Goal: Contribute content: Add original content to the website for others to see

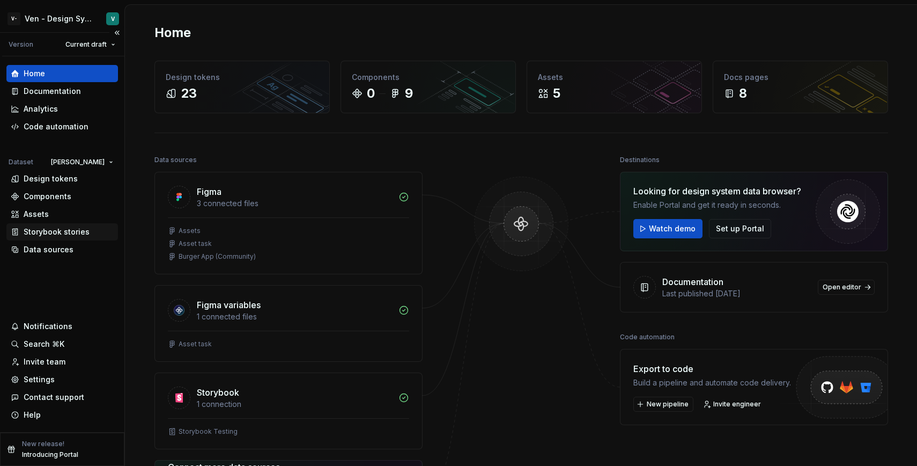
click at [77, 232] on div "Storybook stories" at bounding box center [57, 231] width 66 height 11
click at [61, 178] on div "Design tokens" at bounding box center [51, 178] width 54 height 11
click at [73, 95] on div "Documentation" at bounding box center [52, 91] width 57 height 11
click at [80, 128] on div "Code automation" at bounding box center [56, 126] width 65 height 11
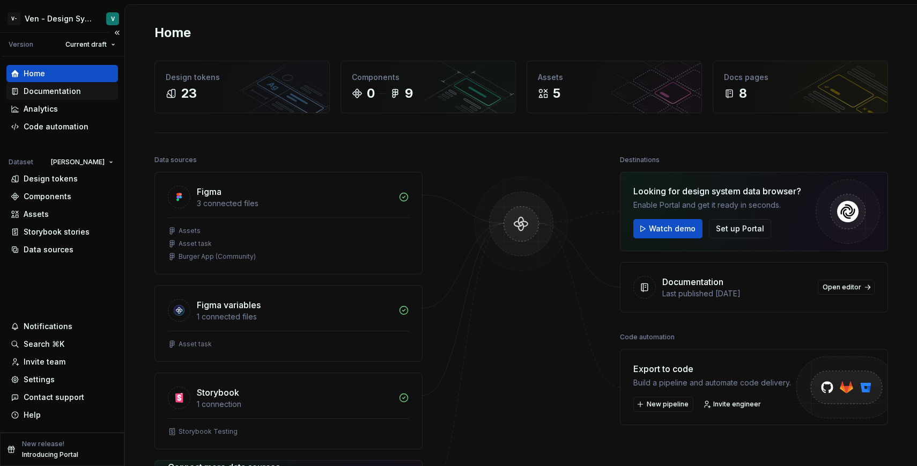
click at [60, 86] on div "Documentation" at bounding box center [52, 91] width 57 height 11
click at [79, 81] on div "Home" at bounding box center [62, 73] width 112 height 17
click at [101, 94] on div "Documentation" at bounding box center [62, 91] width 103 height 11
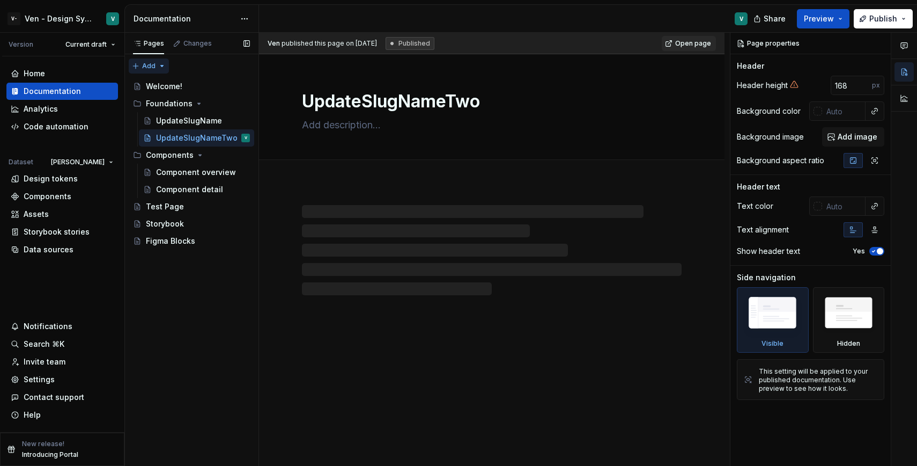
click at [160, 69] on div "Pages Changes Add Accessibility guide for tree Page tree. Navigate the tree wit…" at bounding box center [191, 249] width 134 height 433
click at [175, 90] on div "New page" at bounding box center [184, 87] width 70 height 11
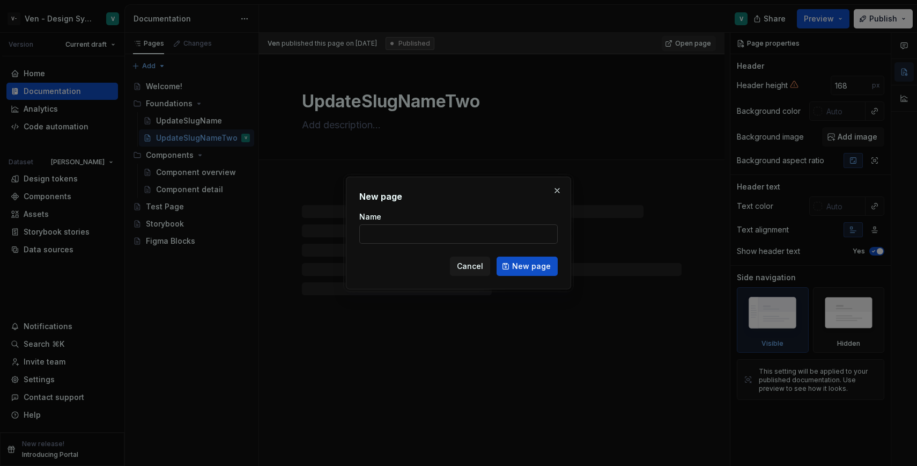
click at [441, 231] on input "Name" at bounding box center [458, 233] width 198 height 19
type textarea "*"
type input "S"
type textarea "*"
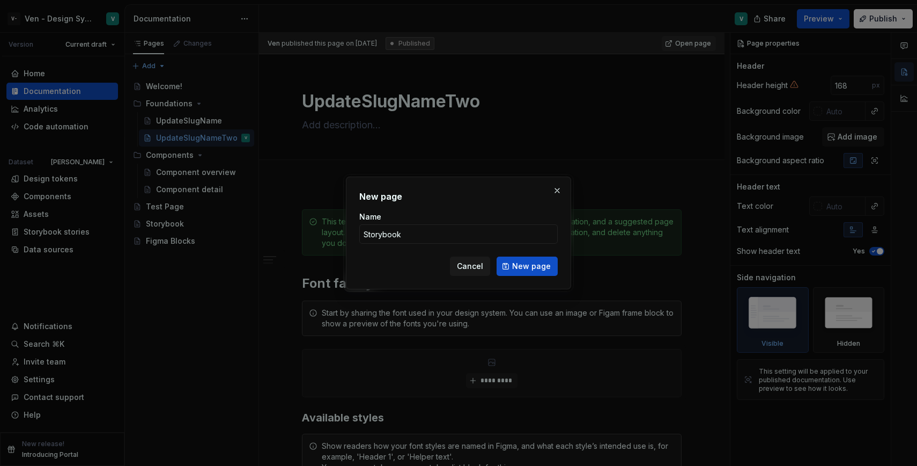
type input "Storybook Testing"
click at [528, 265] on span "New page" at bounding box center [531, 266] width 39 height 11
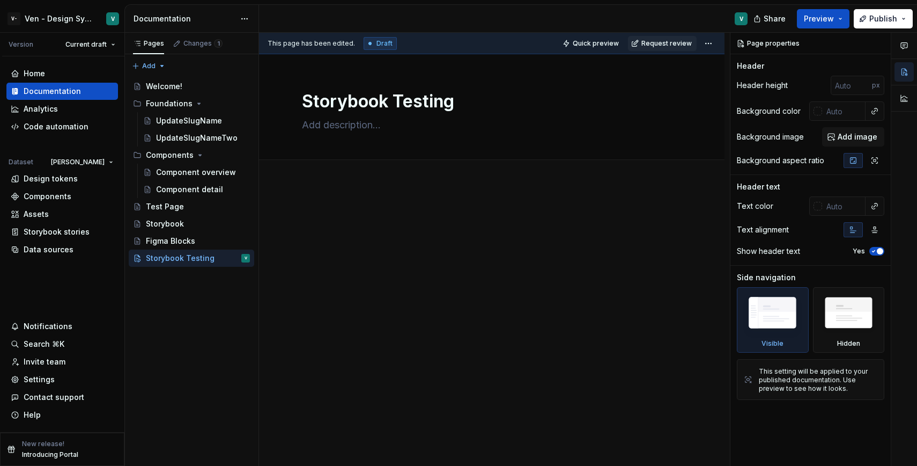
click at [350, 208] on div at bounding box center [492, 292] width 466 height 219
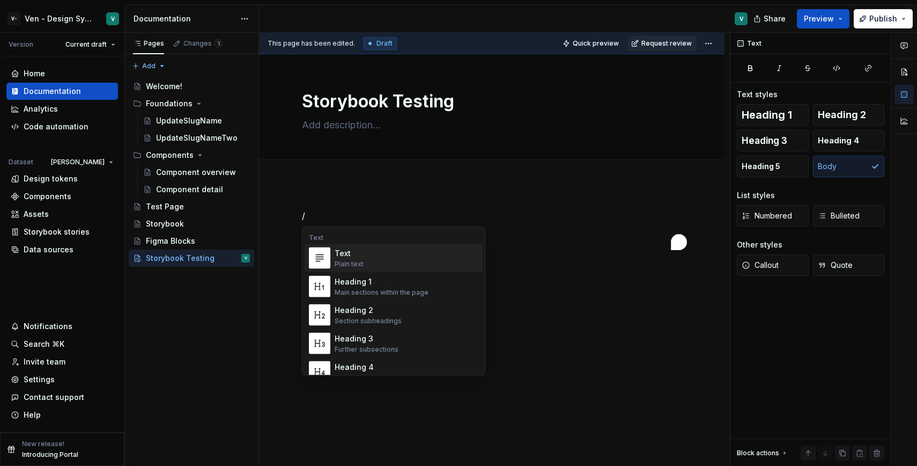
type textarea "*"
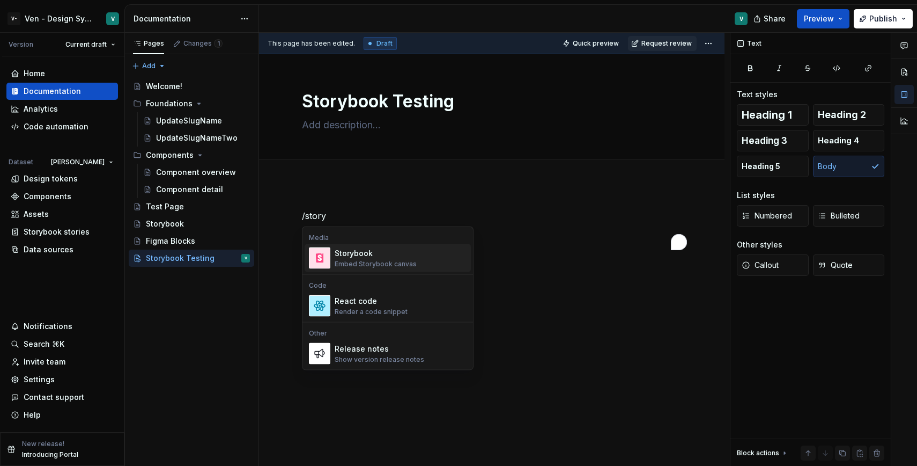
click at [381, 260] on div "Embed Storybook canvas" at bounding box center [376, 264] width 82 height 9
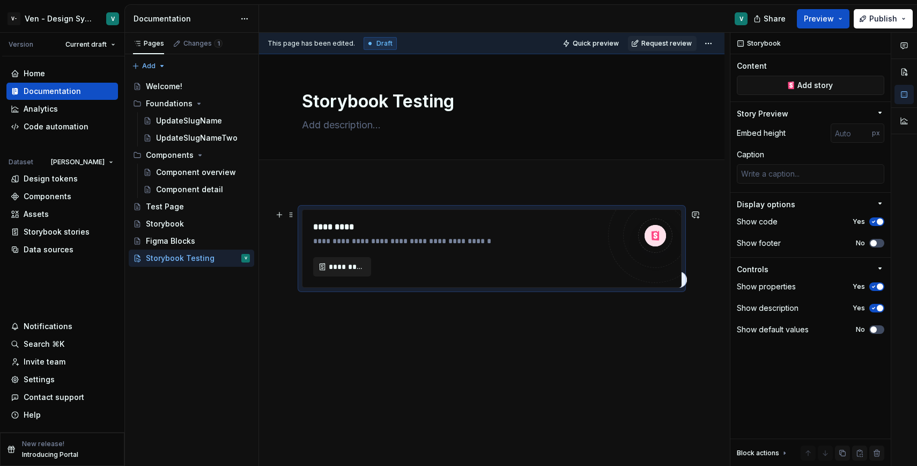
click at [340, 272] on button "*********" at bounding box center [342, 266] width 58 height 19
type textarea "*"
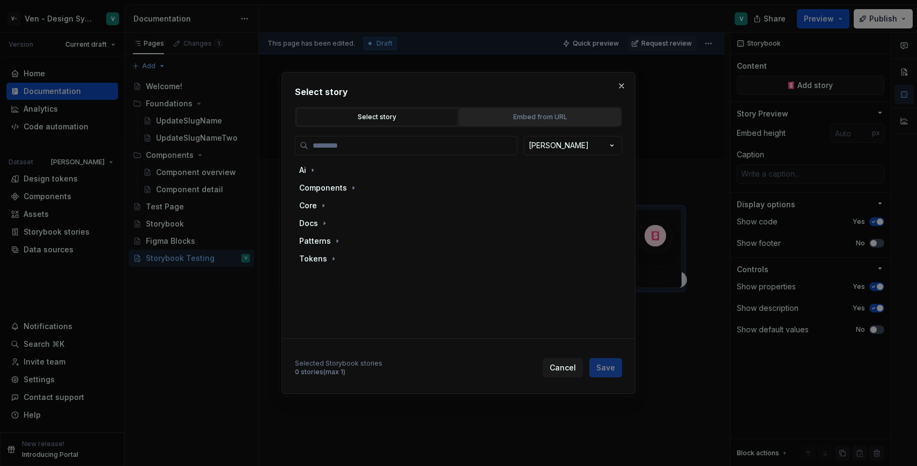
click at [503, 118] on div "Embed from URL" at bounding box center [540, 117] width 154 height 11
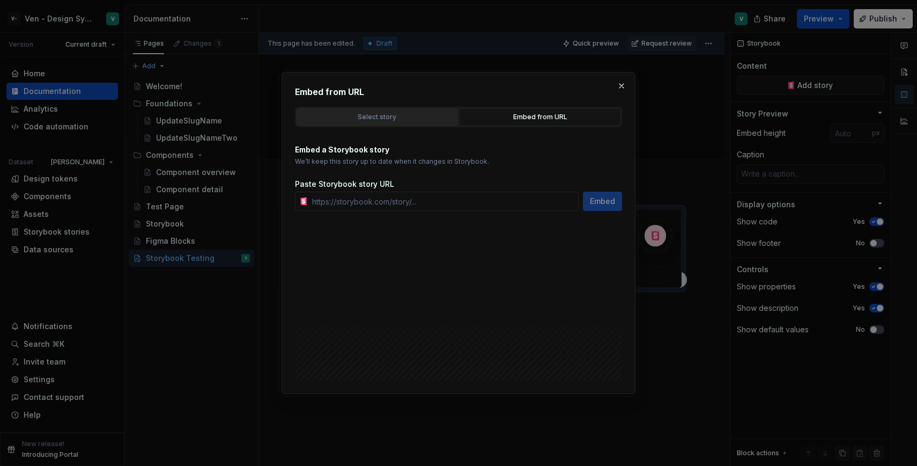
click at [406, 118] on div "Select story" at bounding box center [377, 117] width 154 height 11
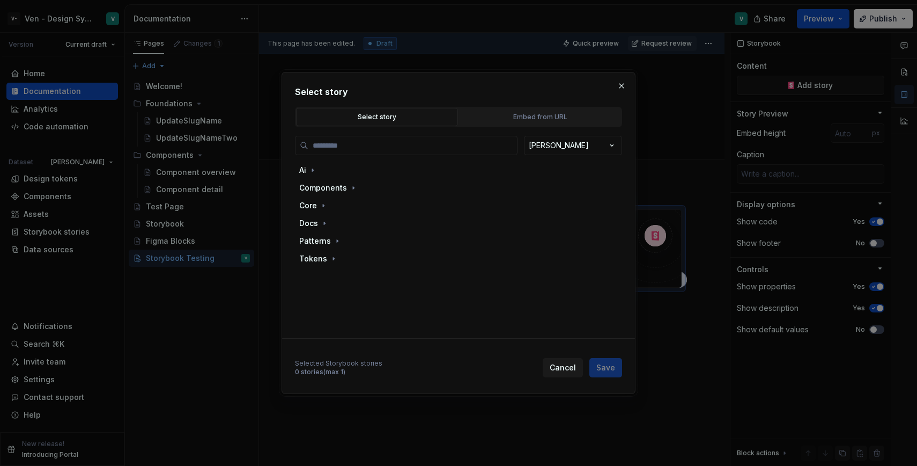
click at [497, 127] on div "BrandA Ai Components Core Docs Patterns Tokens Selected Storybook stories 0 sto…" at bounding box center [458, 252] width 327 height 250
click at [493, 115] on div "Embed from URL" at bounding box center [540, 117] width 154 height 11
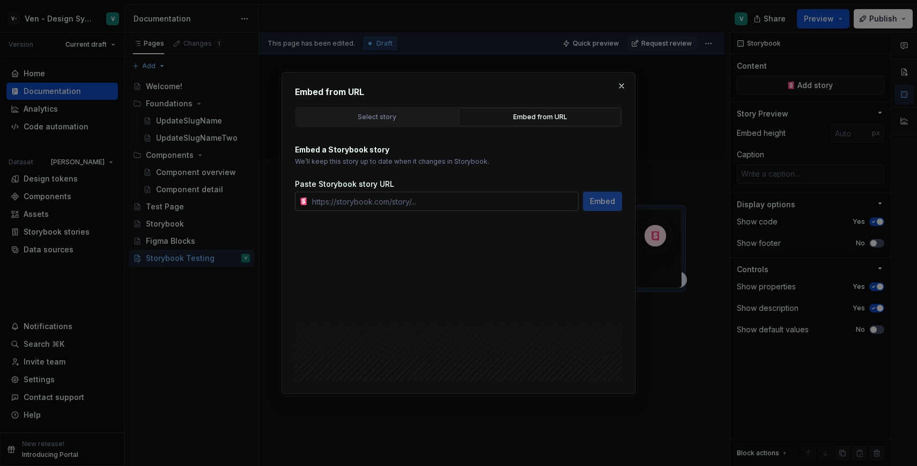
click at [443, 204] on input "text" at bounding box center [443, 200] width 271 height 19
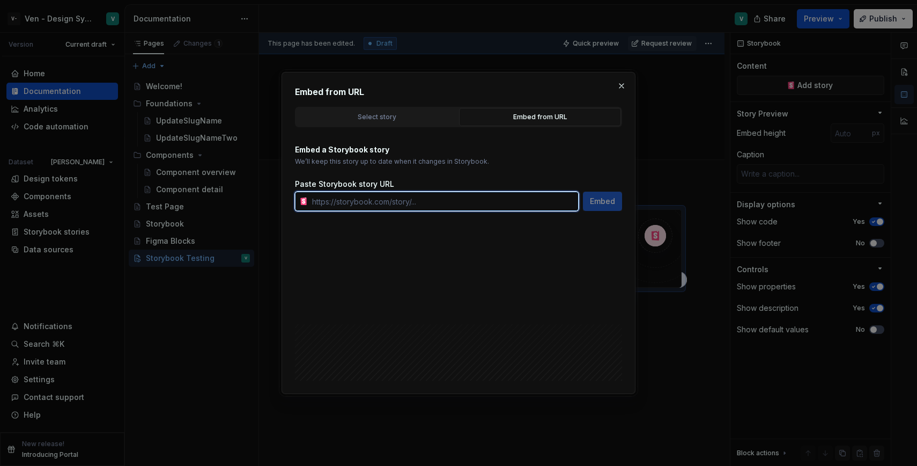
paste input "https://storybook.activecampaign.design/?path=/docs/components-skeleton-skeleto…"
type input "https://storybook.activecampaign.design/?path=/docs/components-skeleton-skeleto…"
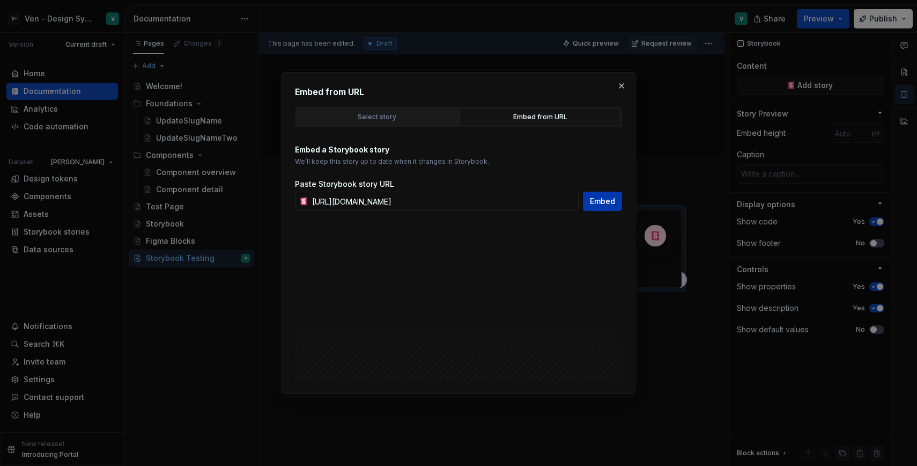
click at [612, 203] on span "Embed" at bounding box center [602, 201] width 25 height 11
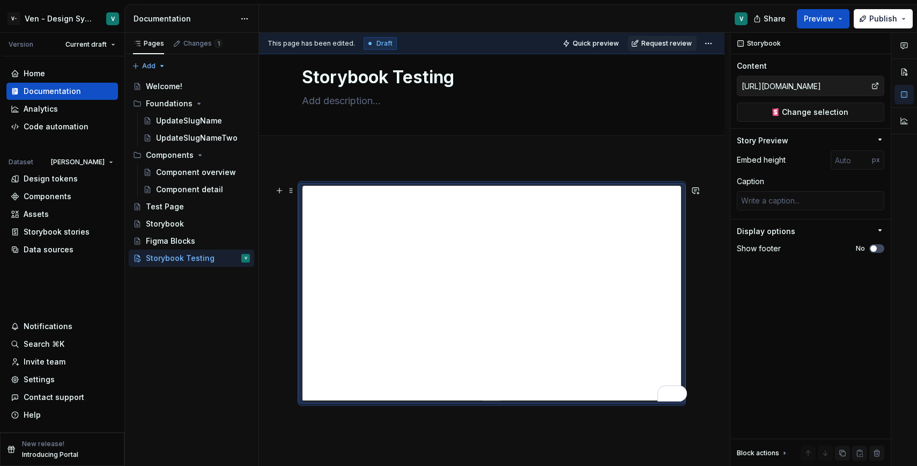
scroll to position [0, 0]
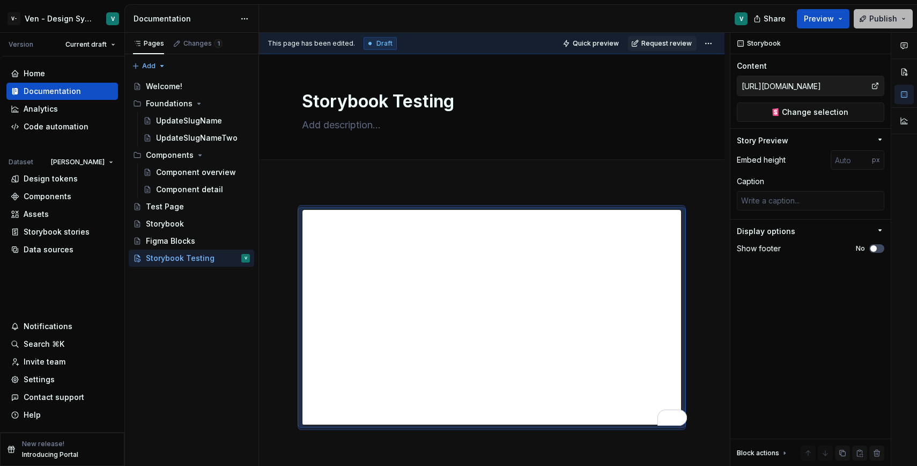
click at [882, 21] on span "Publish" at bounding box center [883, 18] width 28 height 11
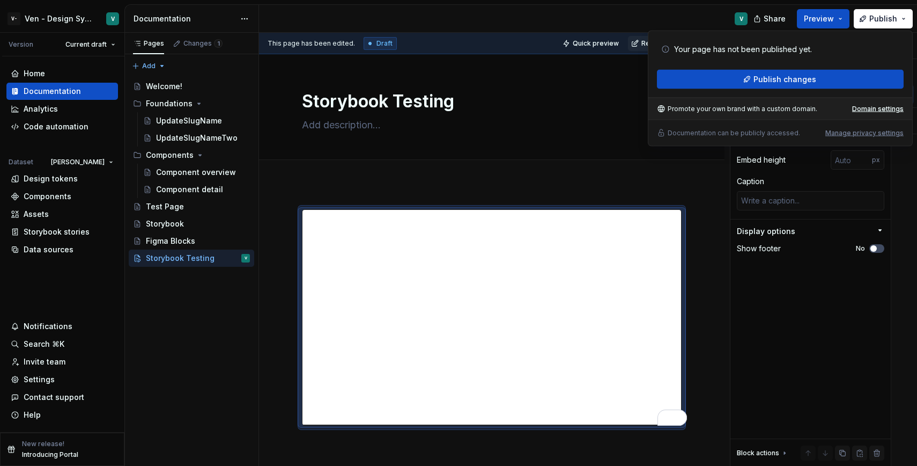
click at [623, 202] on div at bounding box center [492, 380] width 466 height 394
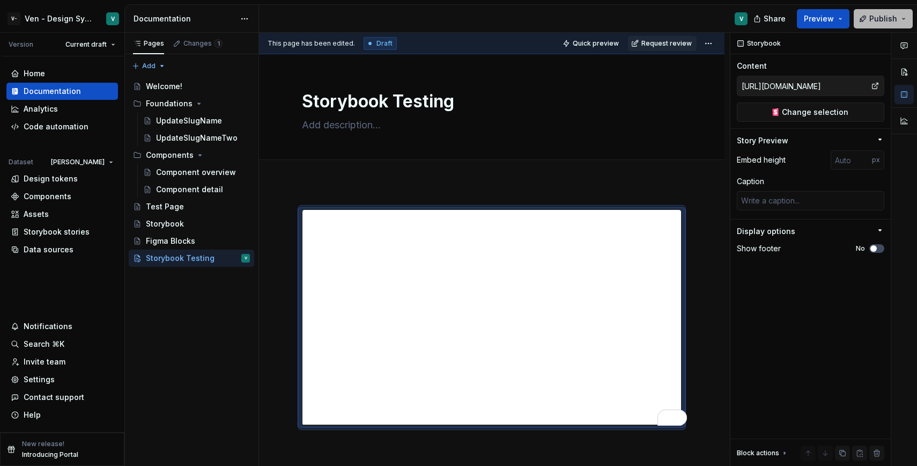
click at [875, 13] on span "Publish" at bounding box center [883, 18] width 28 height 11
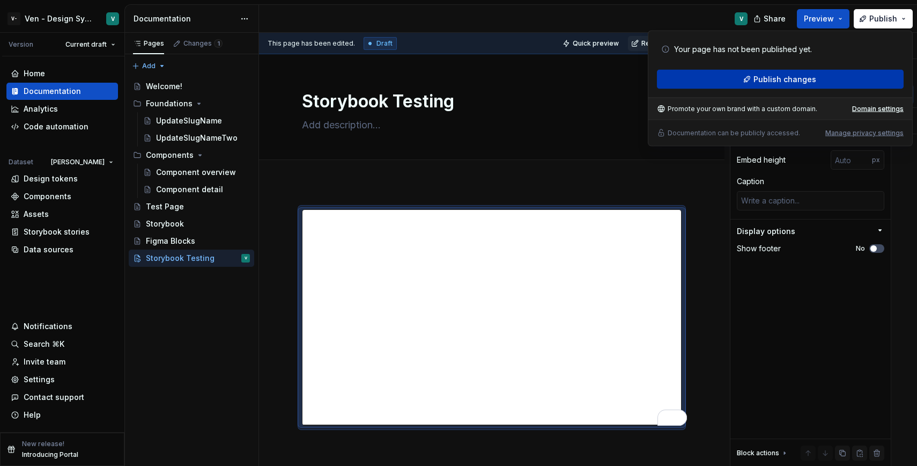
click at [816, 76] on button "Publish changes" at bounding box center [780, 79] width 247 height 19
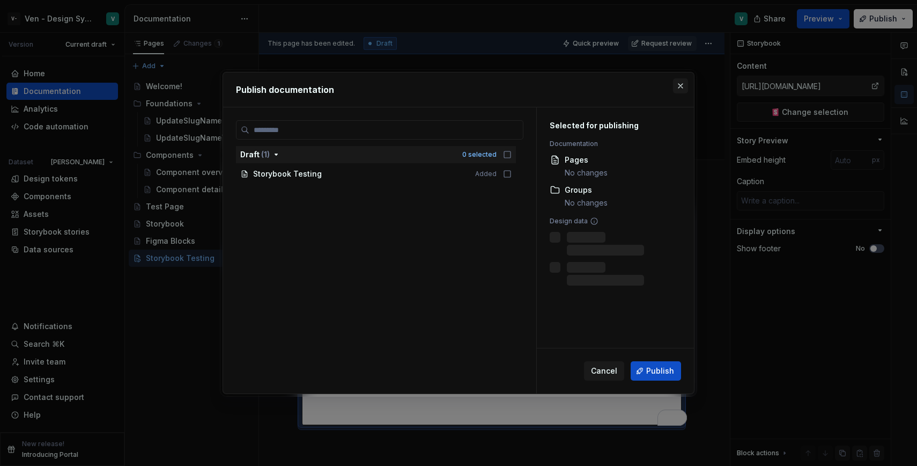
click at [680, 84] on button "button" at bounding box center [680, 85] width 15 height 15
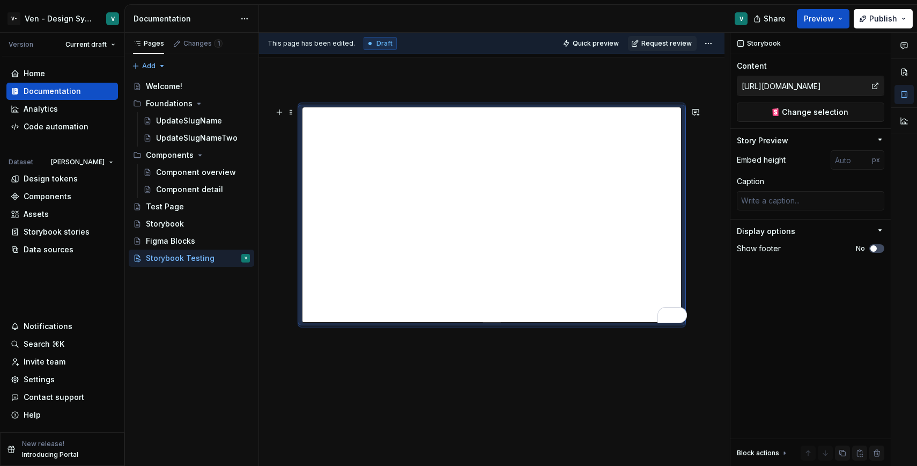
scroll to position [107, 0]
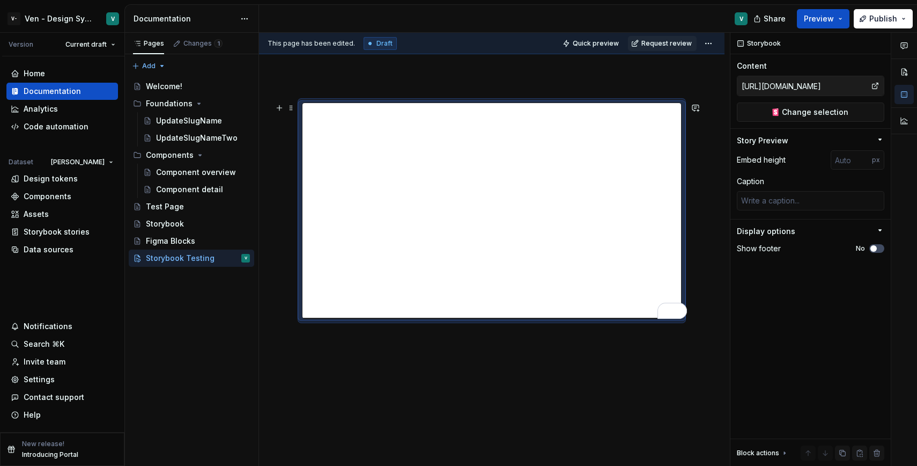
type textarea "*"
drag, startPoint x: 682, startPoint y: 322, endPoint x: 699, endPoint y: 360, distance: 42.0
click at [699, 360] on div at bounding box center [492, 274] width 466 height 394
click at [687, 317] on span at bounding box center [679, 311] width 15 height 16
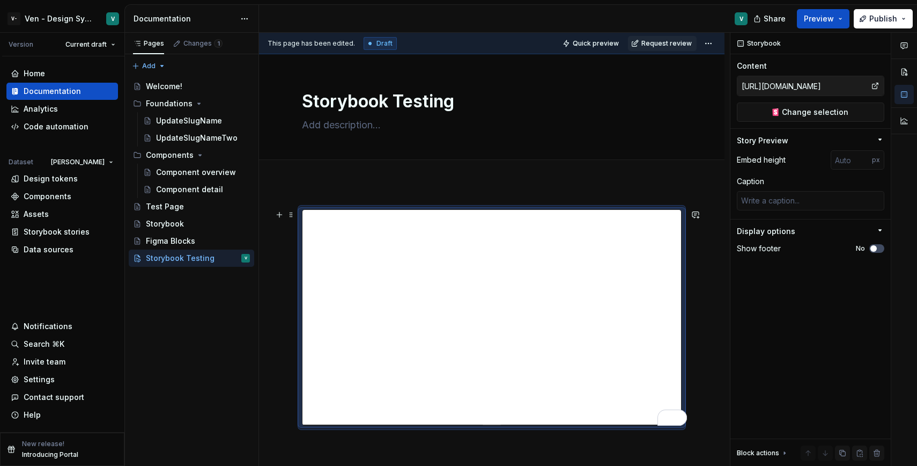
scroll to position [112, 0]
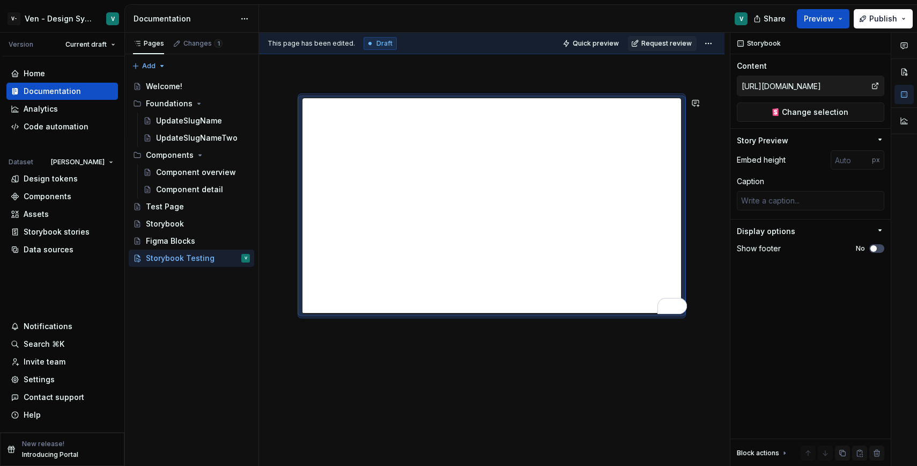
click at [370, 352] on div at bounding box center [492, 269] width 466 height 394
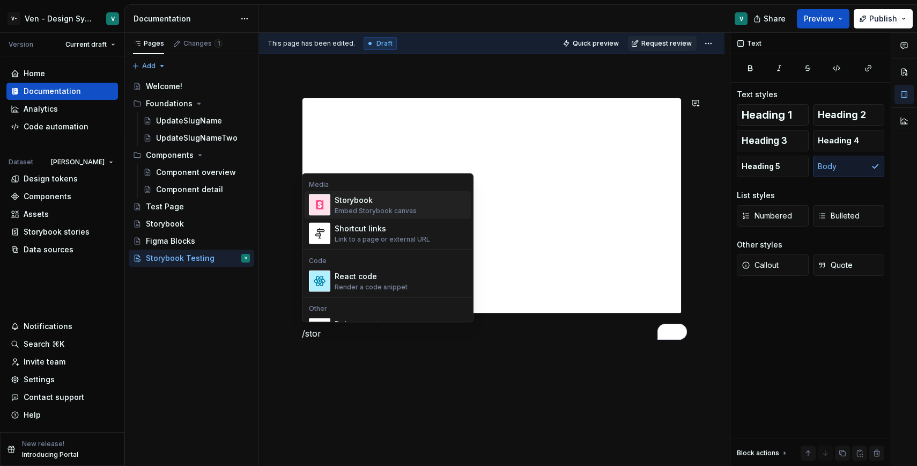
click at [399, 207] on div "Embed Storybook canvas" at bounding box center [376, 211] width 82 height 9
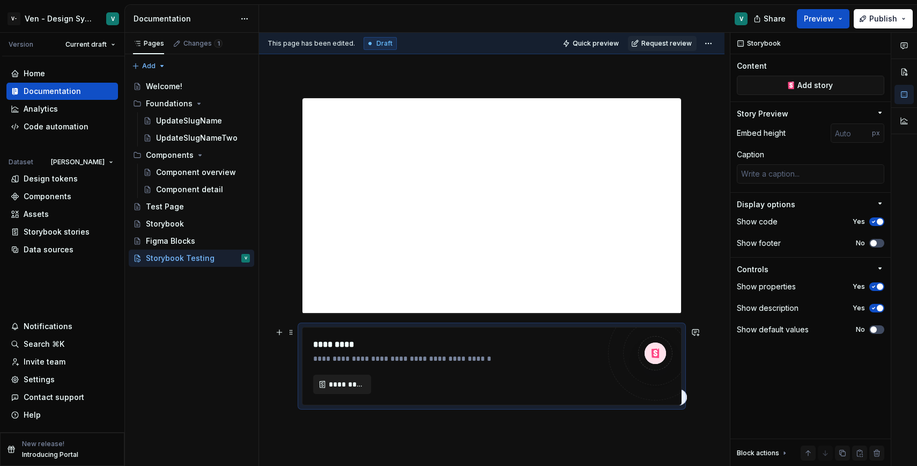
click at [342, 381] on span "*********" at bounding box center [346, 384] width 35 height 11
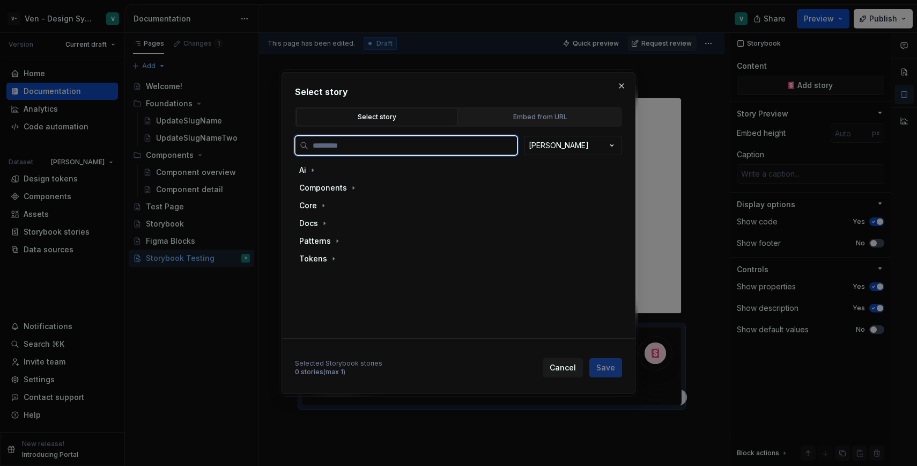
click at [380, 149] on input "search" at bounding box center [412, 145] width 209 height 11
type textarea "*"
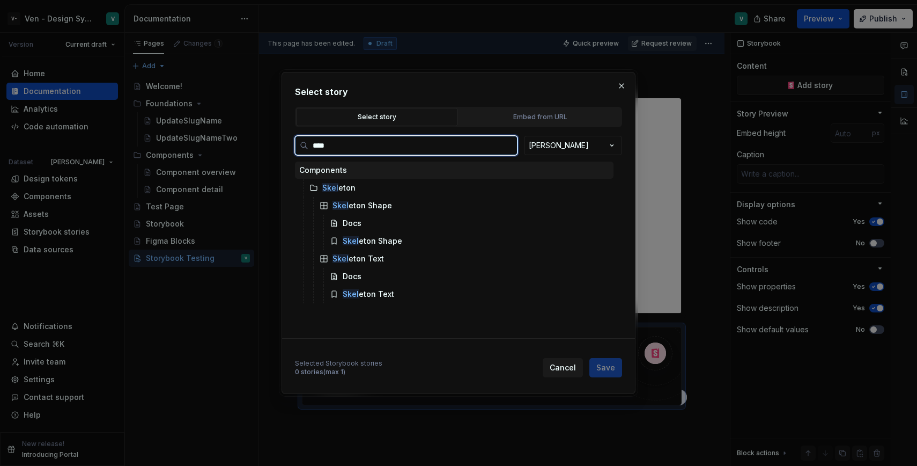
type input "*****"
click at [366, 191] on div "Skele ton" at bounding box center [459, 187] width 308 height 17
click at [414, 202] on div "Skele ton Shape" at bounding box center [464, 205] width 298 height 17
click at [495, 201] on div "Skele ton Shape" at bounding box center [464, 205] width 298 height 17
click at [490, 224] on div "Docs" at bounding box center [470, 223] width 288 height 17
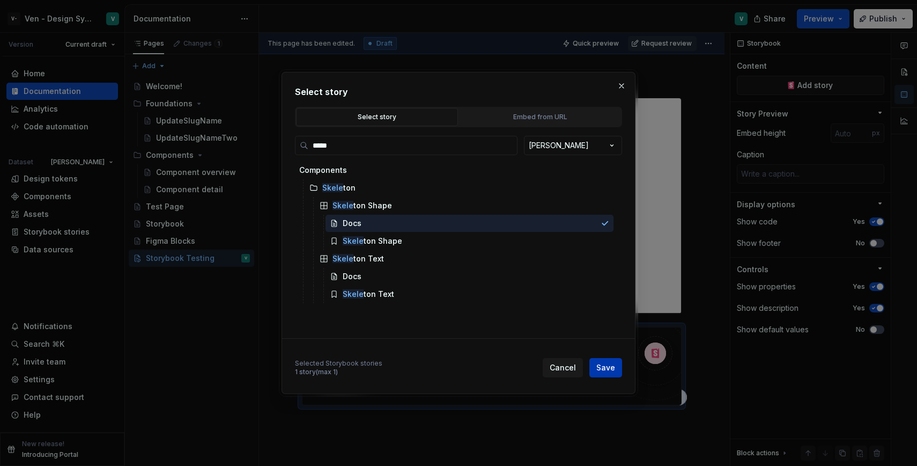
click at [614, 368] on span "Save" at bounding box center [605, 367] width 19 height 11
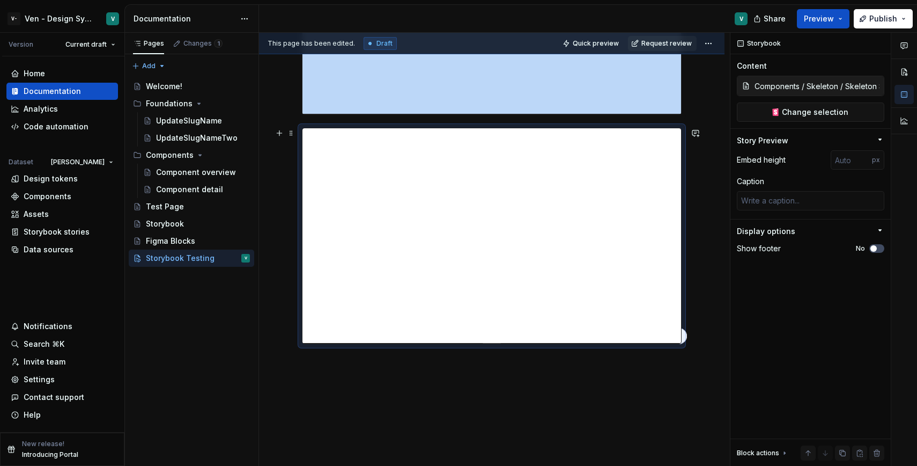
scroll to position [295, 0]
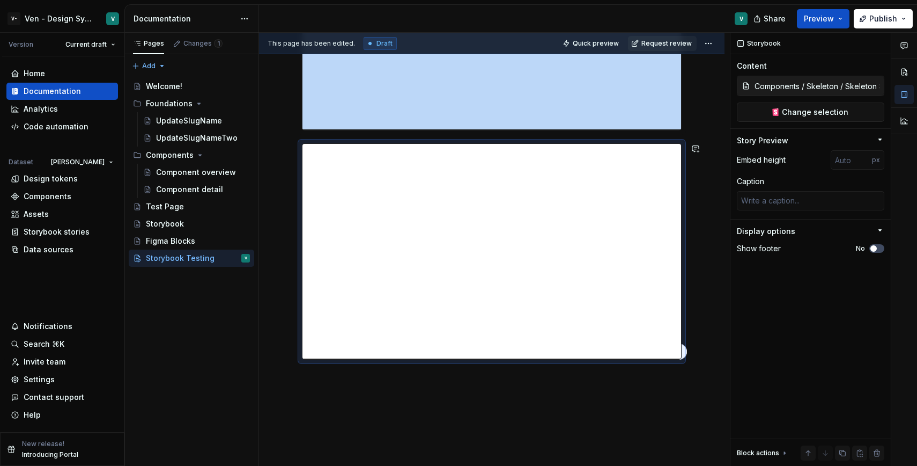
click at [395, 393] on div at bounding box center [492, 199] width 466 height 623
click at [416, 399] on div at bounding box center [492, 199] width 466 height 623
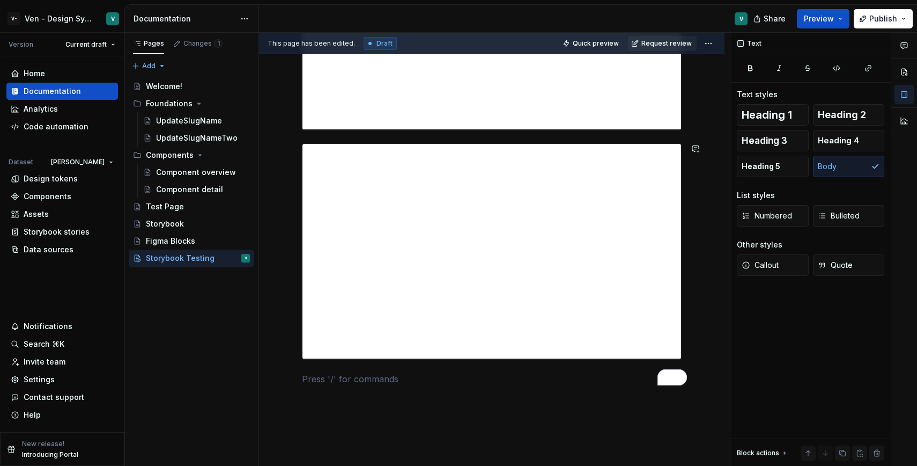
click at [416, 399] on div at bounding box center [492, 212] width 466 height 649
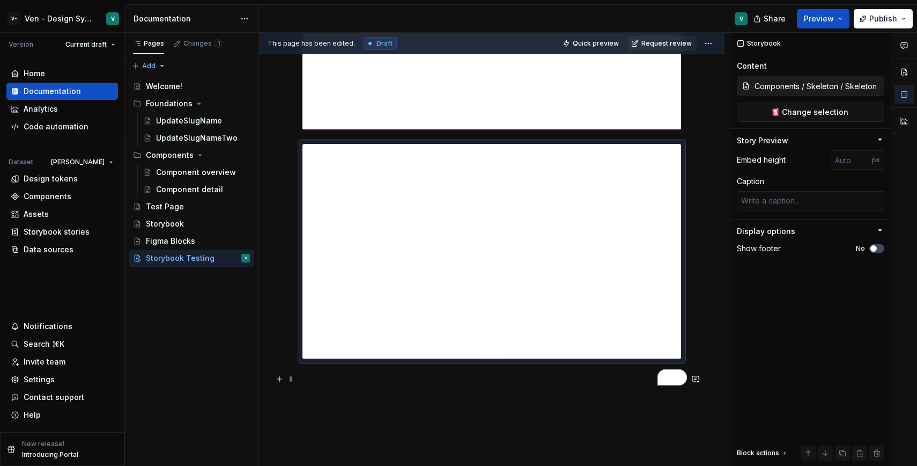
click at [426, 377] on p "To enrich screen reader interactions, please activate Accessibility in Grammarl…" at bounding box center [492, 378] width 380 height 13
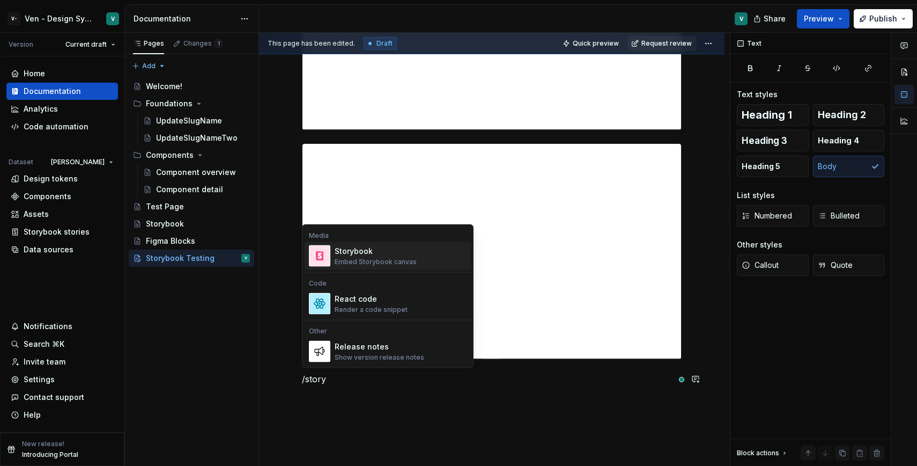
click at [378, 246] on div "Storybook" at bounding box center [376, 251] width 82 height 11
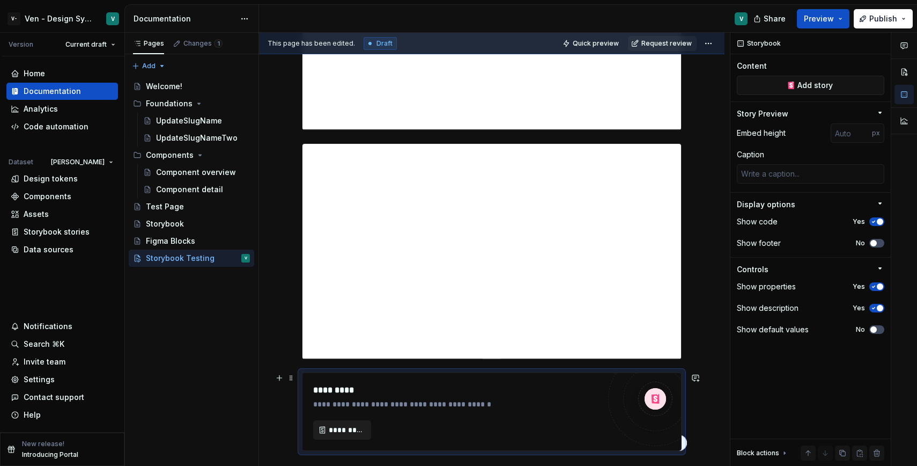
click at [339, 428] on span "*********" at bounding box center [346, 429] width 35 height 11
type textarea "*"
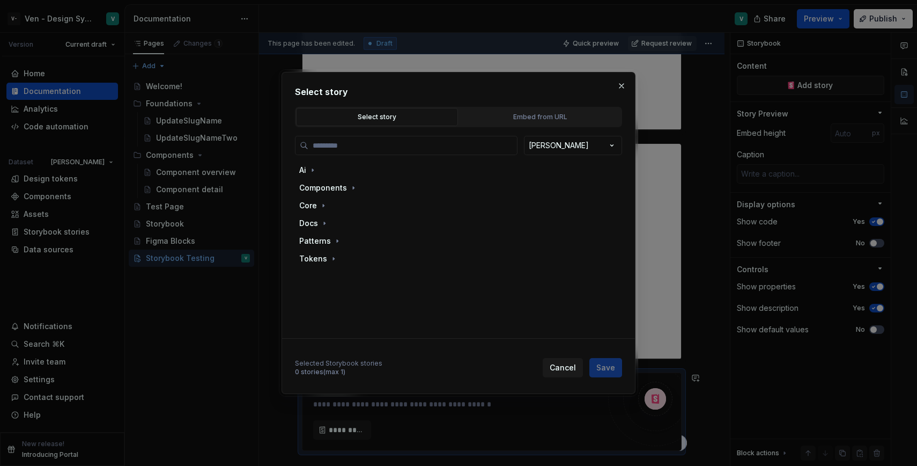
click at [393, 157] on div "BrandA Ai Components Core Docs Patterns Tokens" at bounding box center [458, 234] width 327 height 196
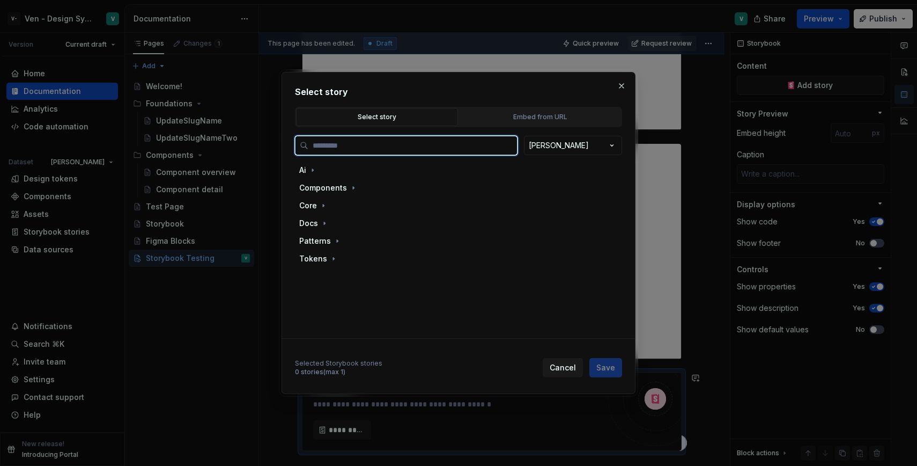
click at [409, 149] on input "search" at bounding box center [412, 145] width 209 height 11
type input "******"
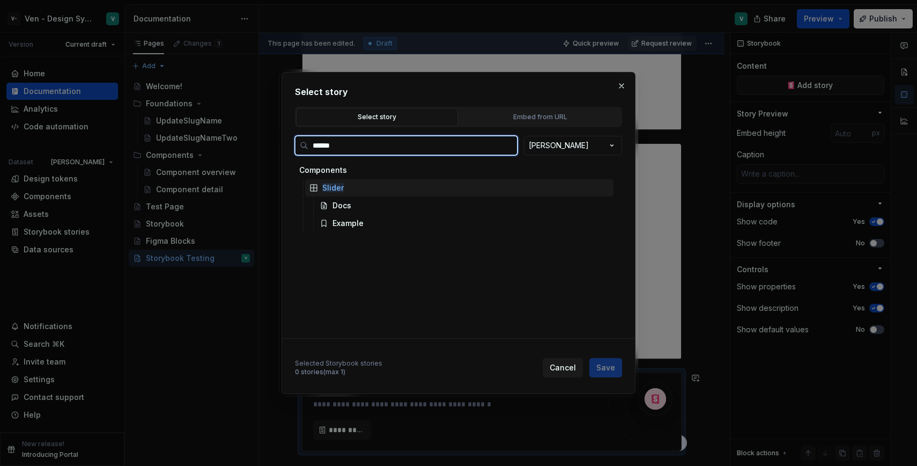
click at [374, 189] on div "Slider" at bounding box center [459, 187] width 308 height 17
click at [386, 216] on div "Example" at bounding box center [464, 223] width 298 height 17
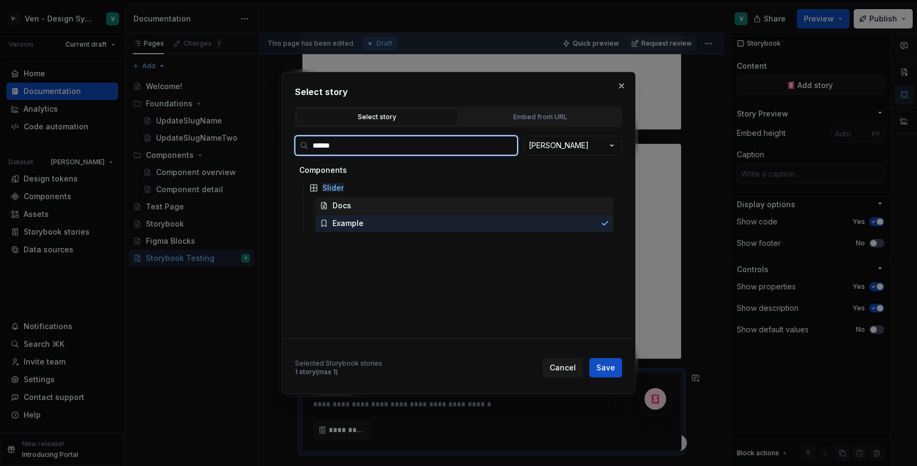
click at [399, 208] on div "Docs" at bounding box center [464, 205] width 298 height 17
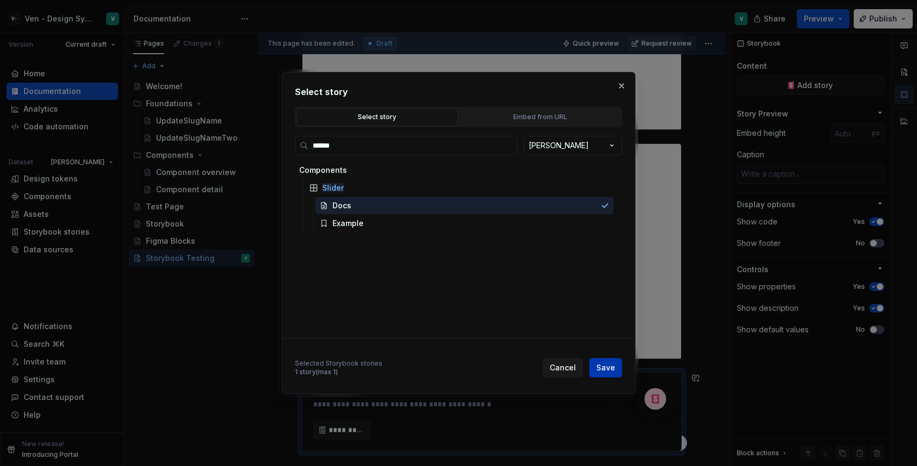
click at [617, 367] on button "Save" at bounding box center [605, 367] width 33 height 19
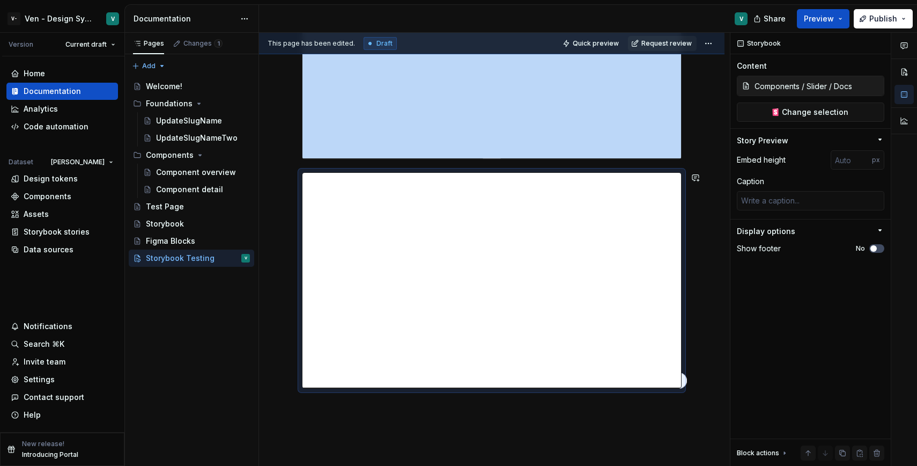
scroll to position [551, 0]
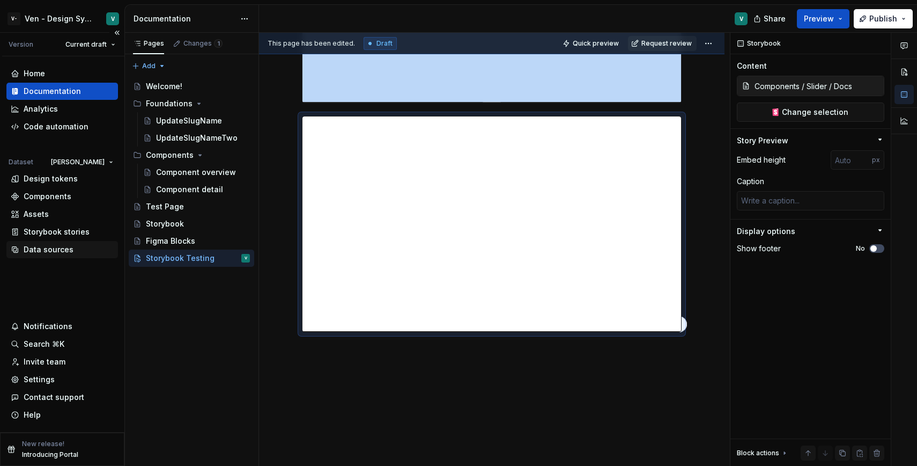
click at [53, 256] on div "Data sources" at bounding box center [62, 249] width 112 height 17
type textarea "*"
click at [76, 255] on div "Data sources" at bounding box center [62, 249] width 112 height 17
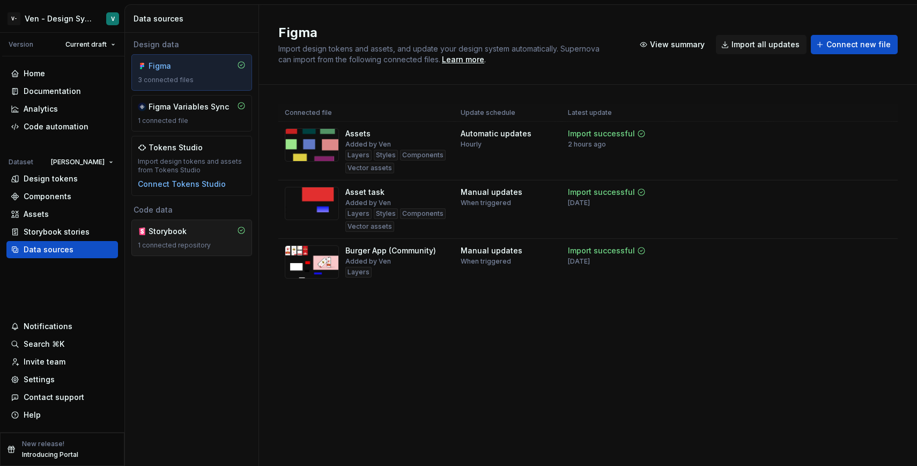
click at [145, 246] on div "1 connected repository" at bounding box center [192, 245] width 108 height 9
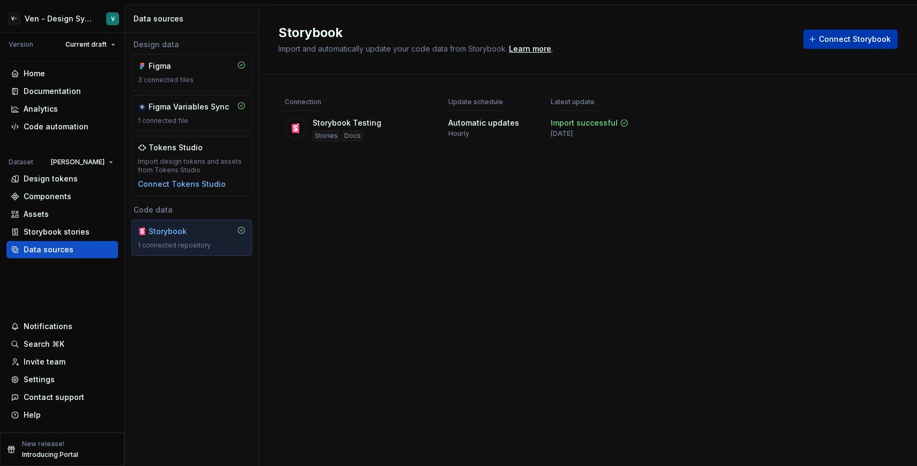
click at [810, 37] on button "Connect Storybook" at bounding box center [850, 39] width 94 height 19
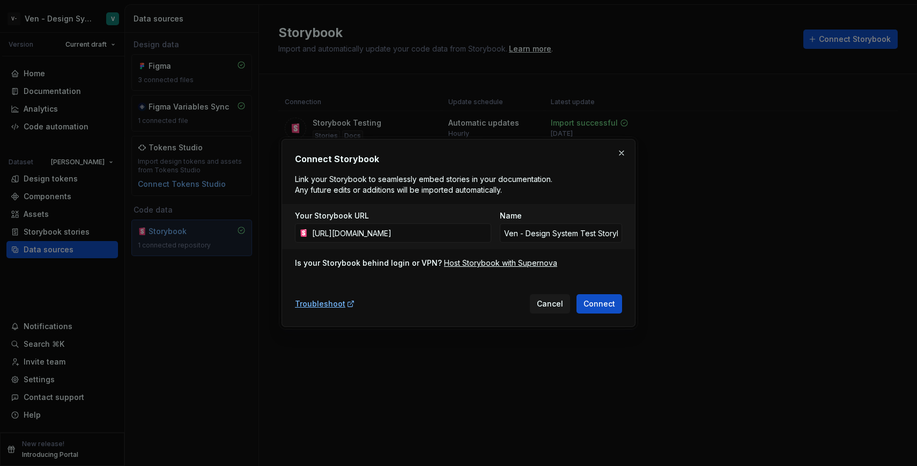
scroll to position [0, 113]
type input "[URL][DOMAIN_NAME]"
click at [558, 236] on input "Ven - Design System Test Storybook" at bounding box center [561, 232] width 122 height 19
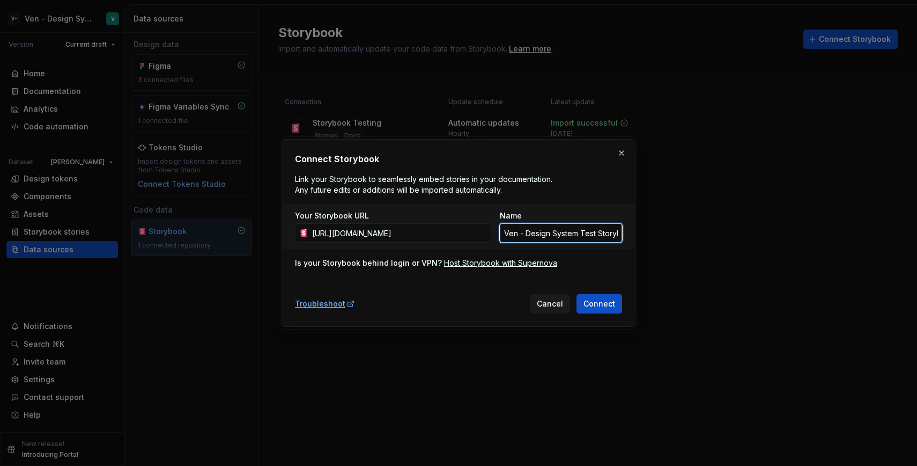
click at [558, 236] on input "Ven - Design System Test Storybook" at bounding box center [561, 232] width 122 height 19
click at [588, 230] on input "Ven - Design System Test Storybook2" at bounding box center [561, 232] width 122 height 19
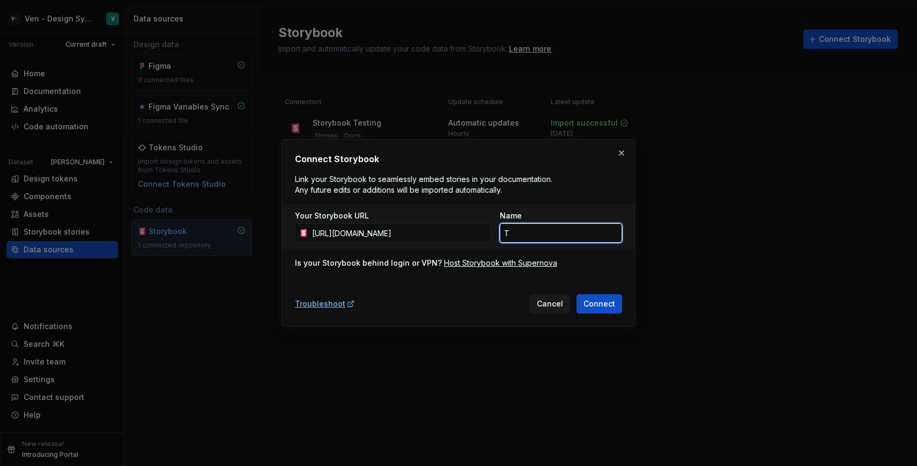
scroll to position [0, 0]
type input "TestStorybook"
click at [601, 305] on span "Connect" at bounding box center [600, 303] width 32 height 11
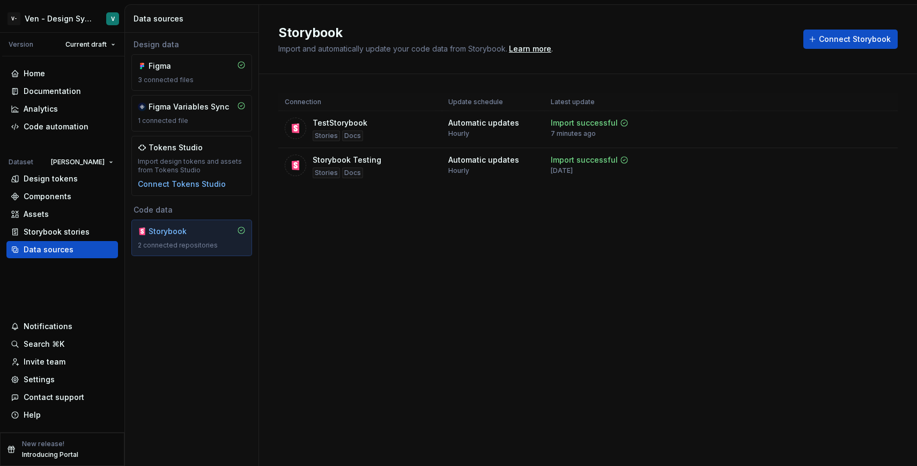
click at [397, 271] on div "Storybook Import and automatically update your code data from Storybook. Learn …" at bounding box center [588, 235] width 658 height 461
click at [48, 185] on div "Design tokens" at bounding box center [62, 178] width 112 height 17
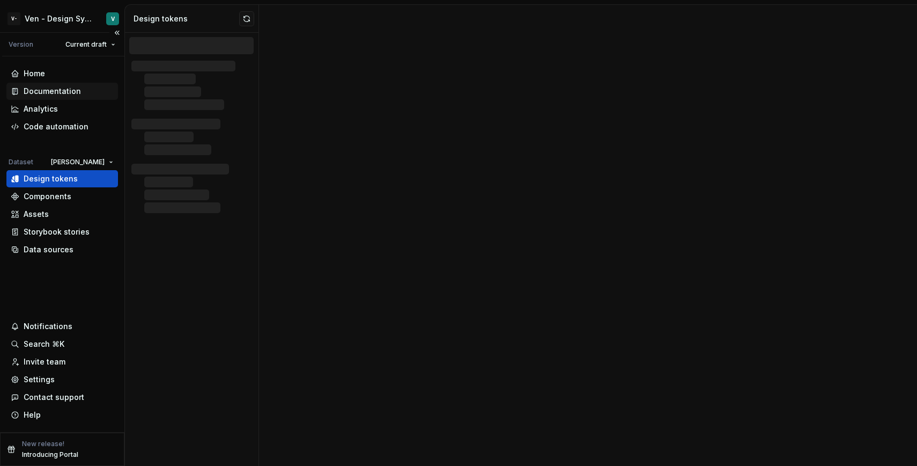
click at [63, 91] on div "Documentation" at bounding box center [52, 91] width 57 height 11
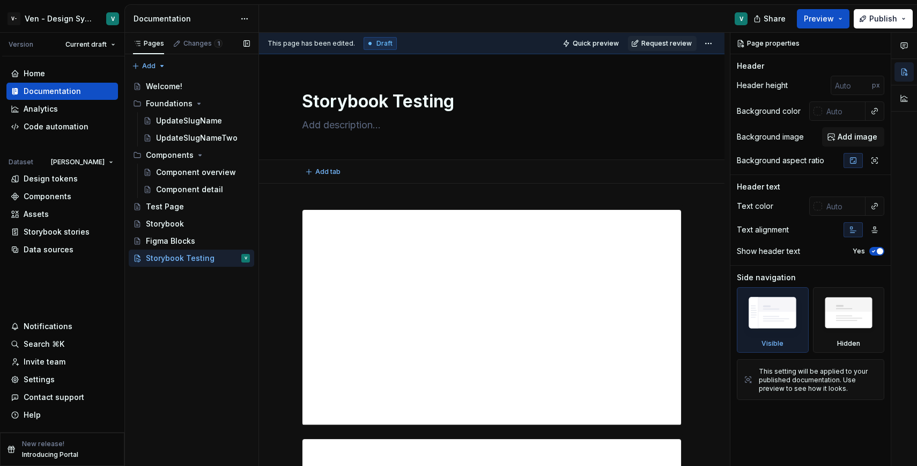
type textarea "*"
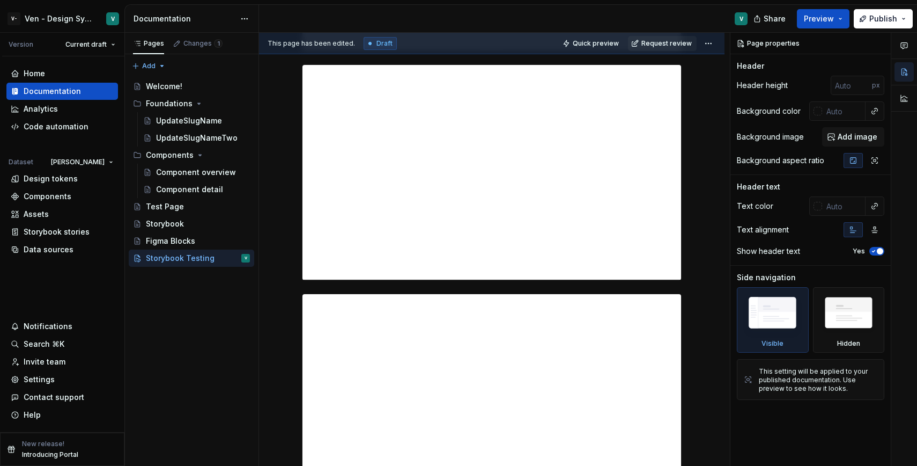
scroll to position [570, 0]
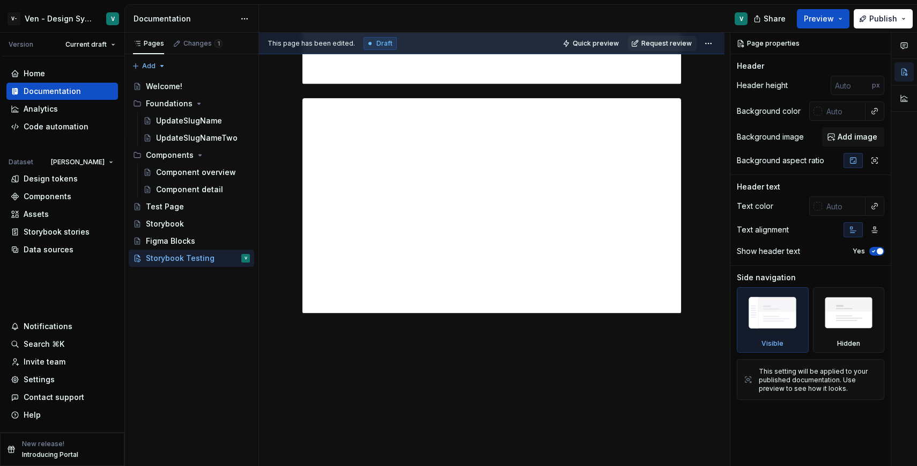
click at [374, 387] on div at bounding box center [492, 40] width 466 height 852
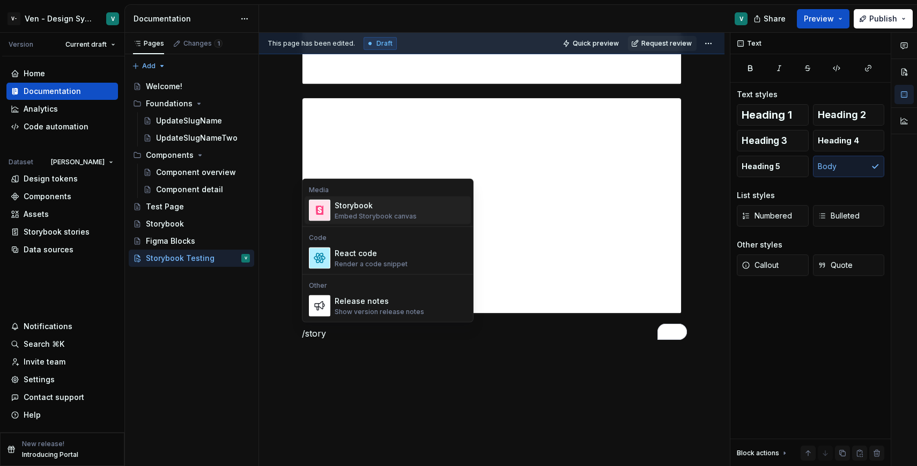
click at [391, 213] on div "Embed Storybook canvas" at bounding box center [376, 216] width 82 height 9
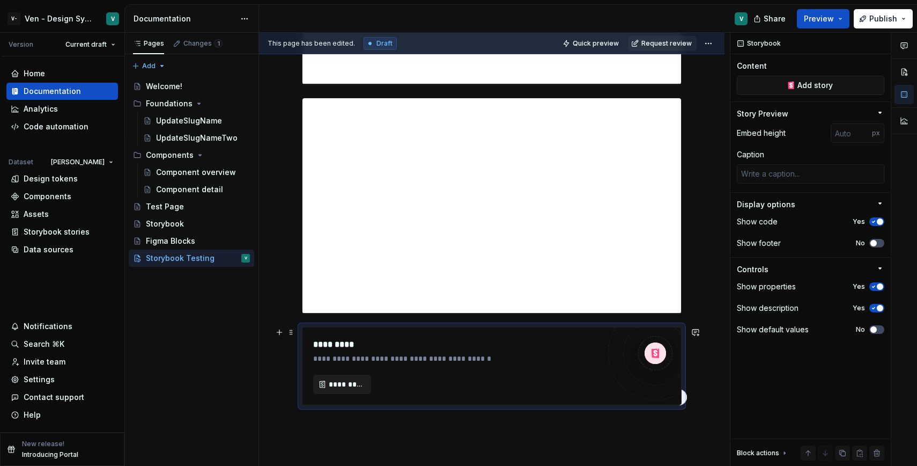
click at [357, 386] on span "*********" at bounding box center [346, 384] width 35 height 11
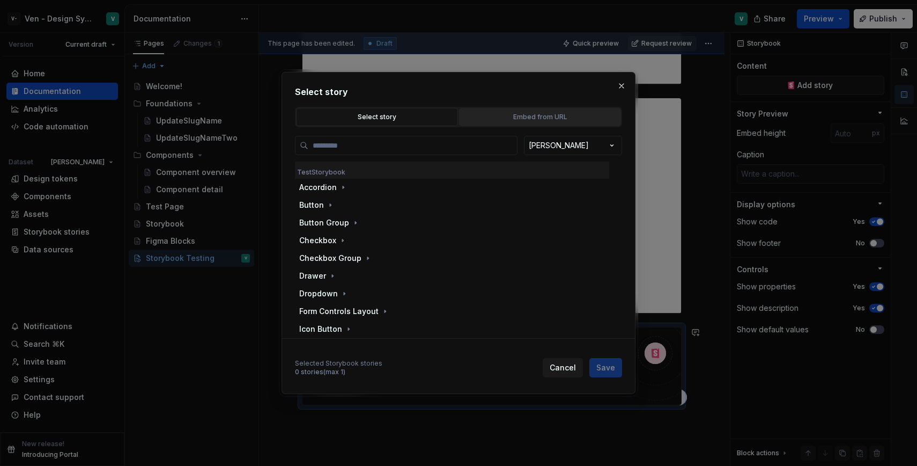
click at [496, 121] on div "Embed from URL" at bounding box center [540, 117] width 154 height 11
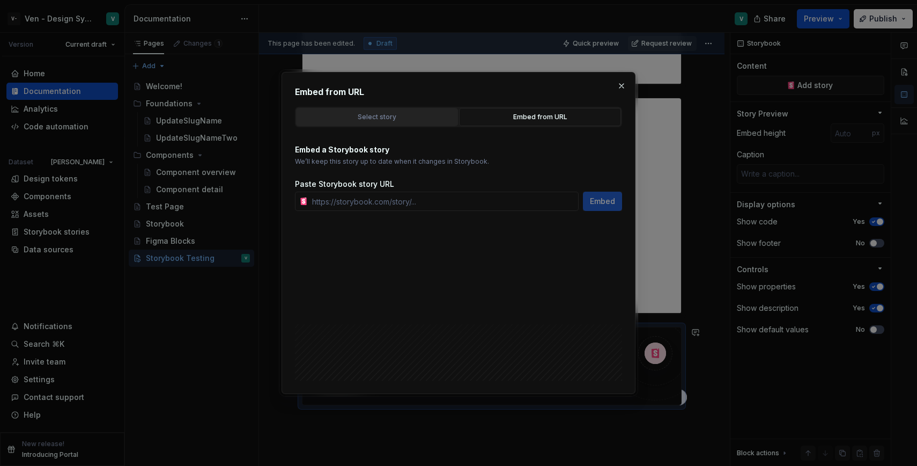
click at [415, 122] on div "Select story" at bounding box center [377, 117] width 154 height 11
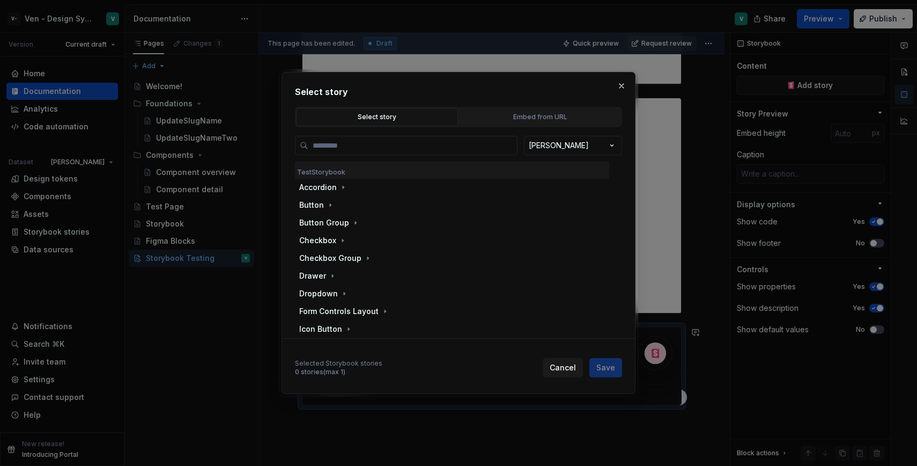
click at [403, 156] on div "BrandA TestStorybook Accordion Button Button Group Checkbox Checkbox Group Draw…" at bounding box center [458, 234] width 327 height 196
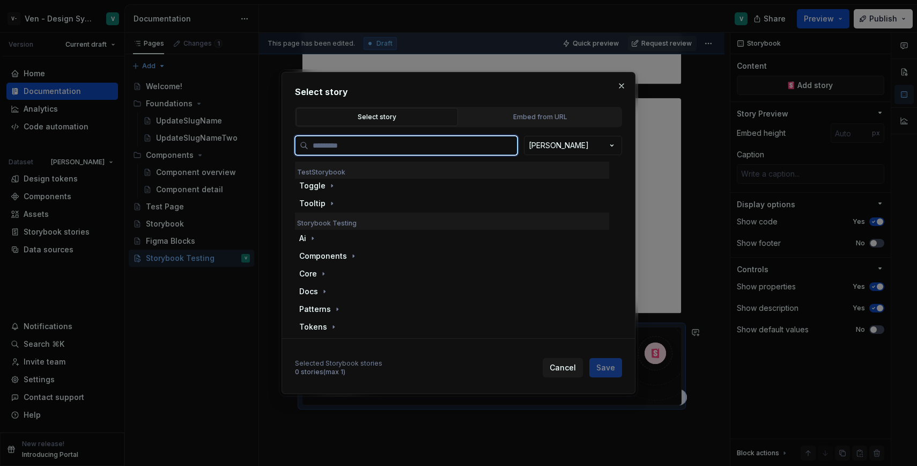
type textarea "*"
click at [556, 112] on div "Embed from URL" at bounding box center [540, 117] width 154 height 11
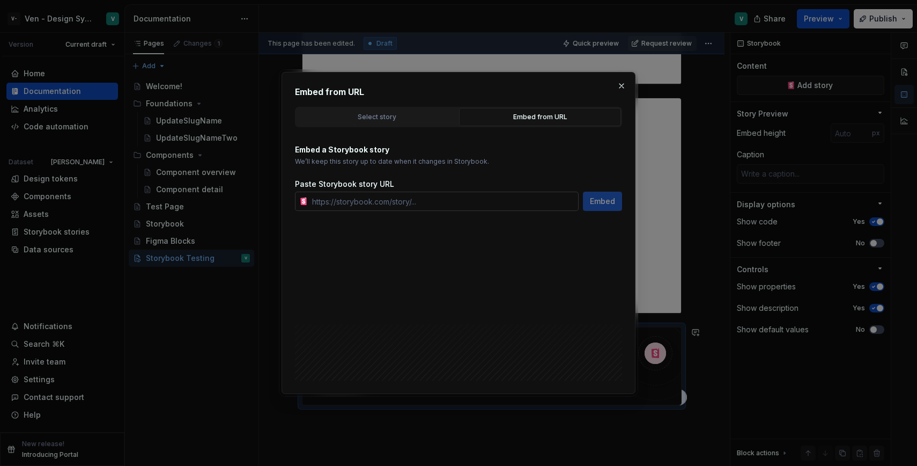
click at [479, 201] on input "text" at bounding box center [443, 200] width 271 height 19
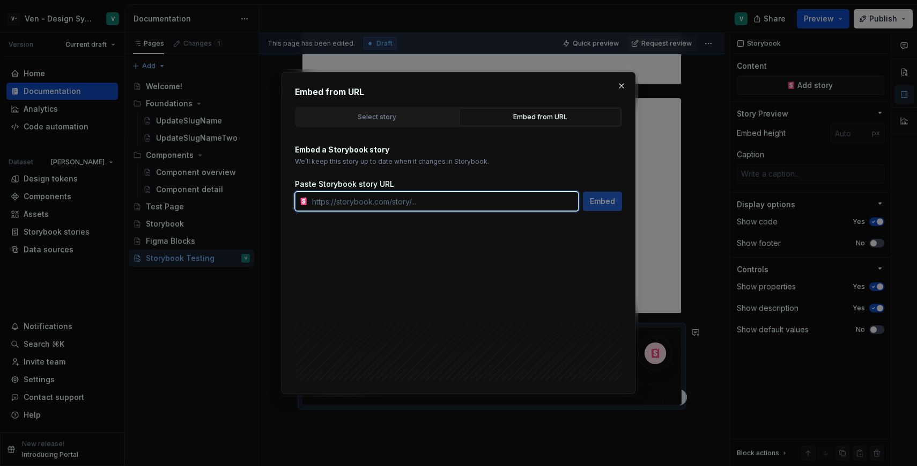
paste input "[URL][DOMAIN_NAME]"
type input "[URL][DOMAIN_NAME]"
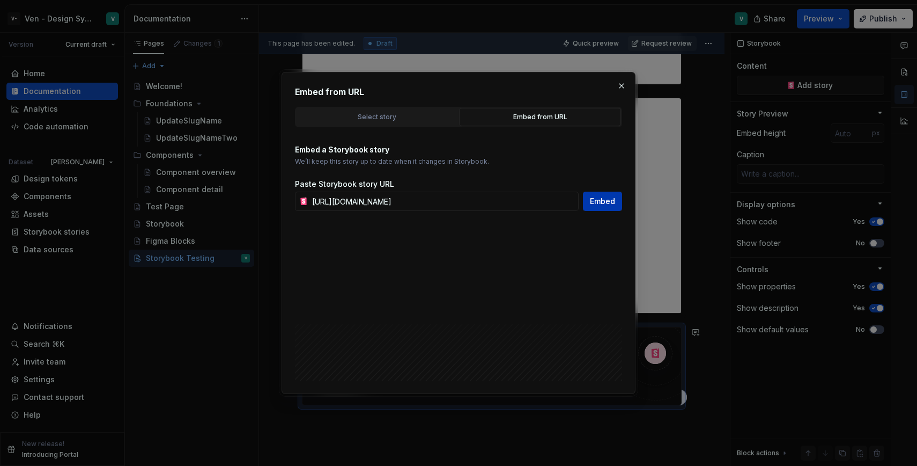
click at [602, 201] on span "Embed" at bounding box center [602, 201] width 25 height 11
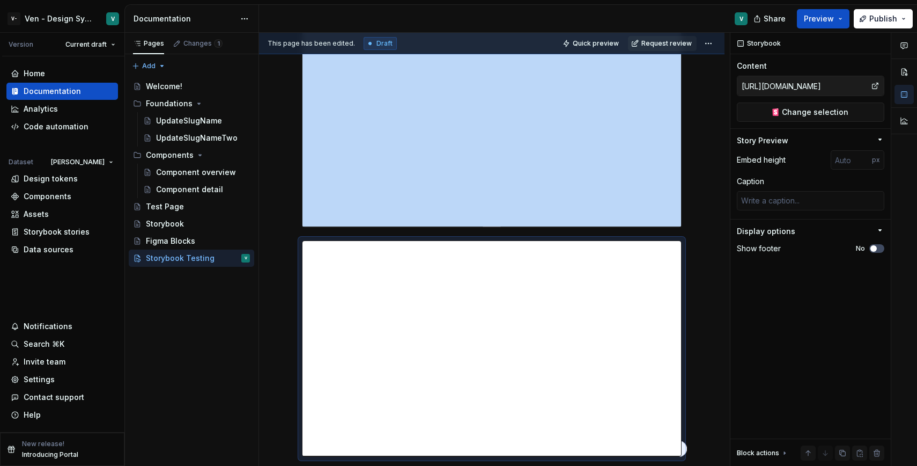
scroll to position [732, 0]
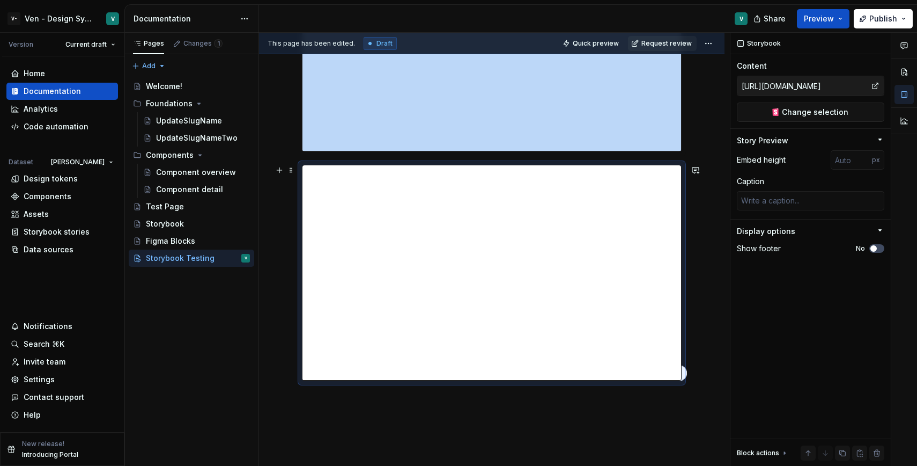
click at [682, 381] on div "To enrich screen reader interactions, please activate Accessibility in Grammarl…" at bounding box center [492, 273] width 380 height 216
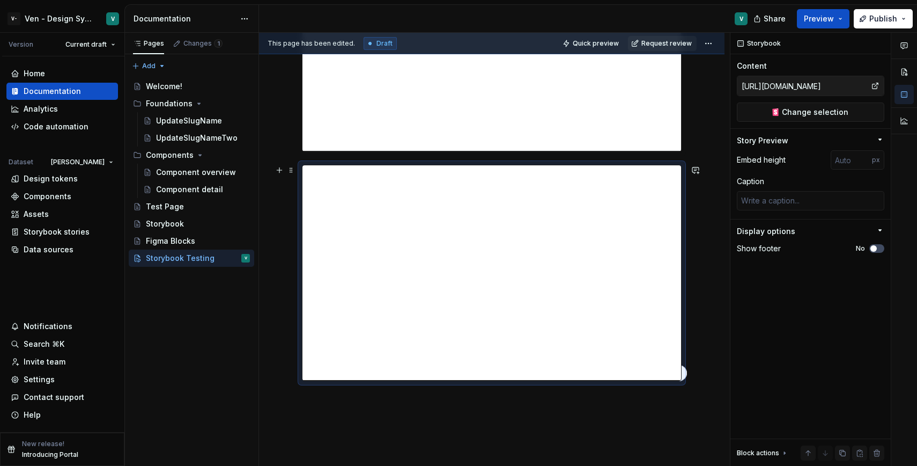
click at [682, 381] on div "To enrich screen reader interactions, please activate Accessibility in Grammarl…" at bounding box center [492, 273] width 380 height 216
click at [708, 350] on div at bounding box center [492, 5] width 466 height 1107
click at [690, 385] on div at bounding box center [492, 5] width 466 height 1107
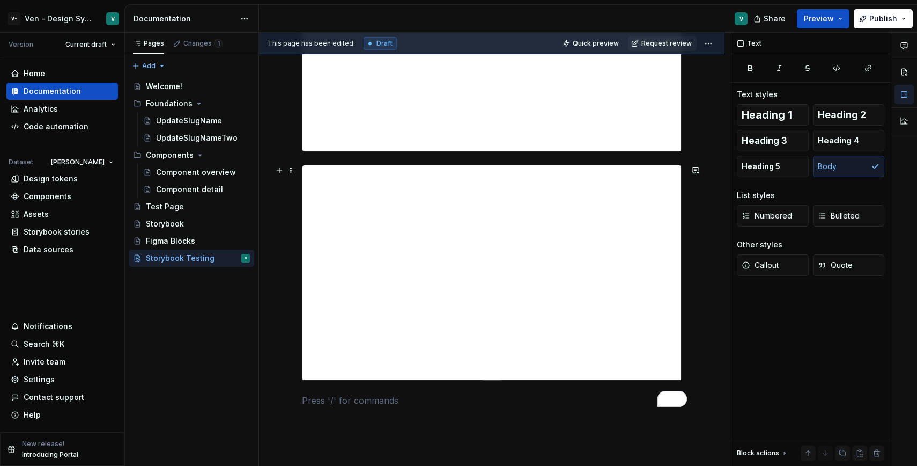
click at [703, 374] on div at bounding box center [492, 5] width 466 height 1107
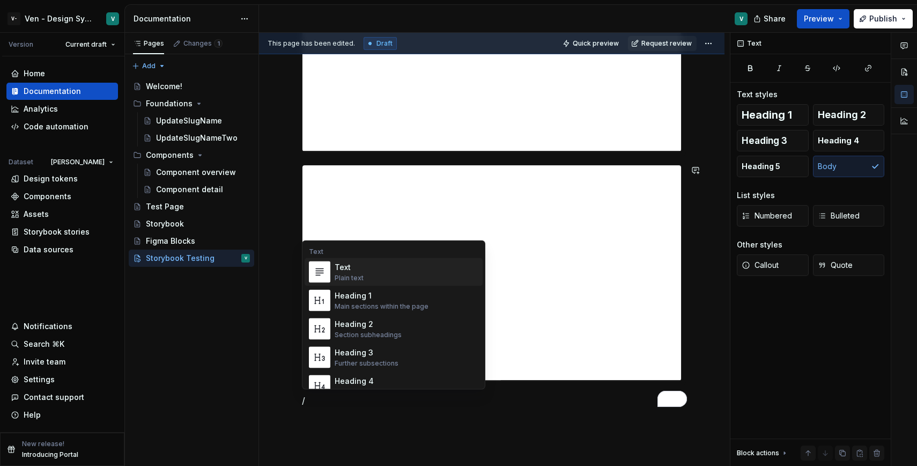
scroll to position [1, 0]
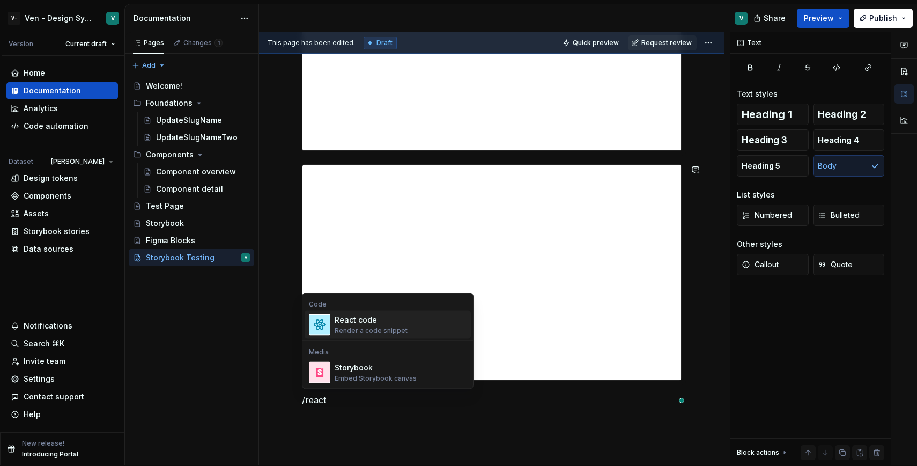
click at [363, 330] on div "Render a code snippet" at bounding box center [371, 330] width 73 height 9
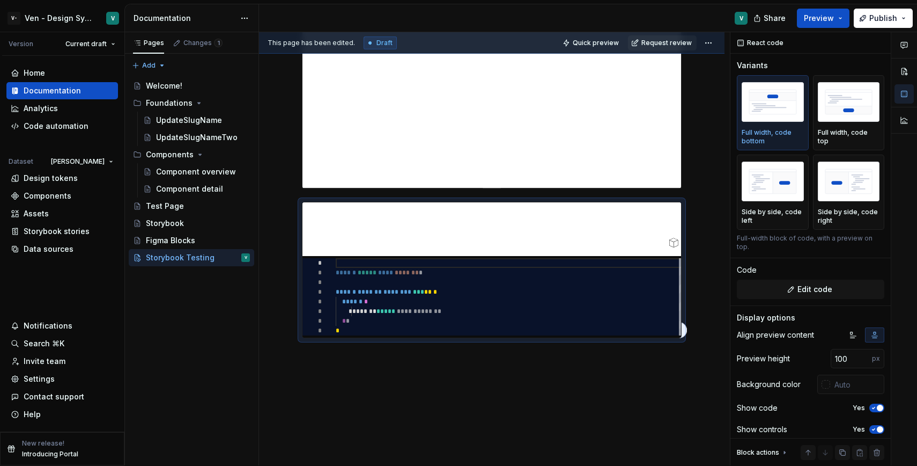
scroll to position [921, 0]
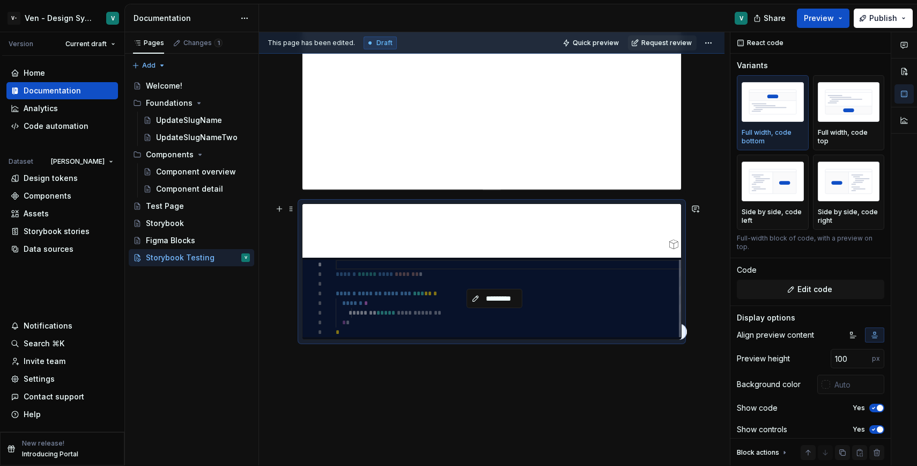
click at [444, 308] on div "*********" at bounding box center [495, 298] width 384 height 82
click at [506, 304] on button "*********" at bounding box center [495, 298] width 56 height 19
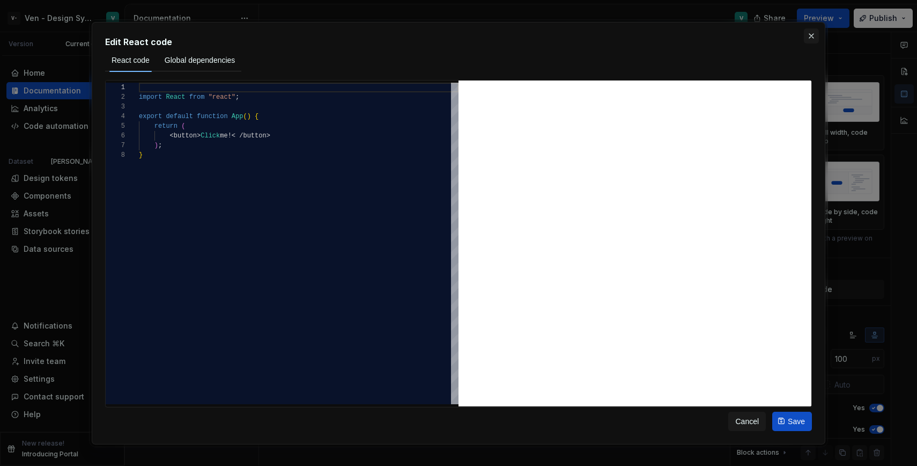
click at [817, 32] on button "button" at bounding box center [811, 35] width 15 height 15
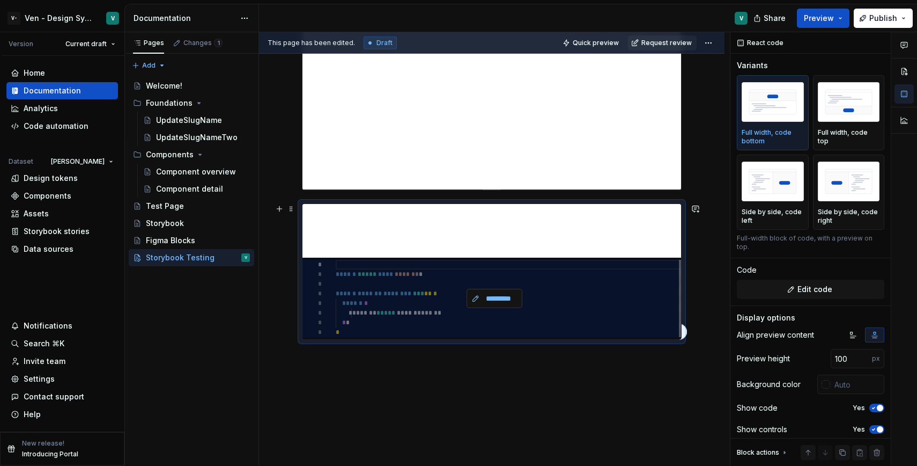
click at [495, 305] on button "*********" at bounding box center [495, 298] width 56 height 19
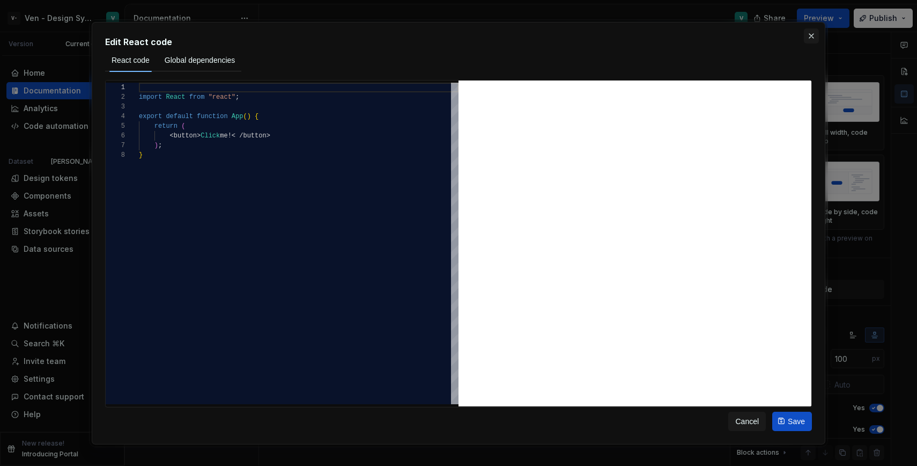
click at [810, 34] on button "button" at bounding box center [811, 35] width 15 height 15
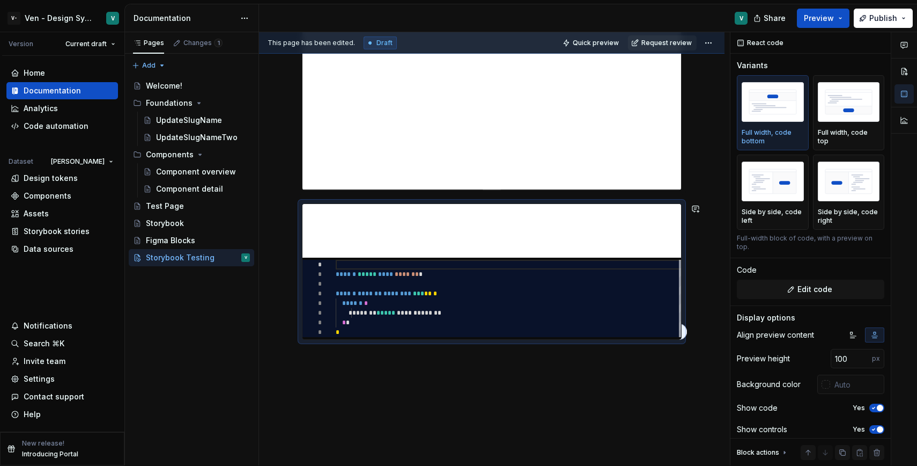
click at [290, 208] on span at bounding box center [291, 208] width 9 height 15
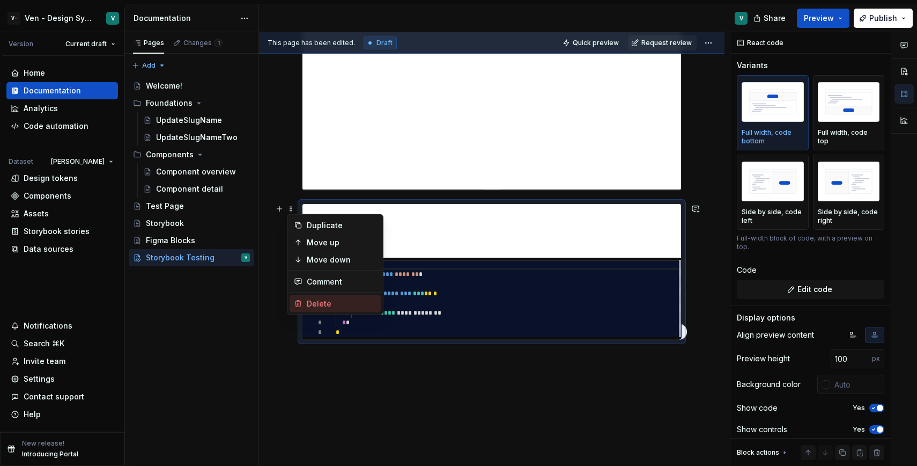
click at [332, 308] on div "Delete" at bounding box center [342, 303] width 70 height 11
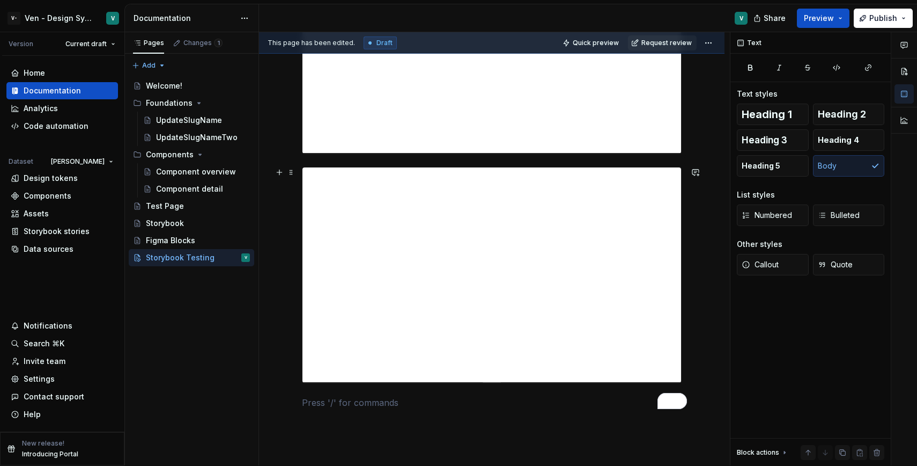
scroll to position [644, 0]
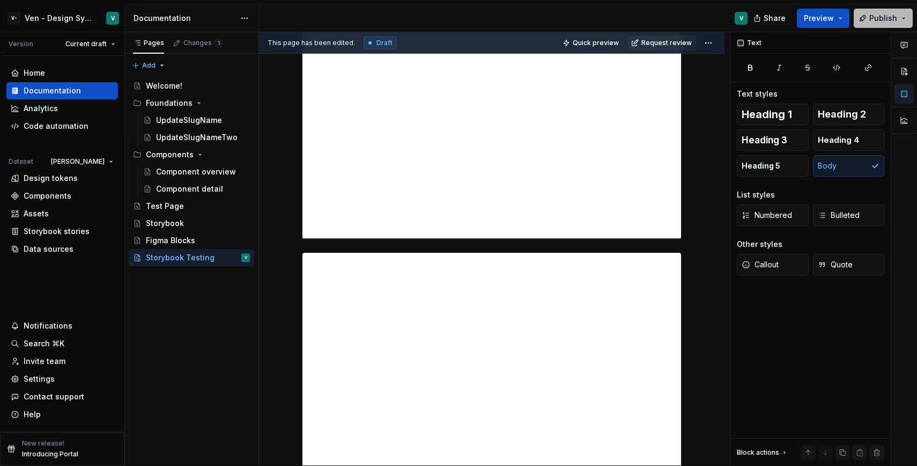
click at [888, 16] on span "Publish" at bounding box center [883, 18] width 28 height 11
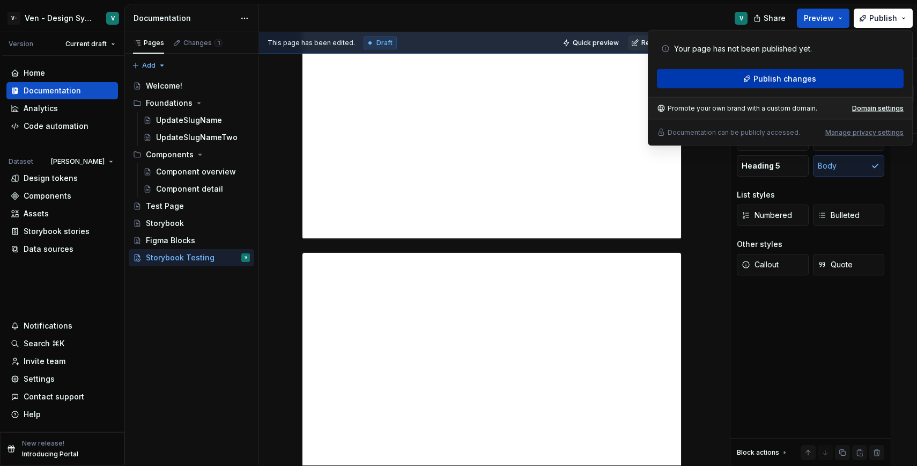
click at [794, 85] on button "Publish changes" at bounding box center [780, 78] width 247 height 19
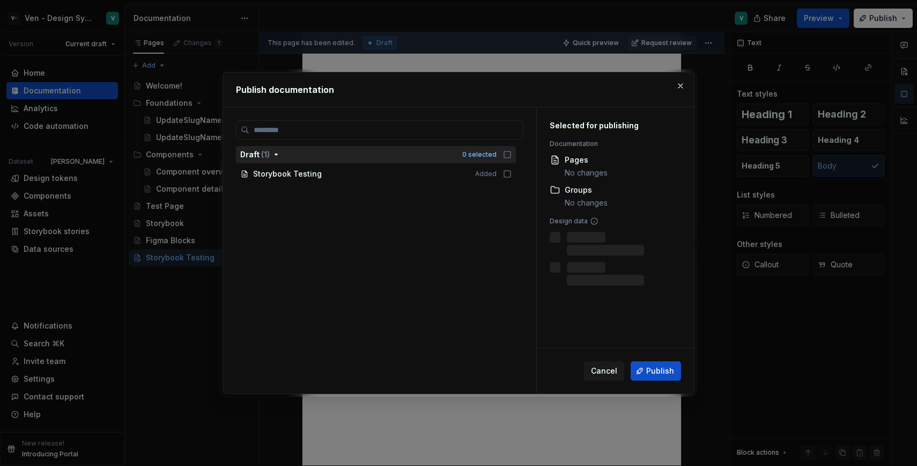
click at [412, 150] on div "Draft ( 1 )" at bounding box center [348, 154] width 216 height 11
click at [512, 156] on icon "button" at bounding box center [507, 154] width 9 height 9
click at [670, 376] on button "Publish" at bounding box center [656, 370] width 50 height 19
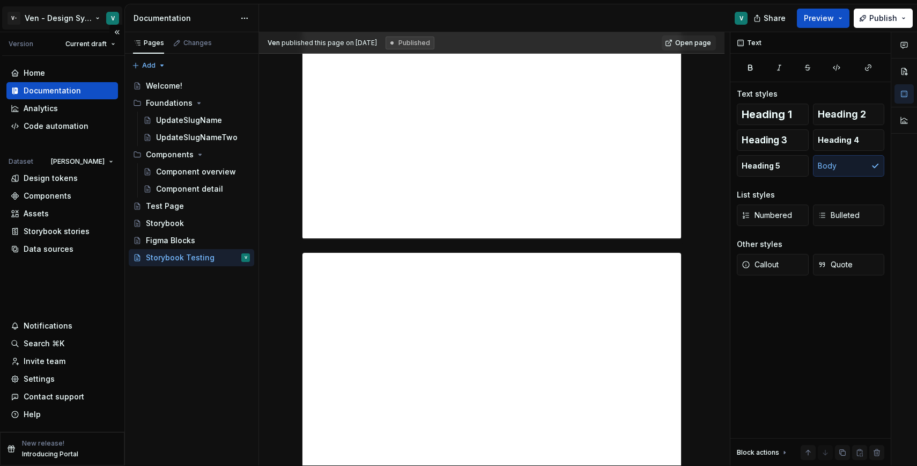
click at [83, 19] on html "V- Ven - Design System Test V Version Current draft Home Documentation Analytic…" at bounding box center [458, 232] width 917 height 466
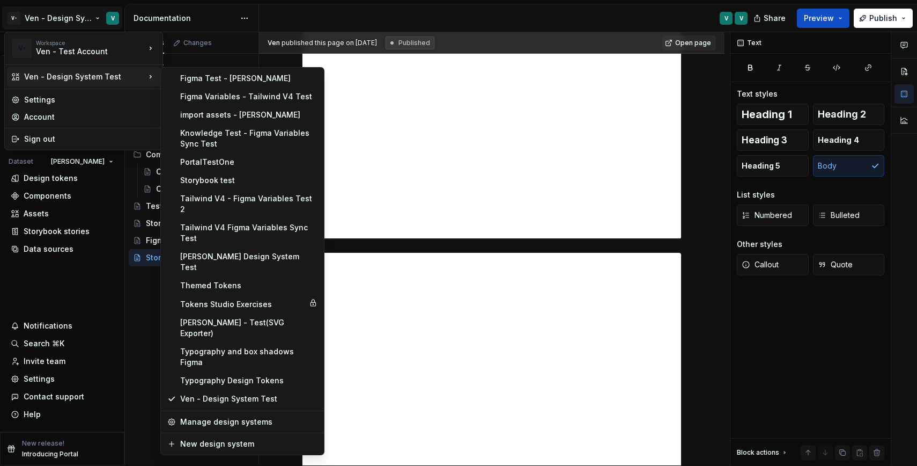
click at [584, 351] on html "V- Ven - Design System Test V Version Current draft Home Documentation Analytic…" at bounding box center [458, 232] width 917 height 466
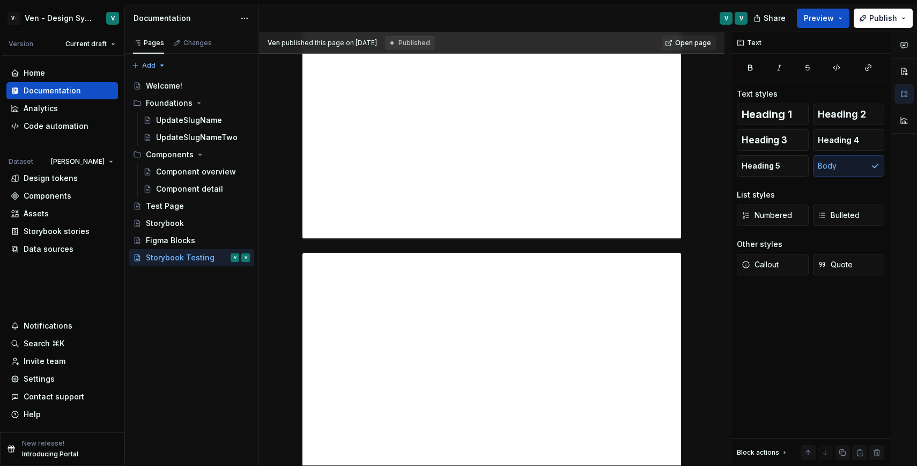
scroll to position [824, 0]
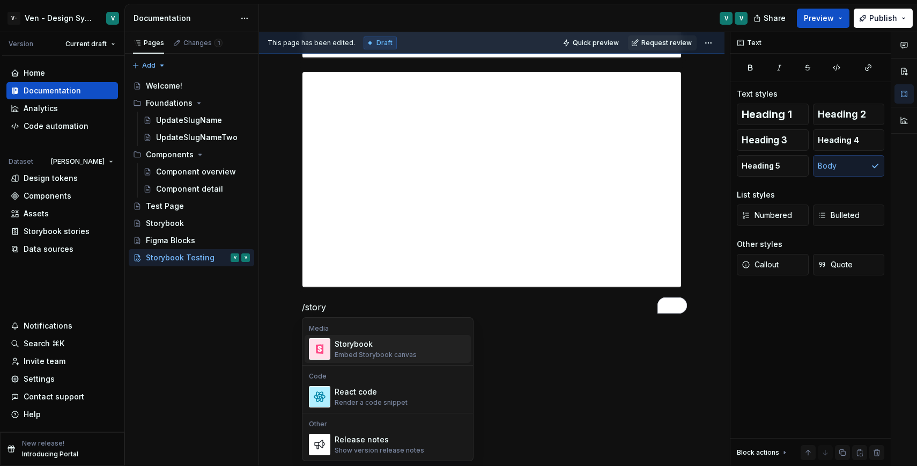
click at [378, 343] on div "Storybook" at bounding box center [376, 343] width 82 height 11
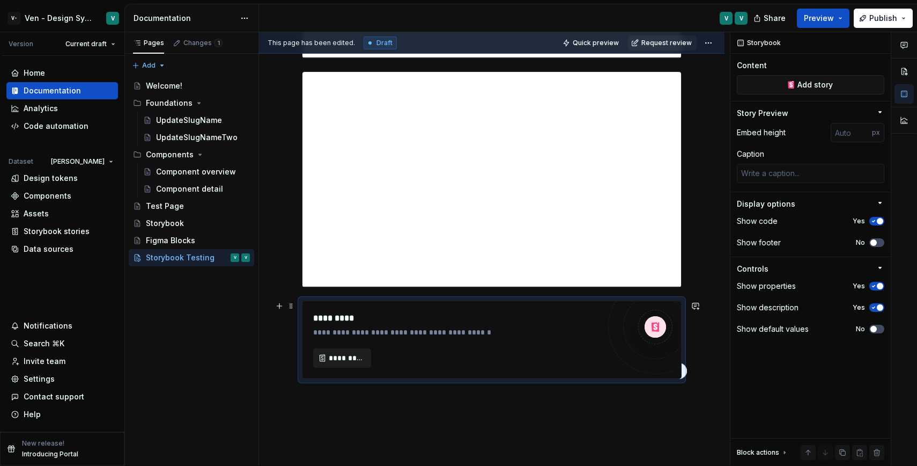
click at [363, 360] on span "*********" at bounding box center [346, 357] width 35 height 11
type textarea "*"
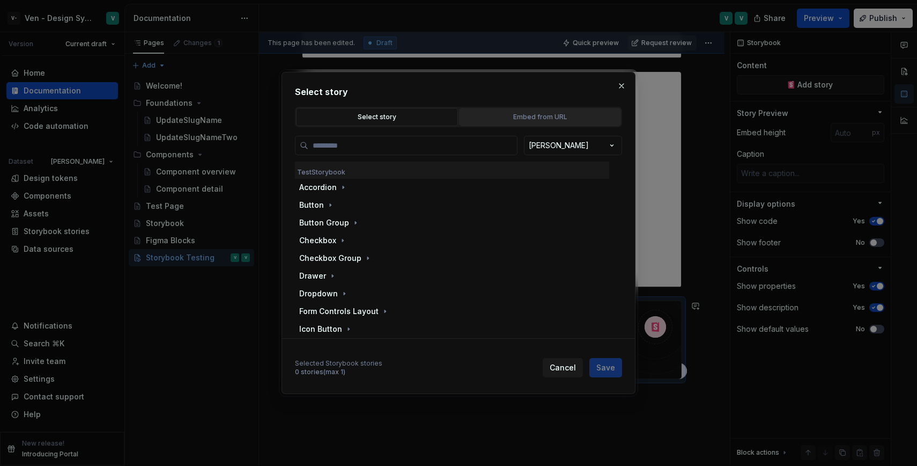
click at [526, 125] on button "Embed from URL" at bounding box center [540, 117] width 162 height 18
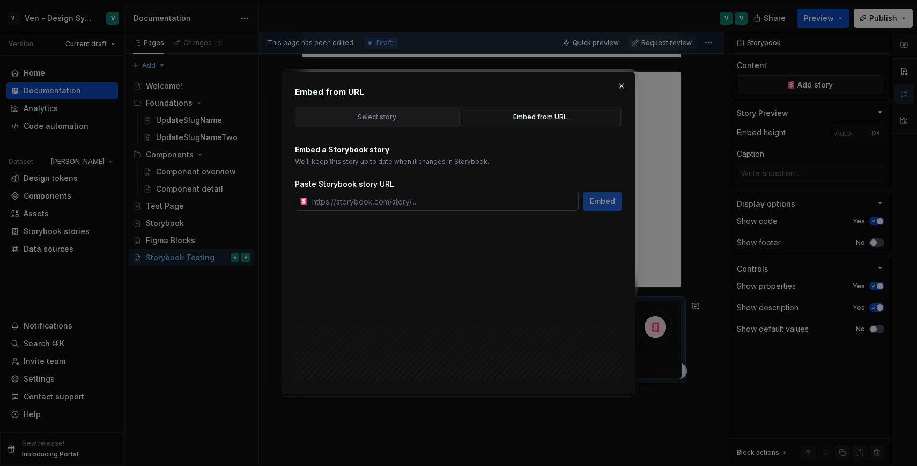
click at [445, 204] on input "text" at bounding box center [443, 200] width 271 height 19
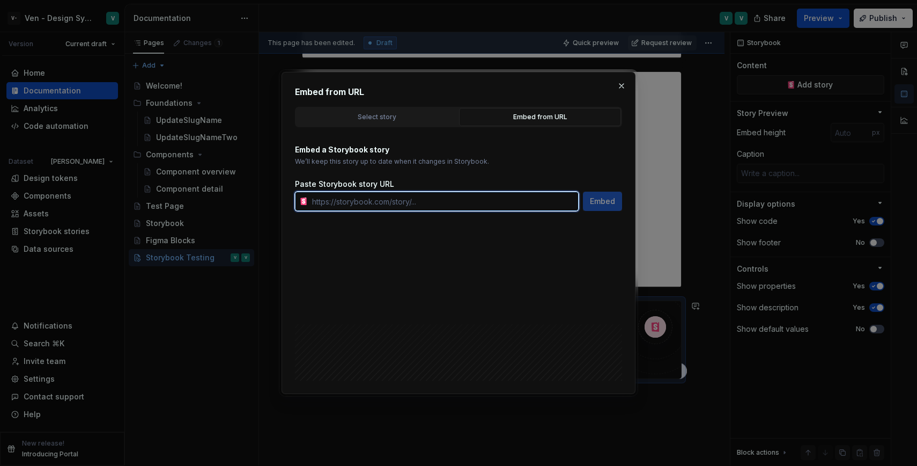
paste input "[URL][DOMAIN_NAME]"
type input "[URL][DOMAIN_NAME]"
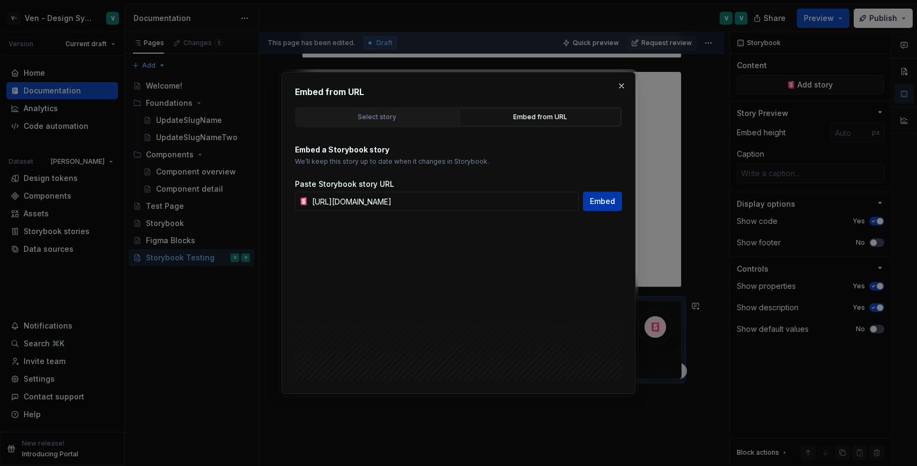
click at [595, 200] on span "Embed" at bounding box center [602, 201] width 25 height 11
type textarea "*"
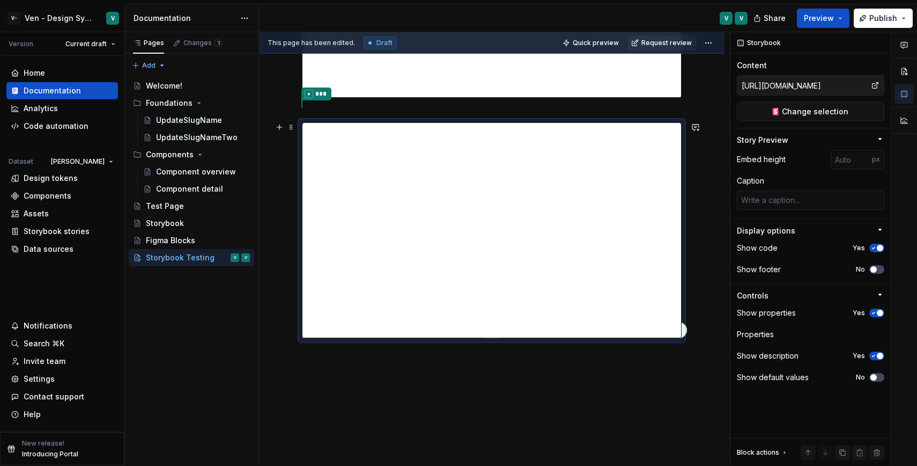
scroll to position [890, 0]
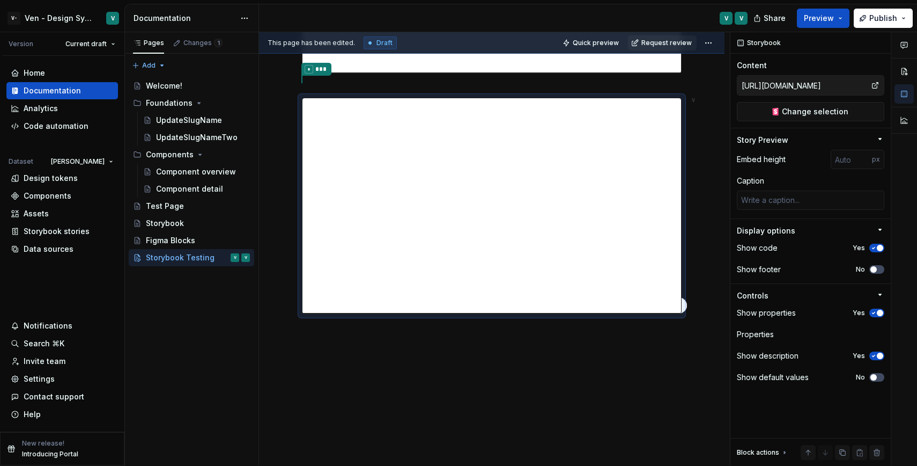
scroll to position [0, 0]
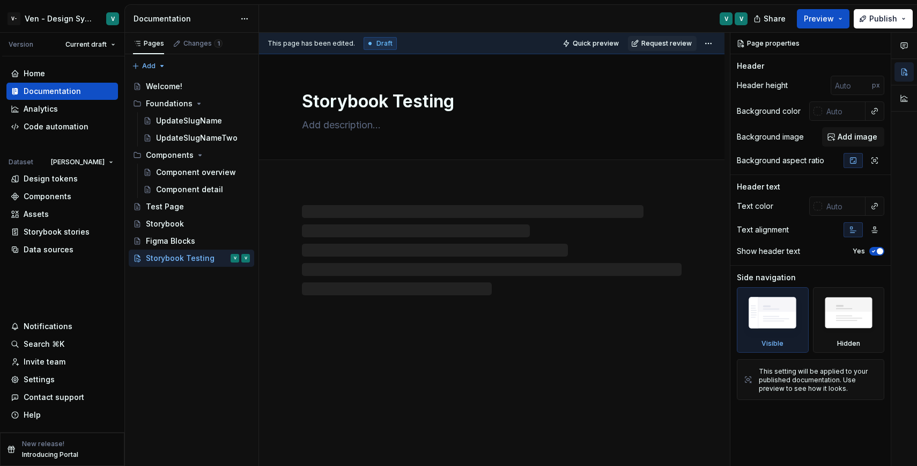
type textarea "*"
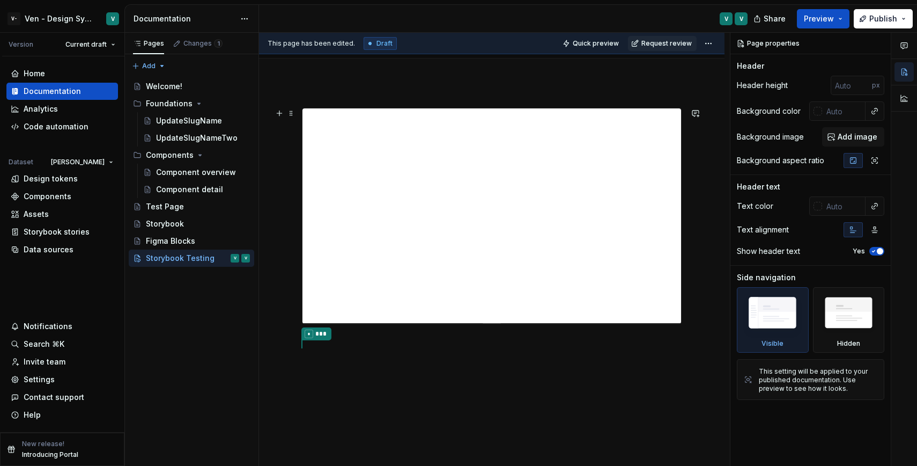
scroll to position [137, 0]
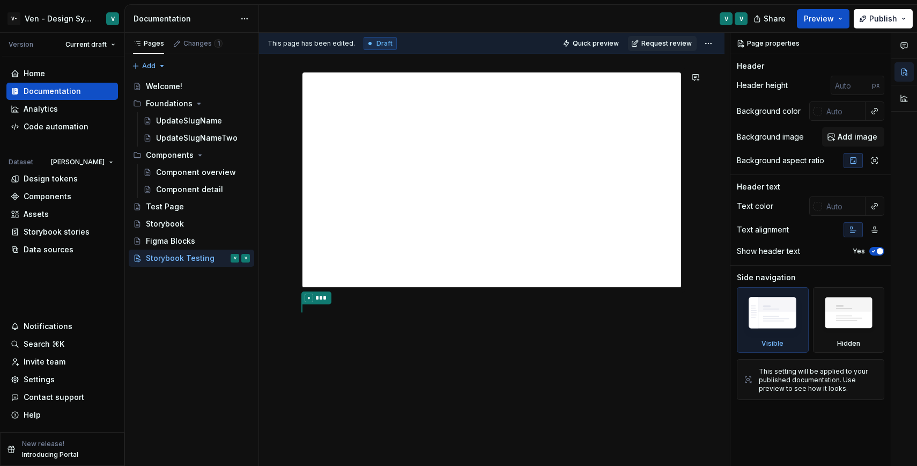
click at [402, 333] on div "* ***" at bounding box center [492, 256] width 466 height 421
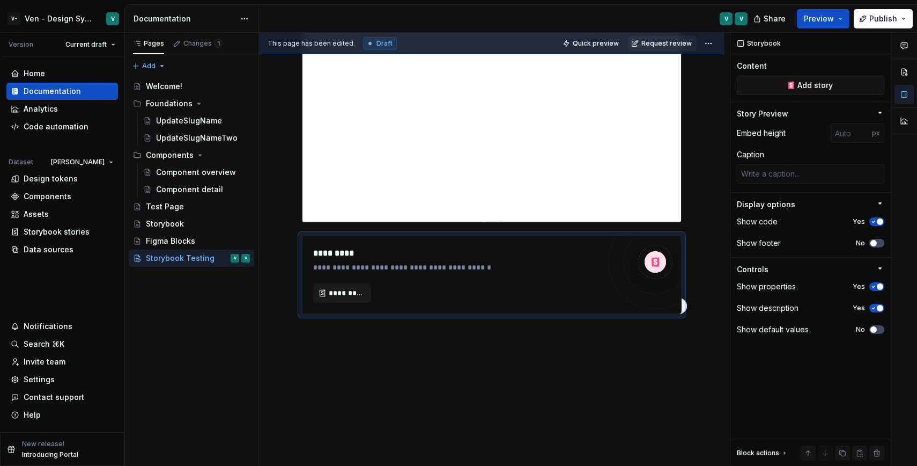
scroll to position [203, 0]
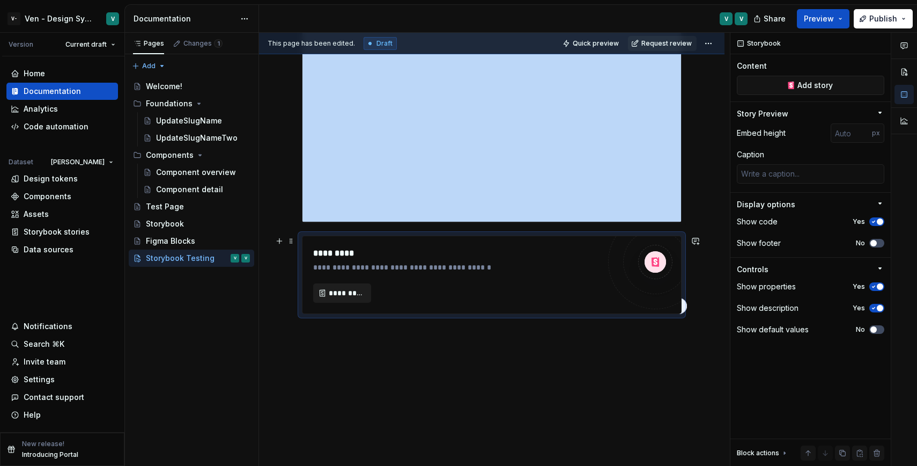
click at [352, 295] on span "*********" at bounding box center [346, 292] width 35 height 11
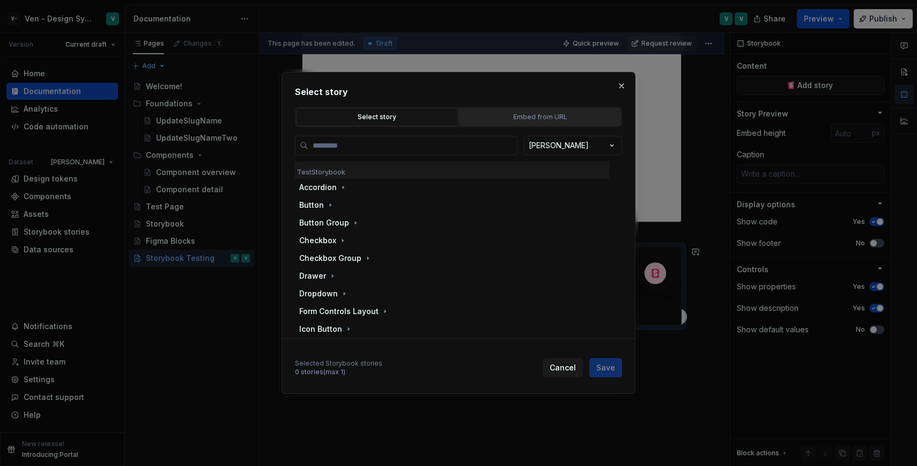
click at [526, 113] on div "Embed from URL" at bounding box center [540, 117] width 154 height 11
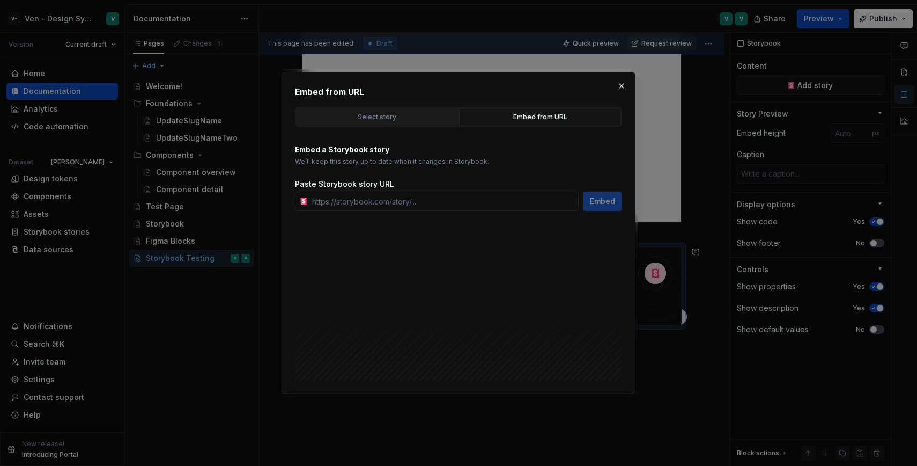
type textarea "*"
click at [441, 204] on input "text" at bounding box center [443, 200] width 271 height 19
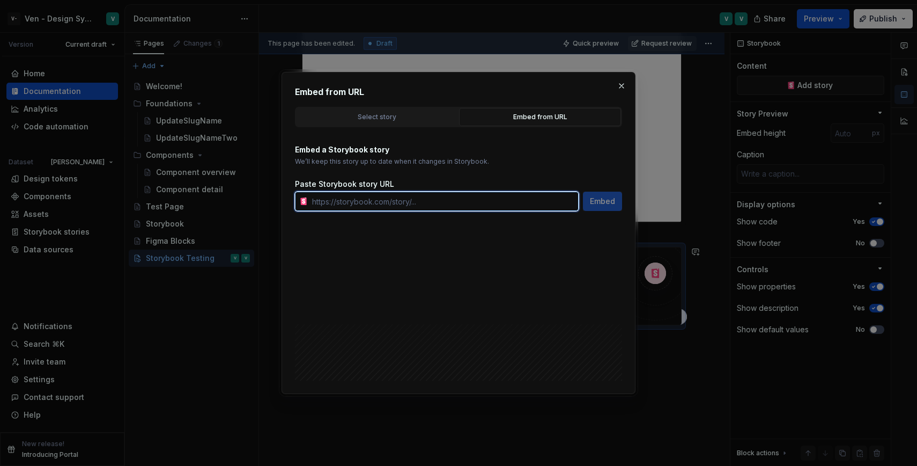
paste input "[URL][DOMAIN_NAME]"
type input "[URL][DOMAIN_NAME]"
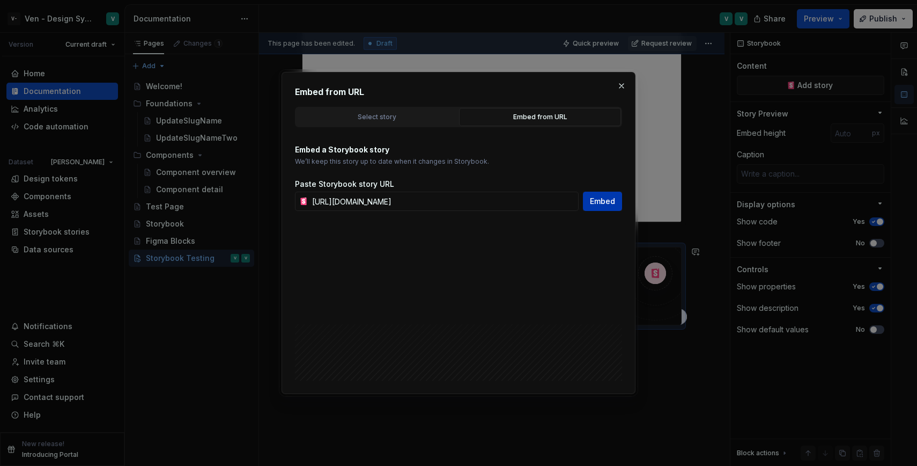
click at [620, 201] on button "Embed" at bounding box center [602, 200] width 39 height 19
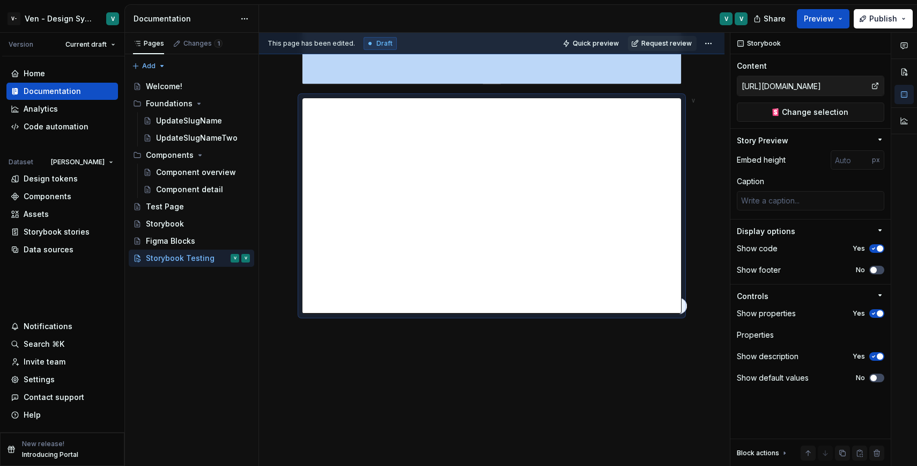
scroll to position [237, 0]
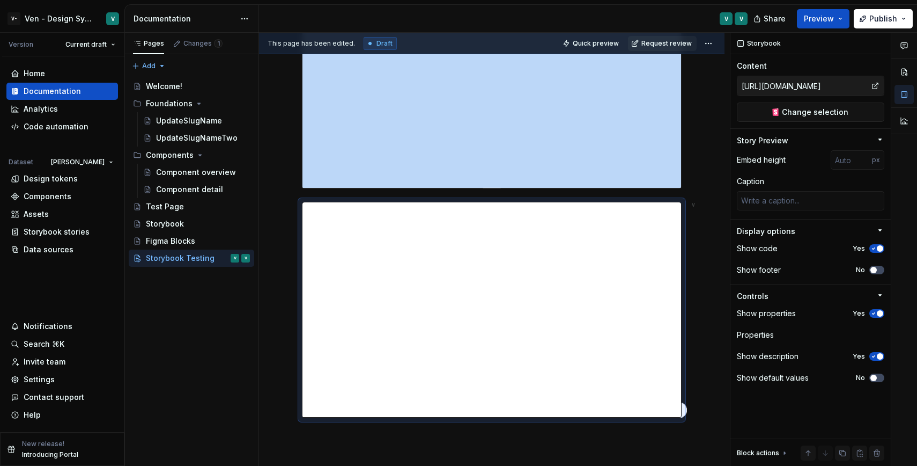
type textarea "*"
type input "[URL][DOMAIN_NAME]"
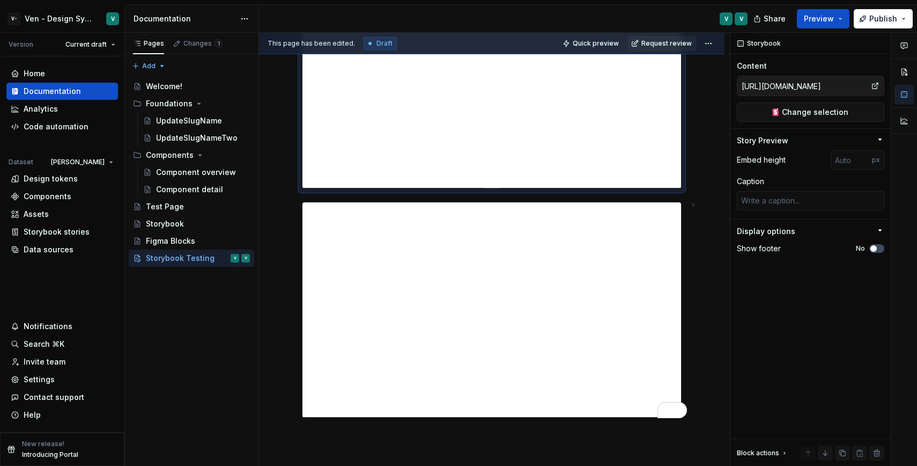
scroll to position [30, 0]
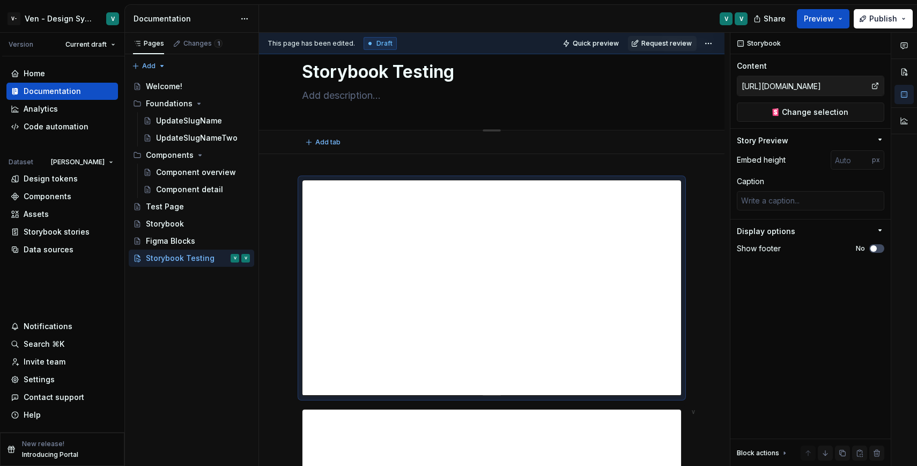
type textarea "*"
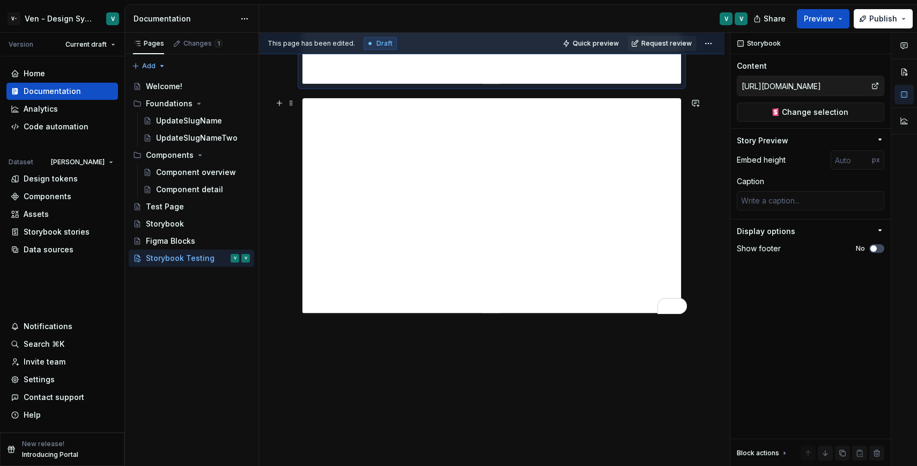
scroll to position [0, 0]
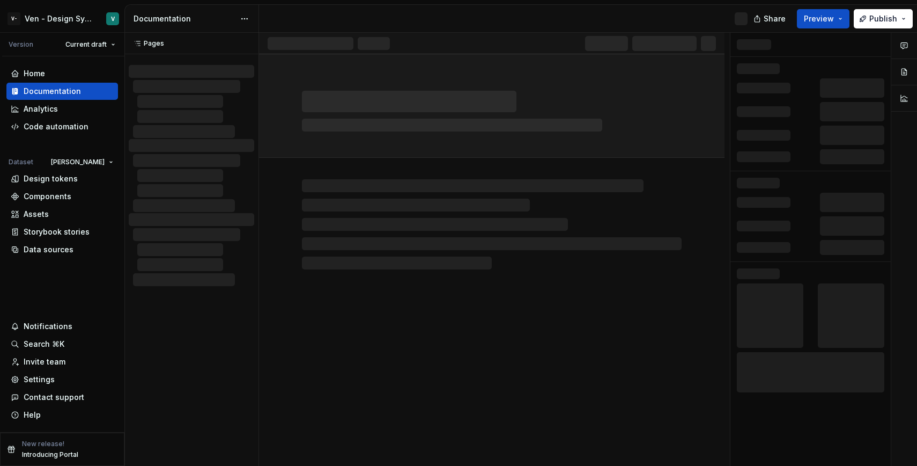
click at [423, 244] on div at bounding box center [492, 224] width 380 height 90
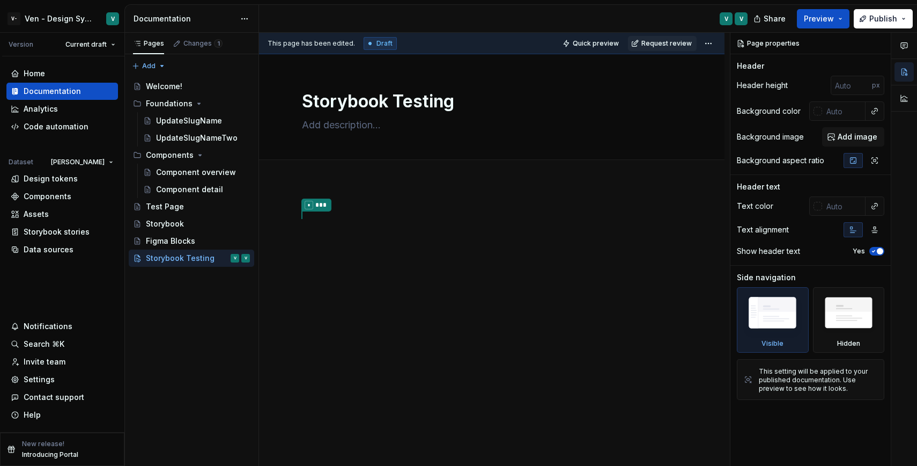
click at [438, 270] on div "* ***" at bounding box center [492, 292] width 466 height 219
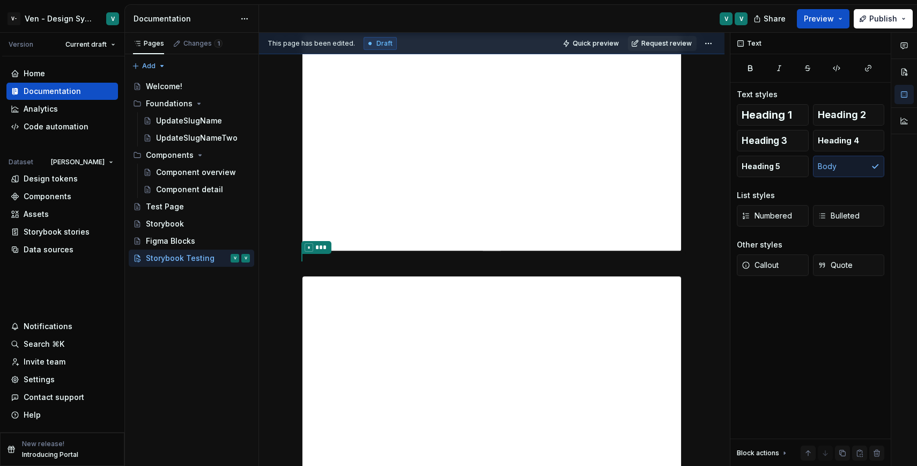
scroll to position [142, 0]
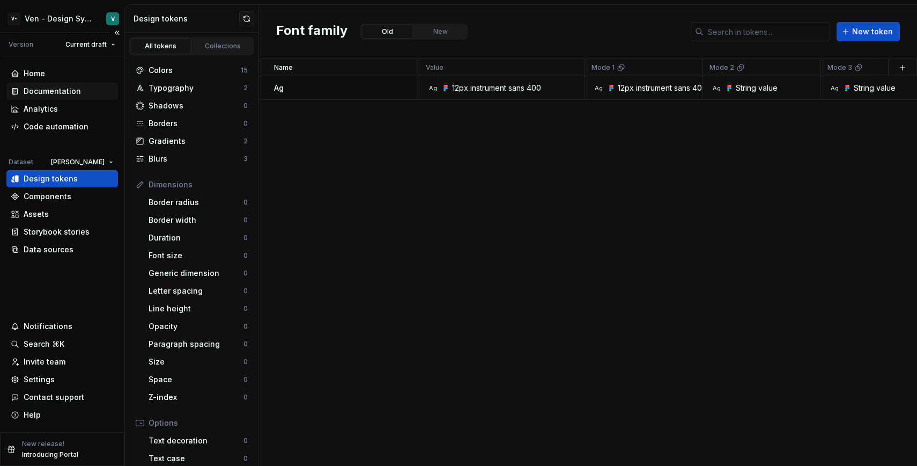
click at [70, 86] on div "Documentation" at bounding box center [52, 91] width 57 height 11
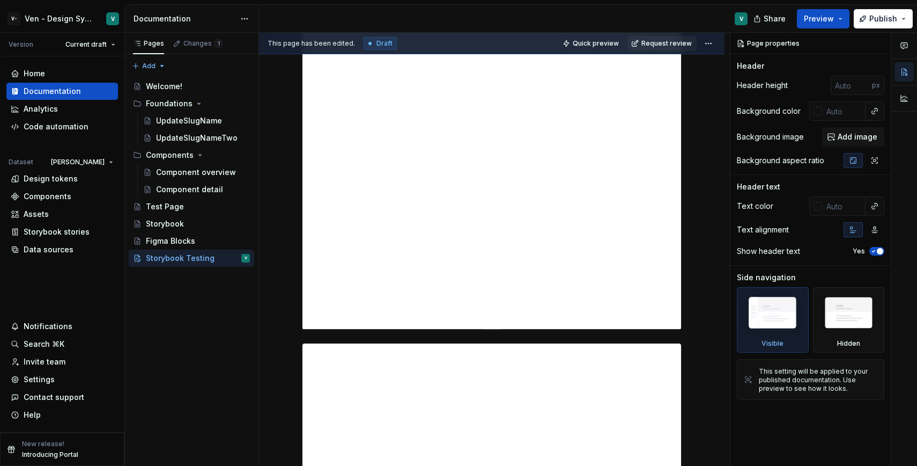
scroll to position [636, 0]
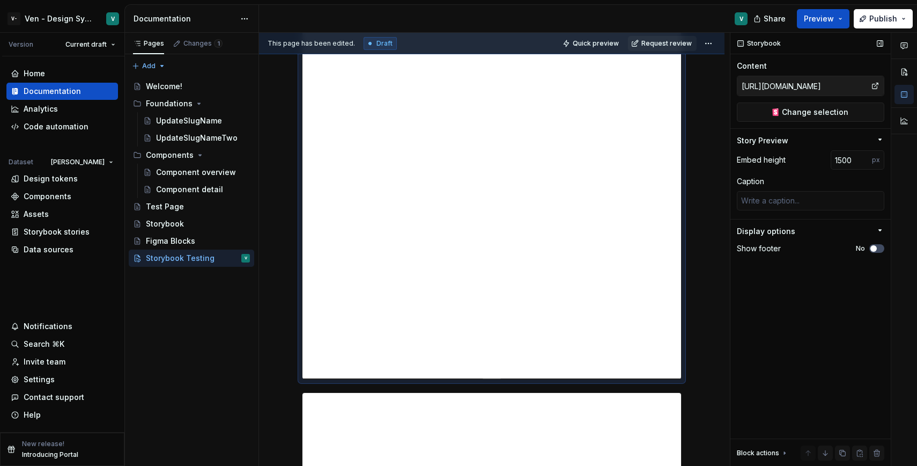
click at [784, 135] on div "Story Preview" at bounding box center [762, 140] width 51 height 11
click at [830, 163] on div "Embed height 1500 px" at bounding box center [811, 159] width 148 height 19
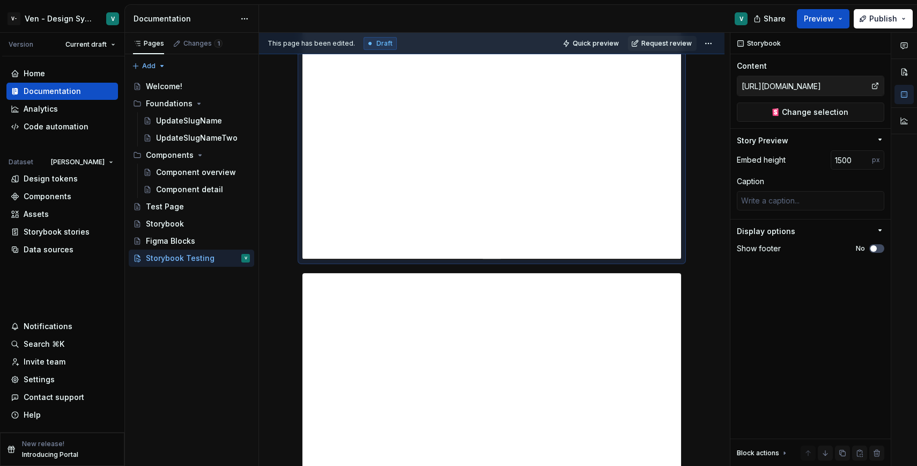
scroll to position [956, 0]
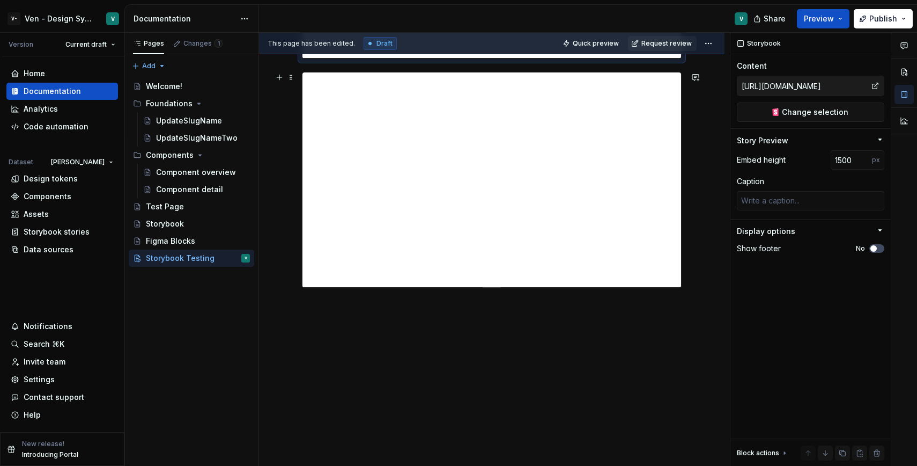
type textarea "*"
type input "[URL][DOMAIN_NAME]"
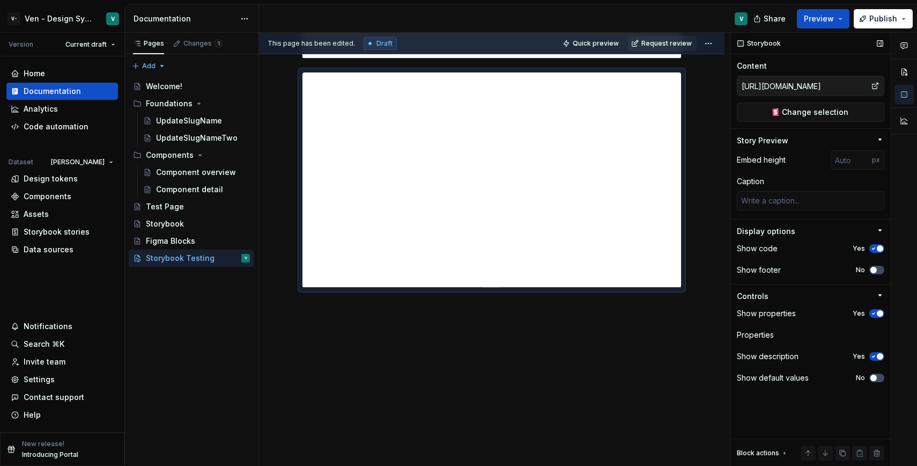
click at [827, 68] on div "Content" at bounding box center [811, 66] width 148 height 11
click at [828, 115] on span "Change selection" at bounding box center [815, 112] width 67 height 11
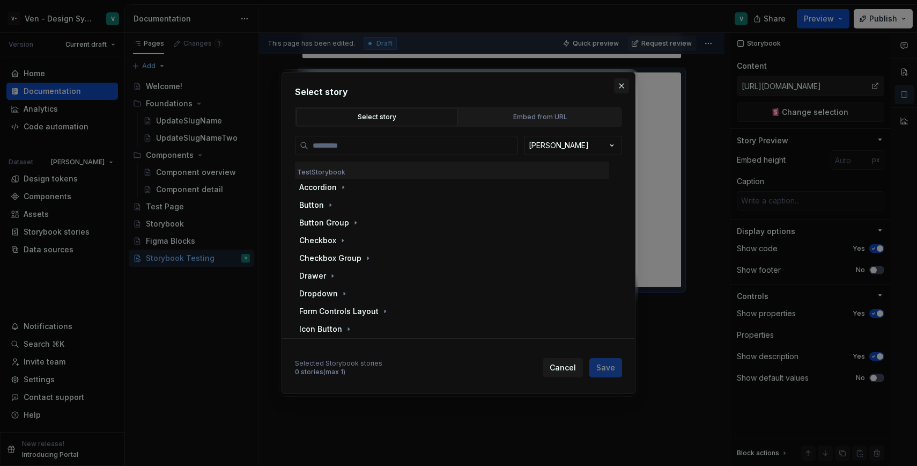
click at [620, 84] on button "button" at bounding box center [621, 85] width 15 height 15
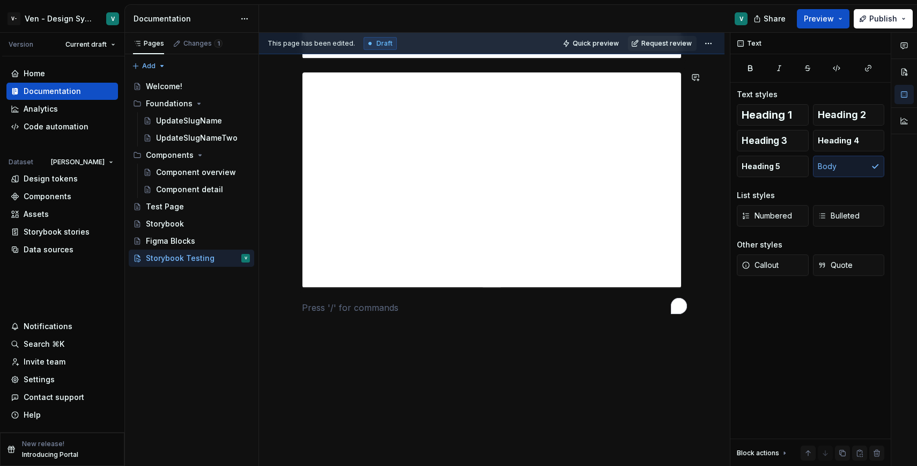
type textarea "*"
click at [398, 310] on p "/story" at bounding box center [492, 307] width 380 height 13
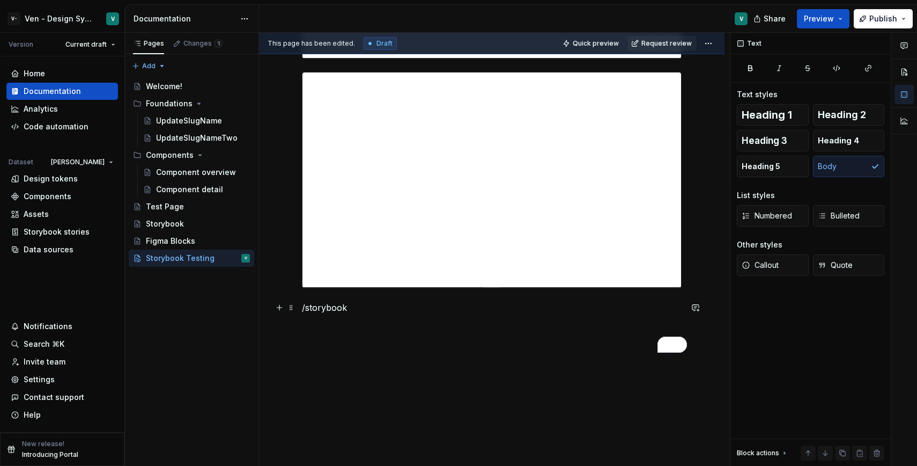
click at [316, 307] on p "/storybook" at bounding box center [492, 307] width 380 height 13
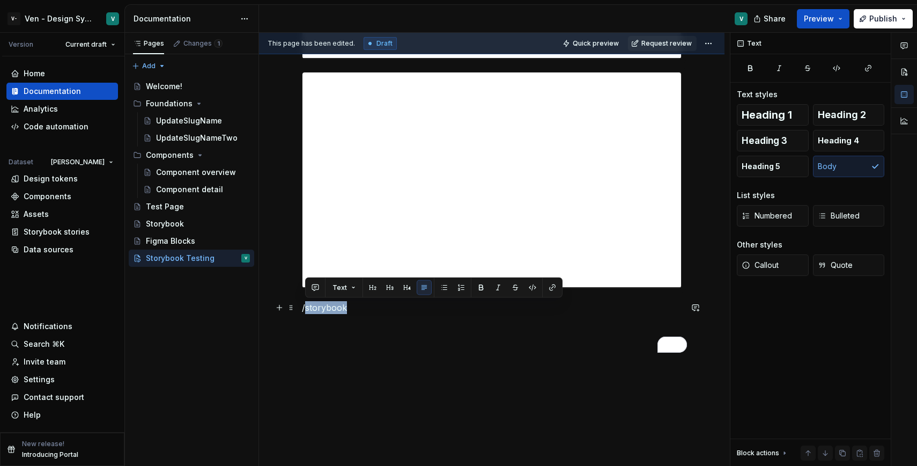
click at [316, 307] on p "/storybook" at bounding box center [492, 307] width 380 height 13
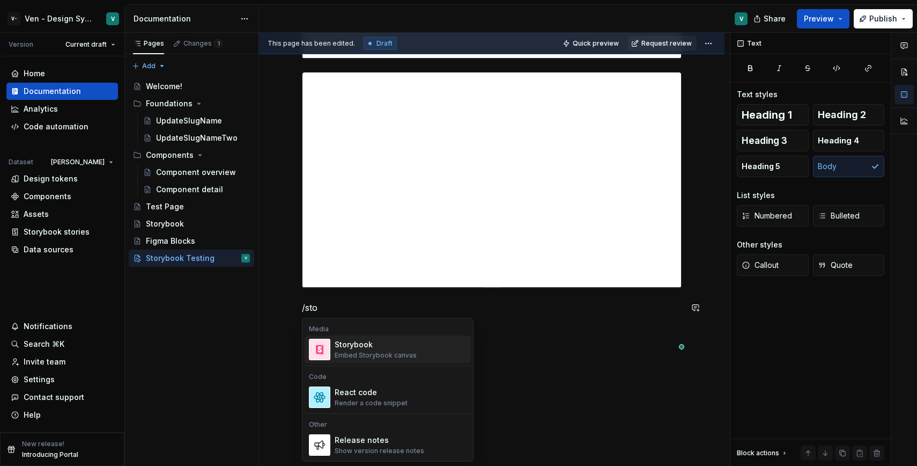
click at [359, 349] on div "Storybook" at bounding box center [376, 344] width 82 height 11
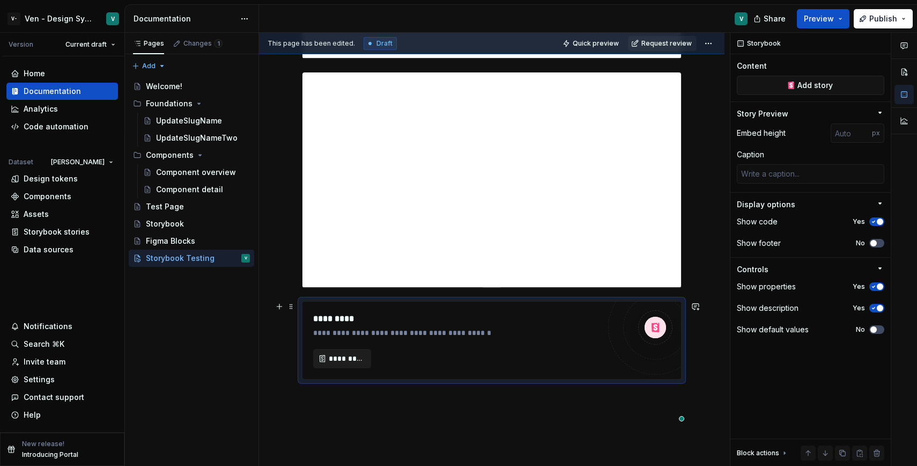
click at [341, 363] on span "*********" at bounding box center [346, 358] width 35 height 11
type textarea "*"
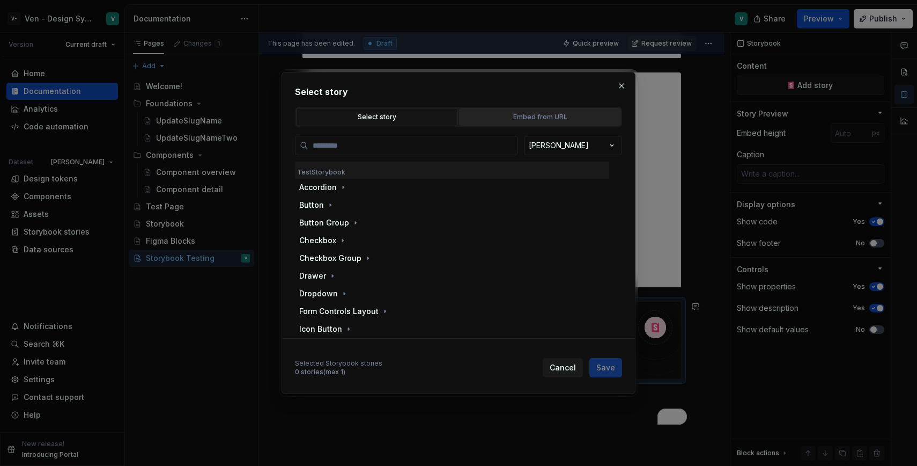
click at [545, 112] on div "Embed from URL" at bounding box center [540, 117] width 154 height 11
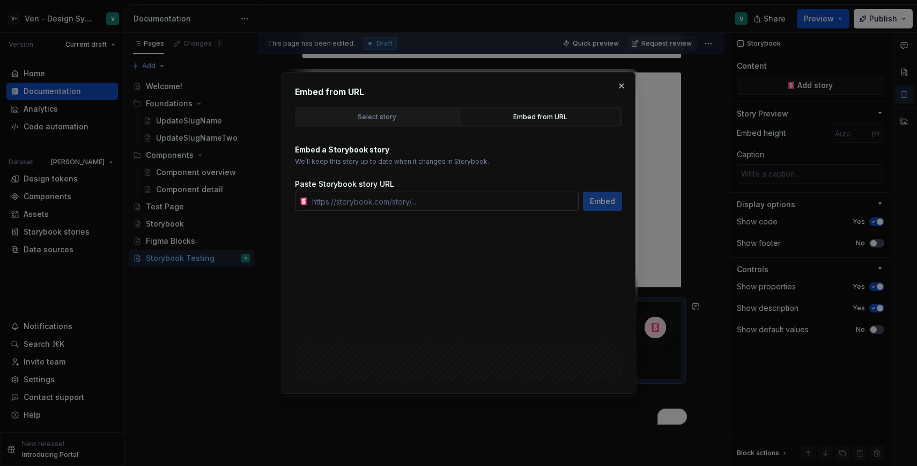
click at [478, 201] on input "text" at bounding box center [443, 200] width 271 height 19
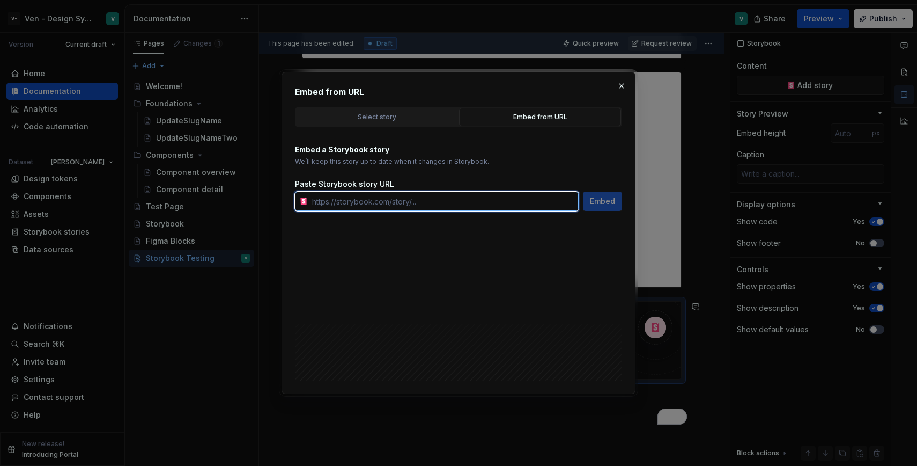
paste input "[URL][DOMAIN_NAME]"
type input "[URL][DOMAIN_NAME]"
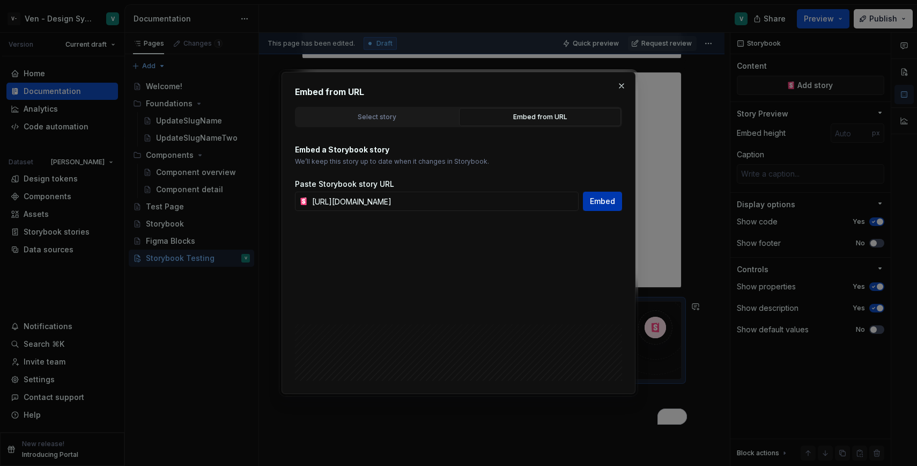
click at [600, 208] on button "Embed" at bounding box center [602, 200] width 39 height 19
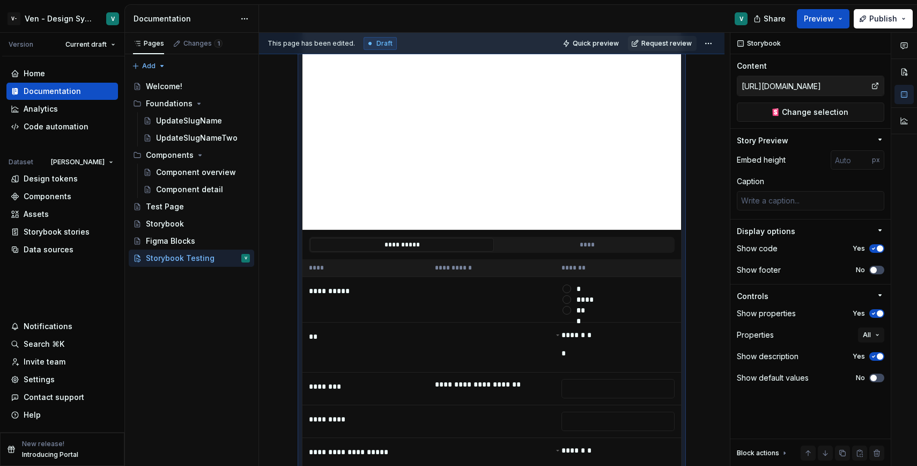
scroll to position [1271, 0]
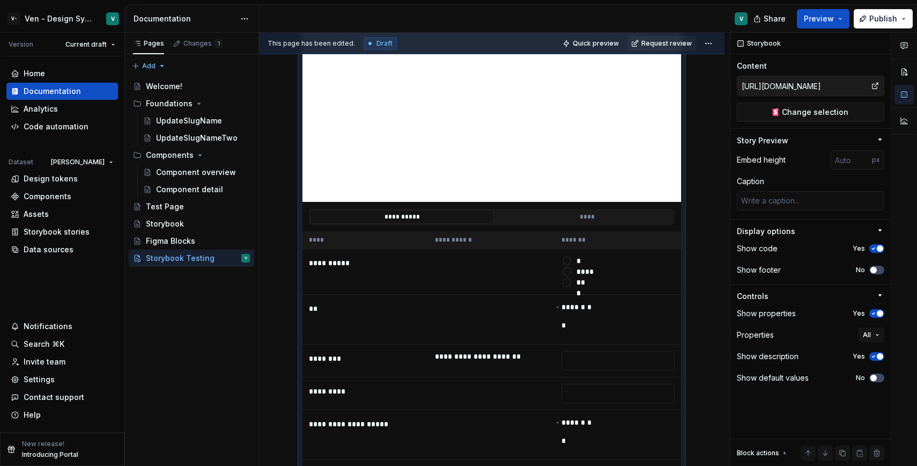
click at [588, 205] on div "**********" at bounding box center [492, 216] width 379 height 29
click at [591, 217] on button "****" at bounding box center [587, 217] width 184 height 14
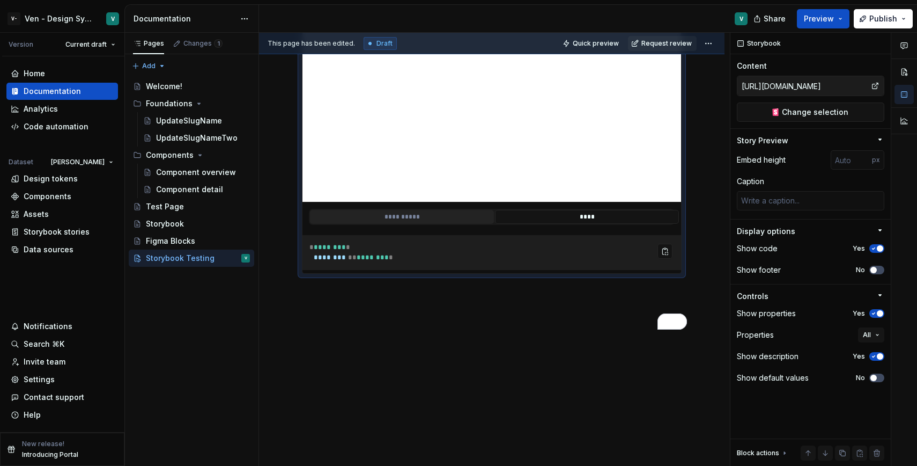
click at [440, 217] on button "**********" at bounding box center [402, 217] width 184 height 14
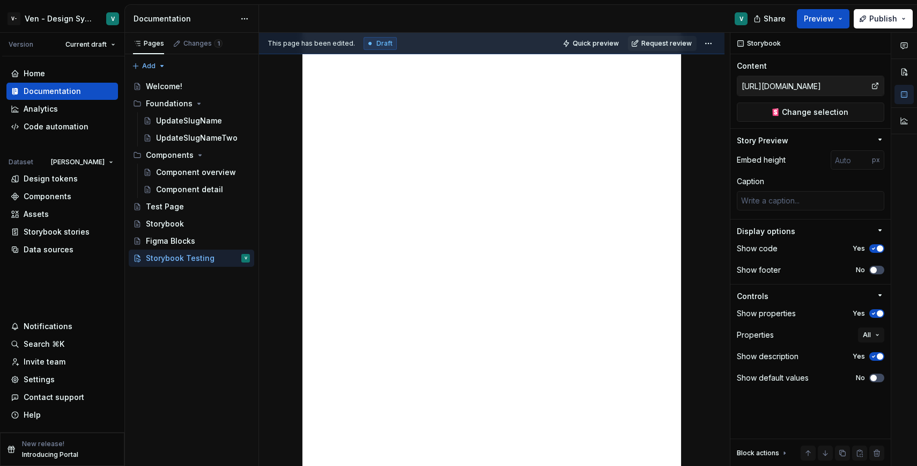
scroll to position [606, 0]
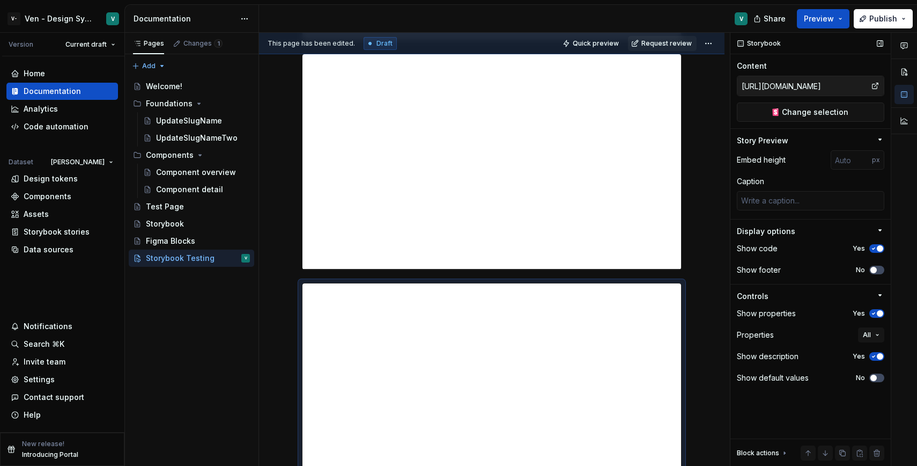
click at [772, 453] on div "Block actions" at bounding box center [758, 452] width 42 height 9
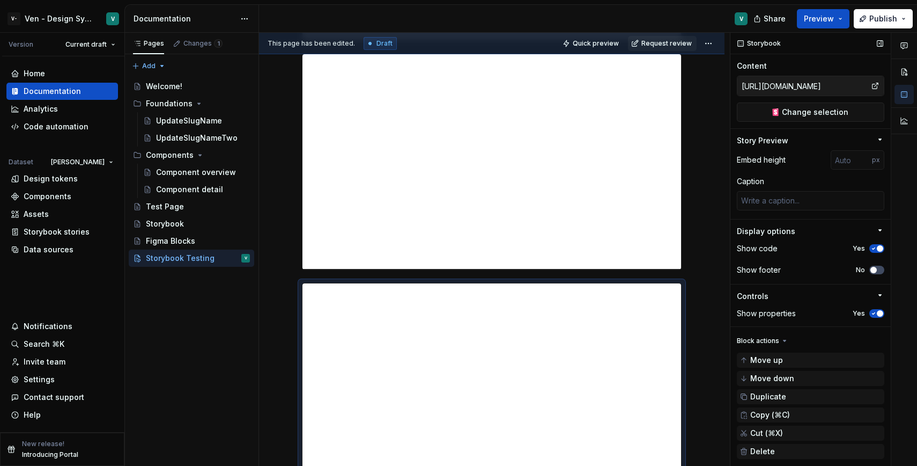
click at [775, 343] on div "Block actions" at bounding box center [758, 340] width 42 height 9
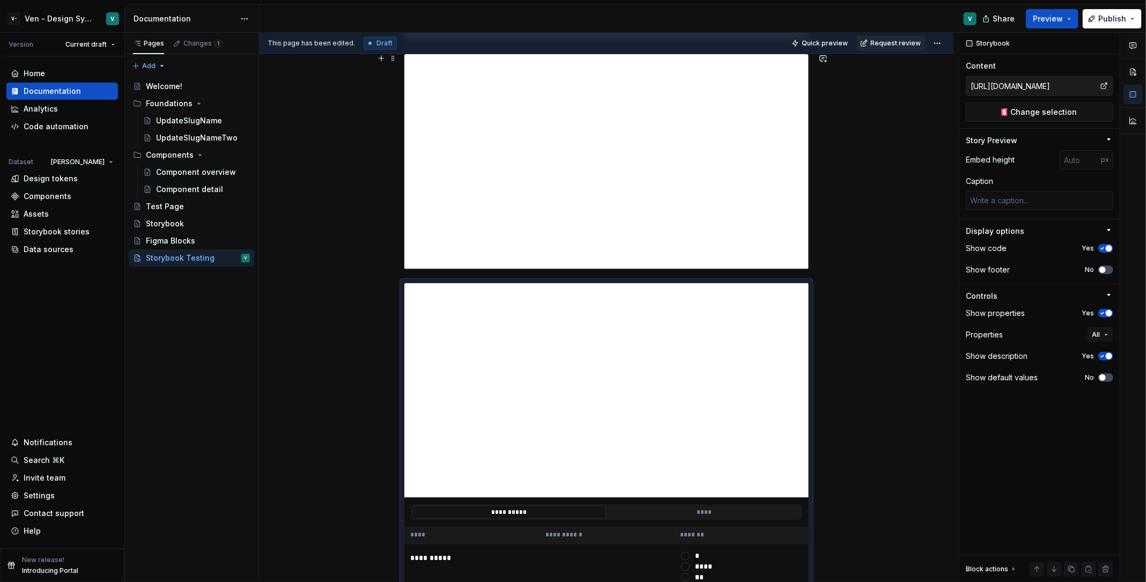
click at [898, 283] on div "**********" at bounding box center [606, 591] width 695 height 2764
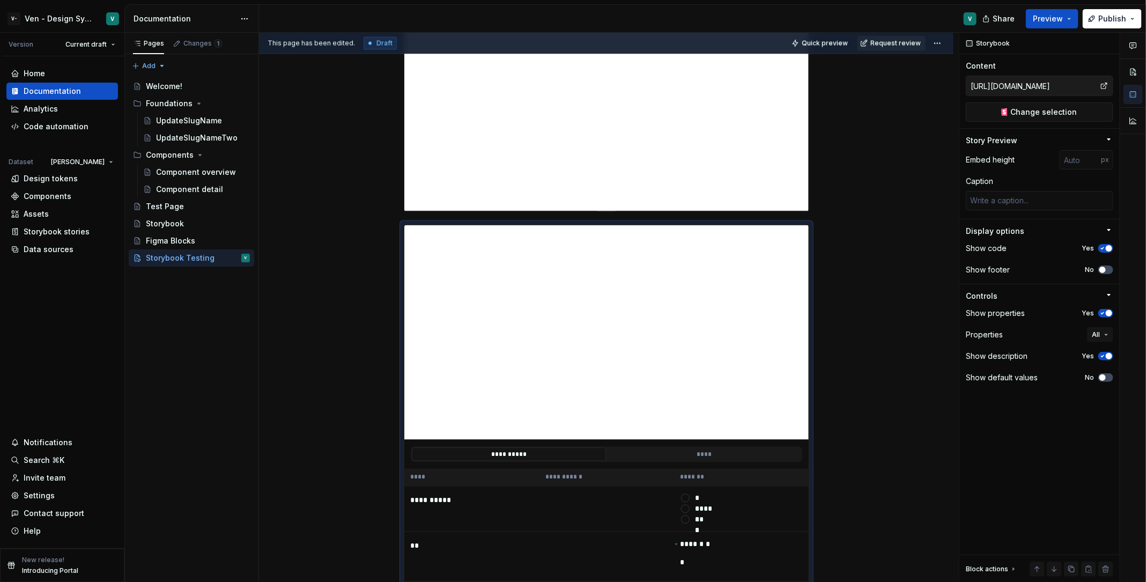
type textarea "*"
type input "[URL][DOMAIN_NAME]"
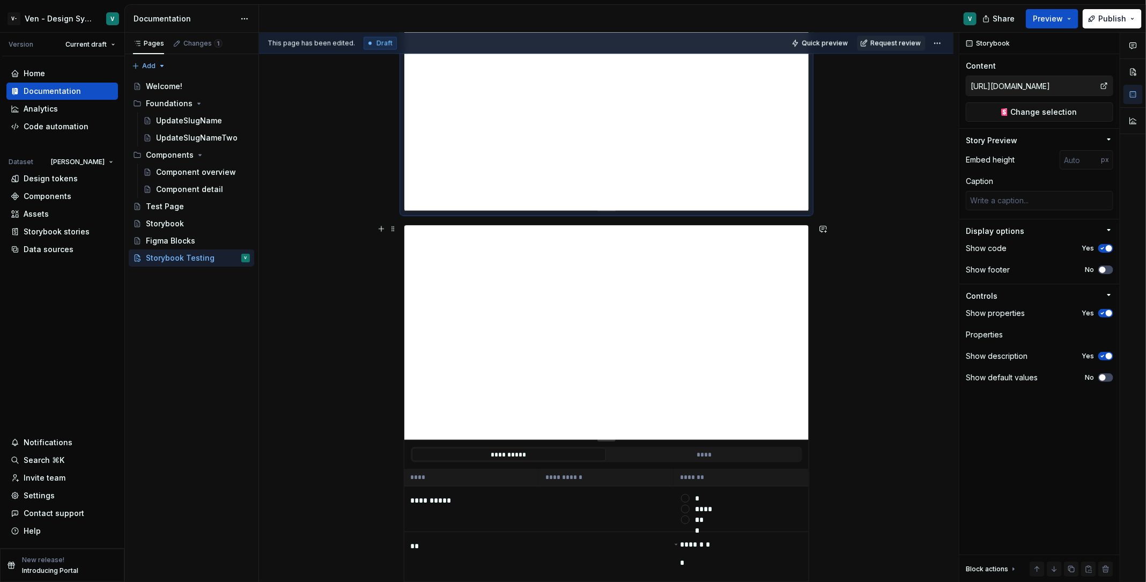
type textarea "*"
type input "[URL][DOMAIN_NAME]"
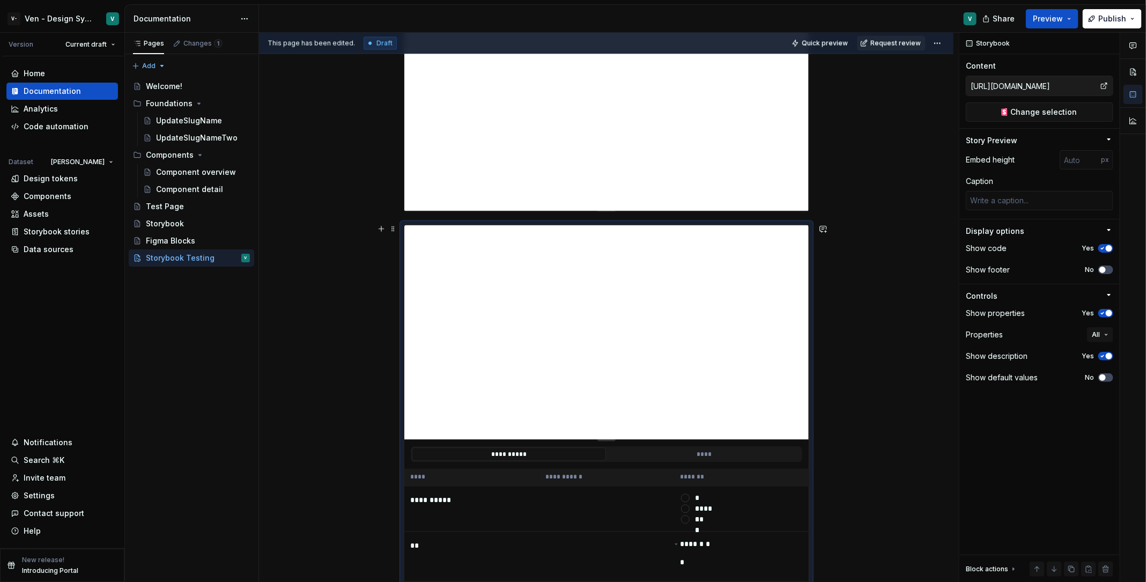
click at [739, 465] on th "*******" at bounding box center [741, 478] width 135 height 18
click at [735, 465] on th "*******" at bounding box center [741, 478] width 135 height 18
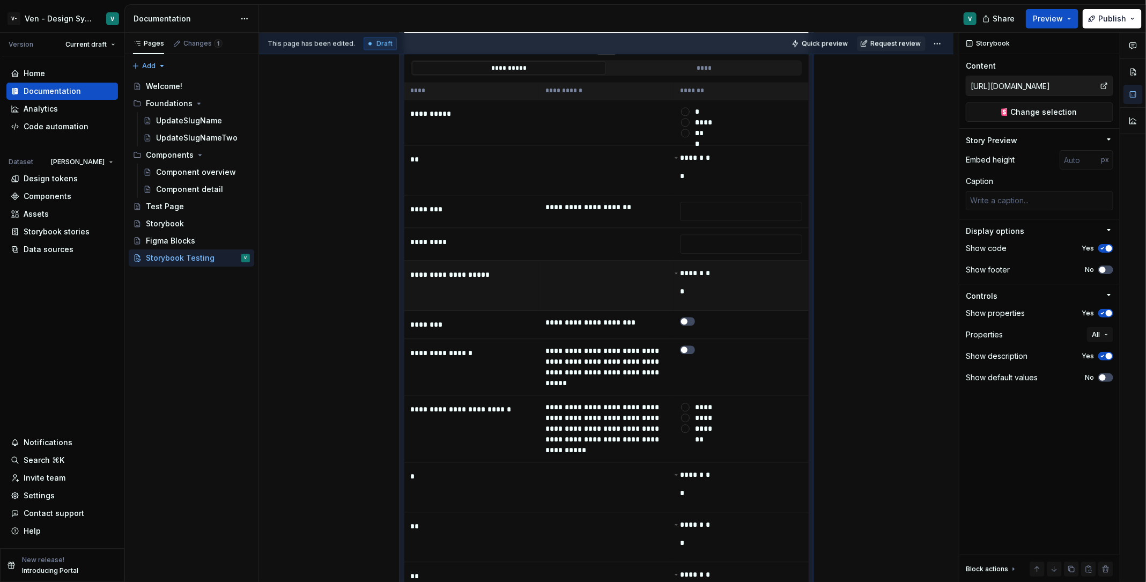
click at [736, 286] on div "**** * * *" at bounding box center [741, 285] width 122 height 36
click at [779, 253] on td "To enrich screen reader interactions, please activate Accessibility in Grammarl…" at bounding box center [741, 244] width 135 height 33
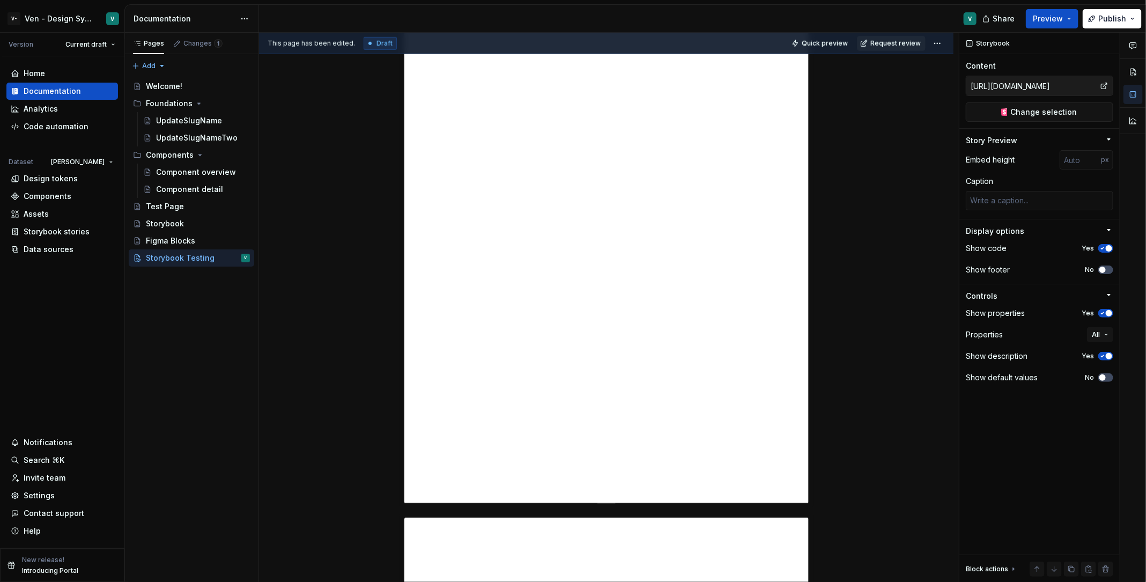
type textarea "*"
type input "1500"
type input "[URL][DOMAIN_NAME]"
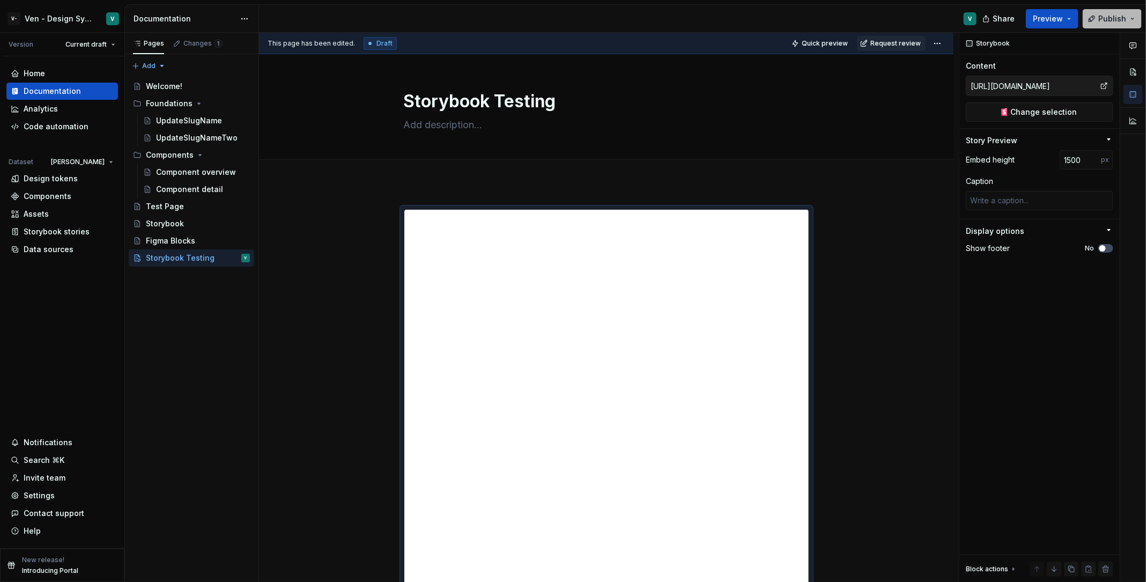
click at [917, 18] on span "Publish" at bounding box center [1112, 18] width 28 height 11
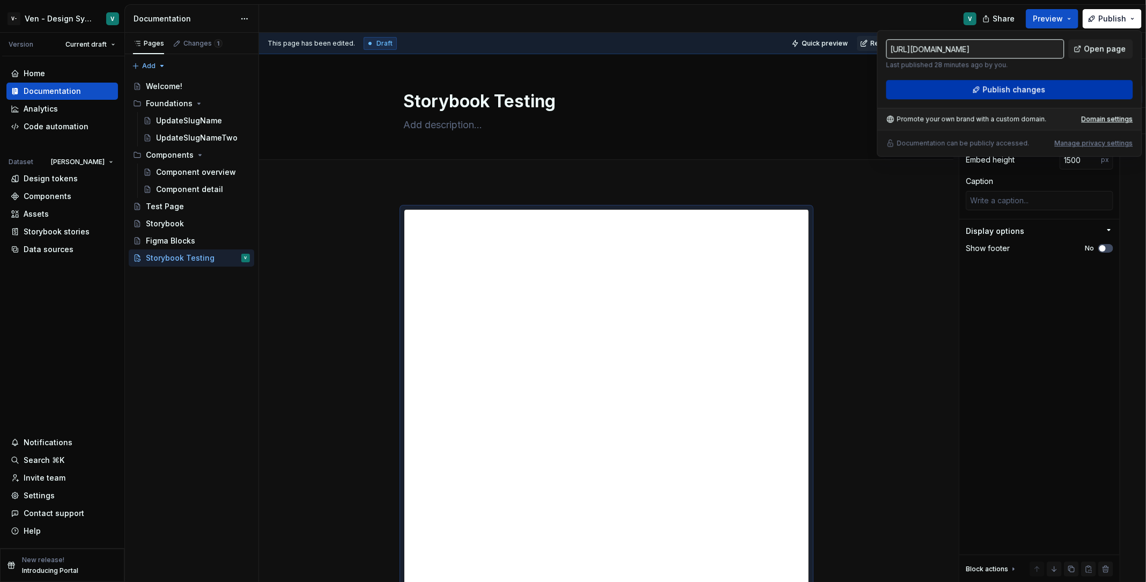
click at [917, 86] on span "Publish changes" at bounding box center [1014, 89] width 63 height 11
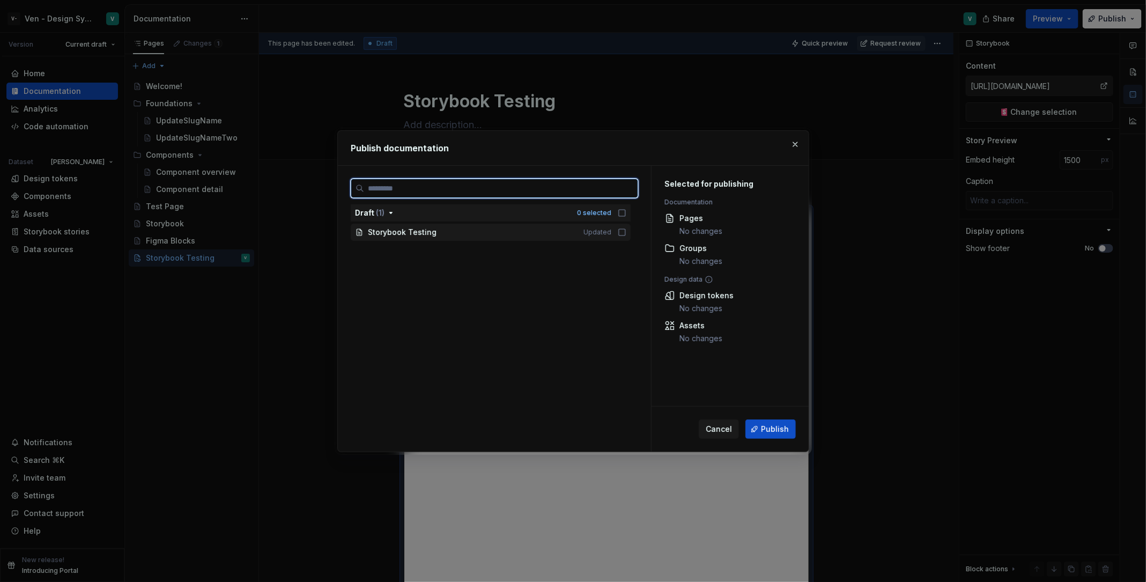
click at [518, 231] on div "Storybook Testing" at bounding box center [469, 232] width 203 height 11
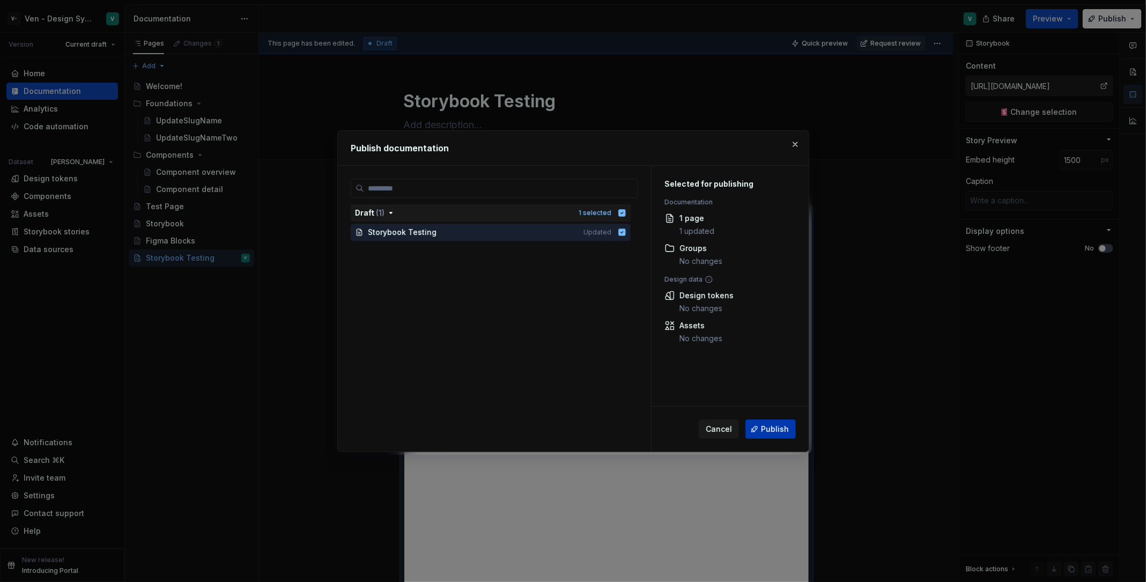
click at [765, 431] on span "Publish" at bounding box center [775, 429] width 28 height 11
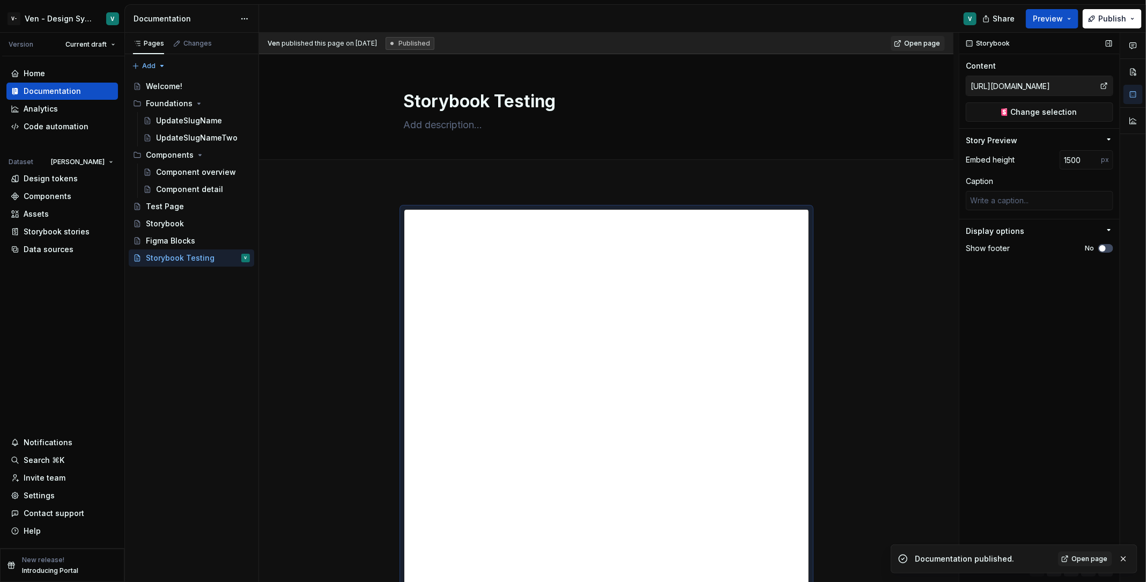
click at [917, 139] on div "Story Preview" at bounding box center [1035, 140] width 139 height 11
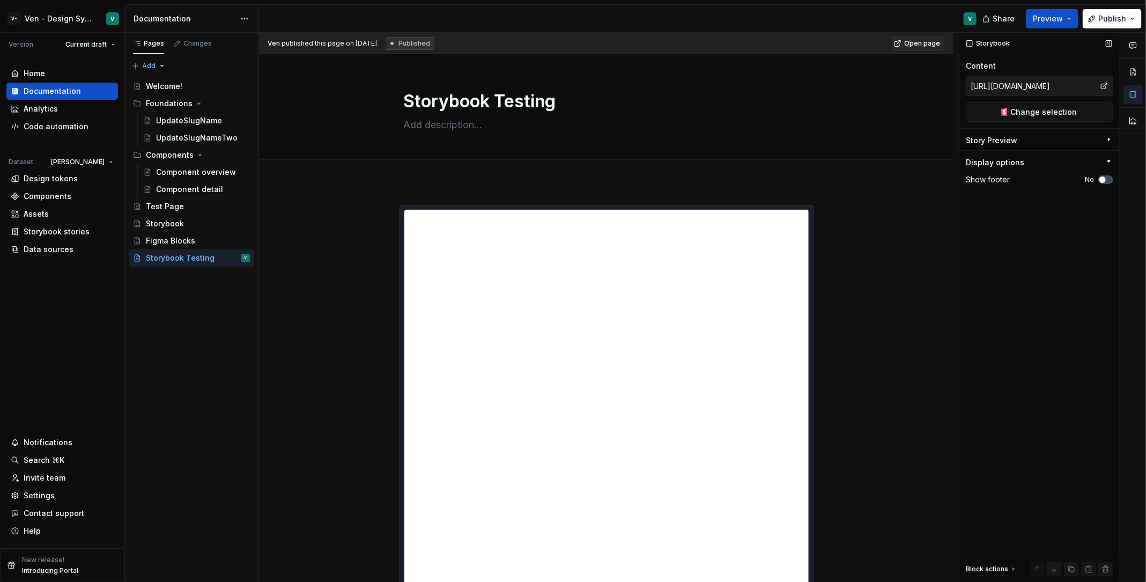
click at [917, 139] on div "Story Preview" at bounding box center [1035, 142] width 139 height 15
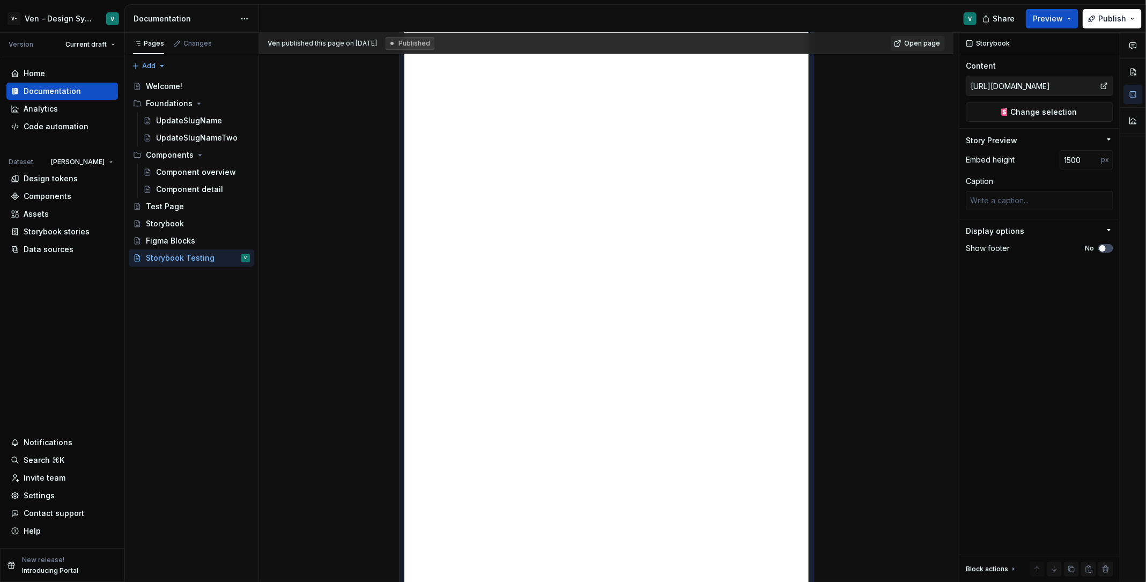
scroll to position [0, 0]
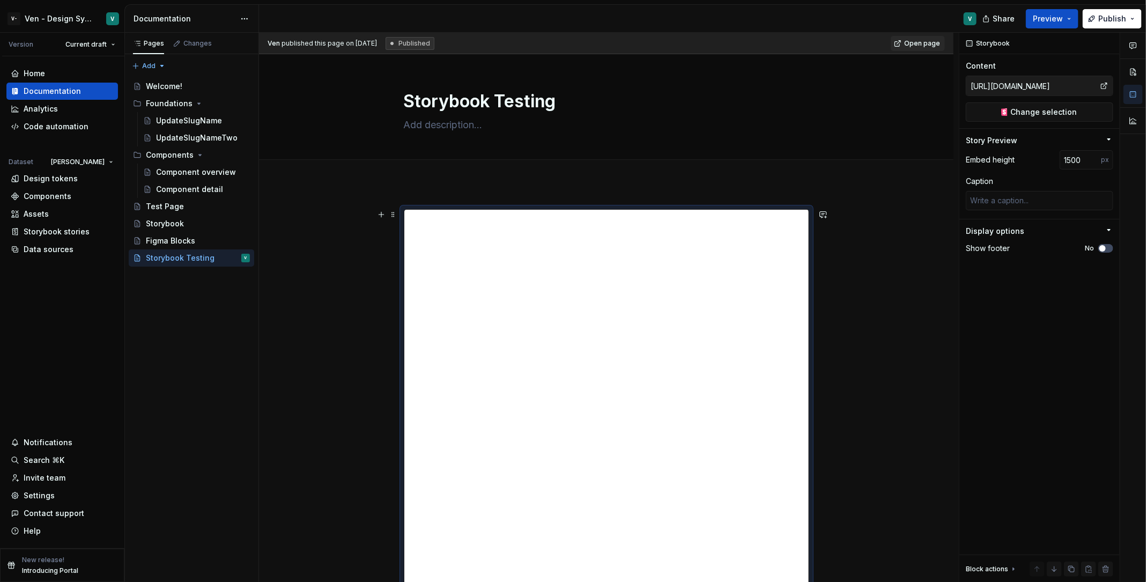
click at [917, 18] on button "Publish" at bounding box center [1112, 18] width 59 height 19
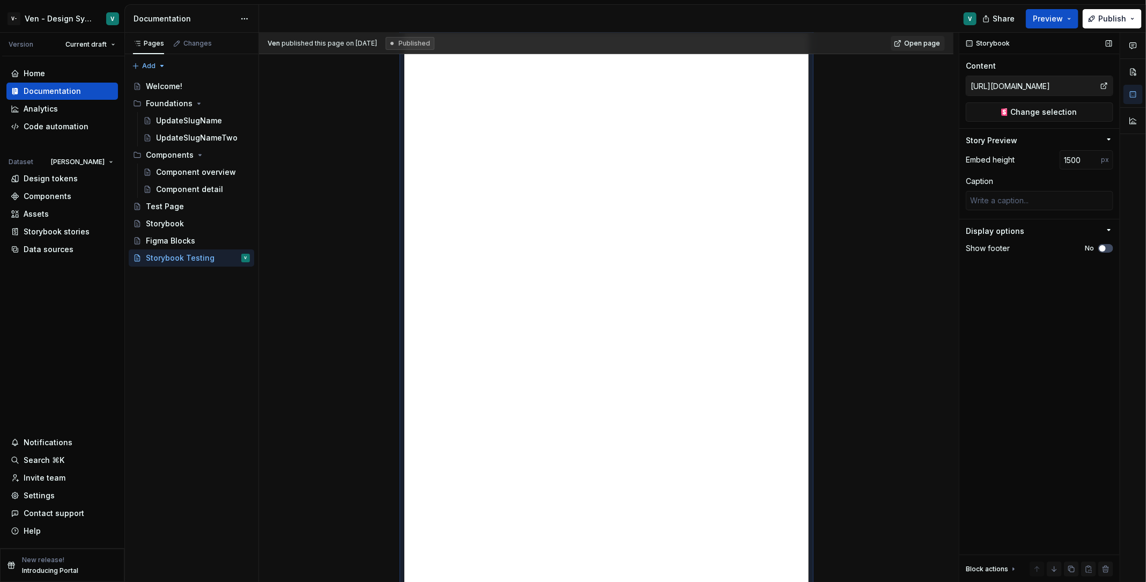
click at [917, 135] on div "Story Preview" at bounding box center [1035, 140] width 139 height 11
click at [917, 135] on div "Story Preview" at bounding box center [1035, 142] width 139 height 15
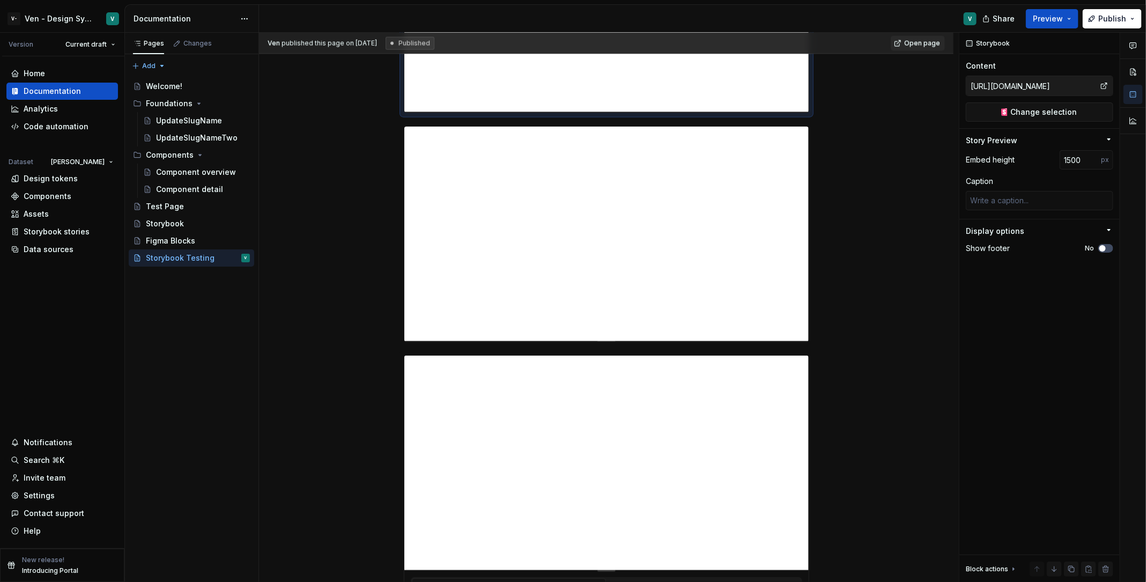
scroll to position [10, 0]
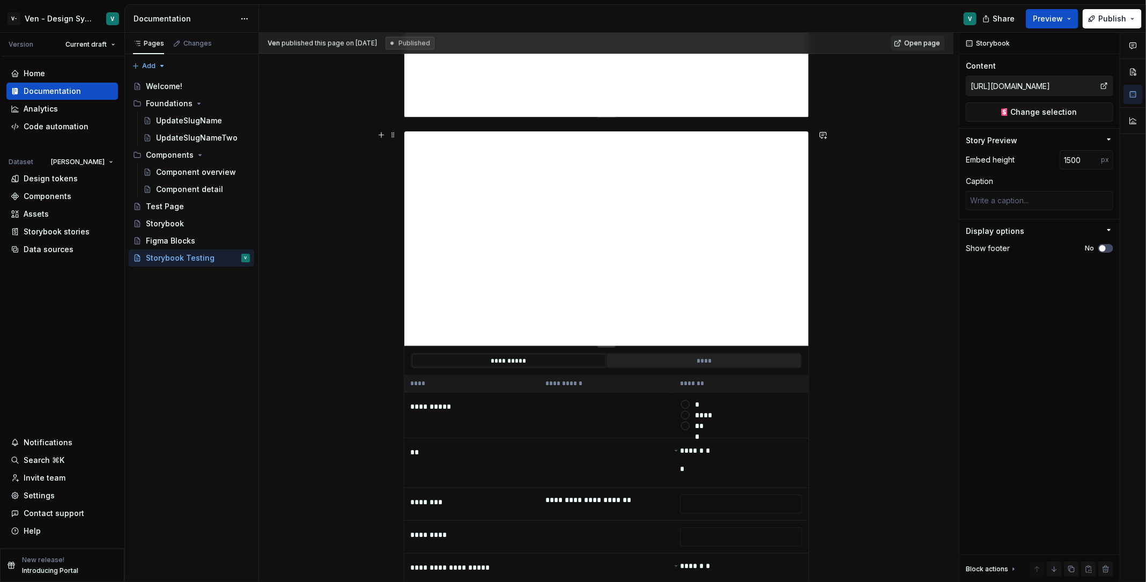
click at [730, 357] on button "****" at bounding box center [704, 360] width 194 height 13
type textarea "*"
type input "[URL][DOMAIN_NAME]"
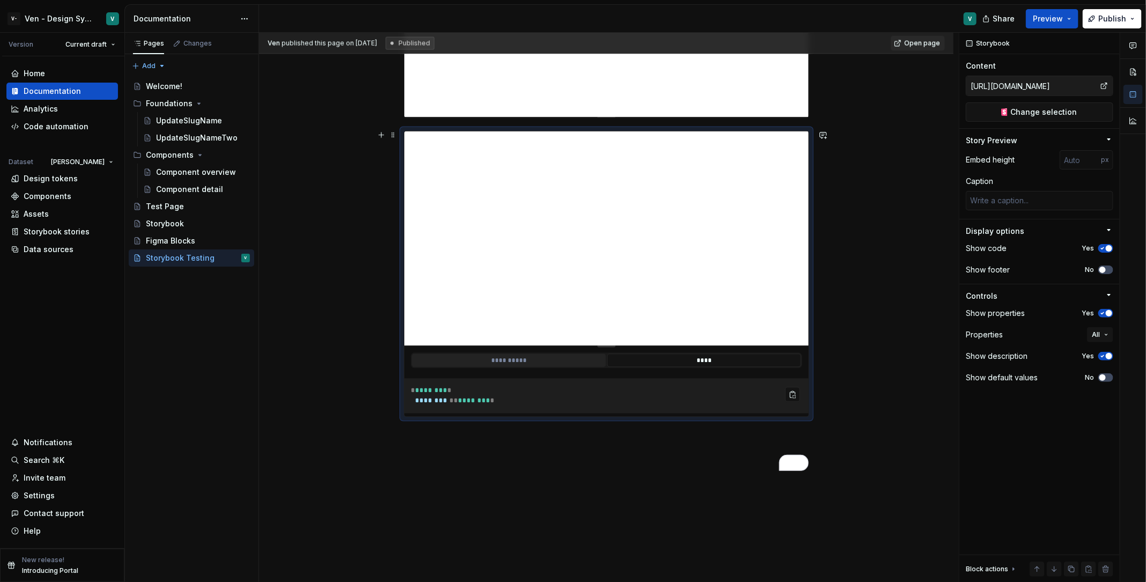
click at [579, 360] on button "**********" at bounding box center [509, 360] width 194 height 13
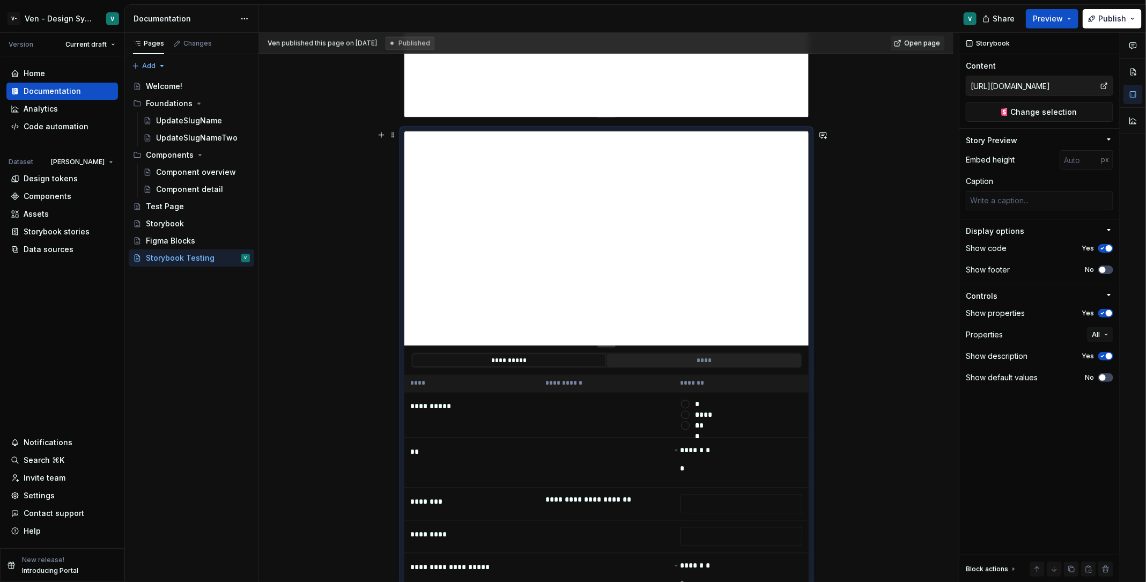
click at [680, 354] on button "****" at bounding box center [704, 360] width 194 height 13
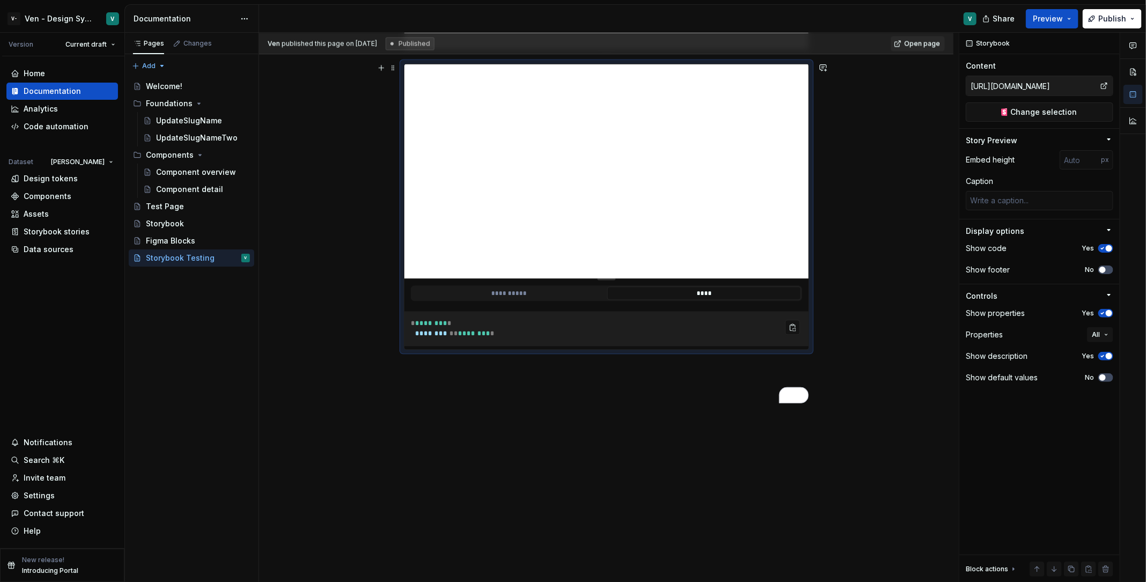
click at [712, 286] on button "****" at bounding box center [704, 292] width 194 height 13
click at [563, 311] on pre "* ******** * ******** ** ******** *" at bounding box center [606, 328] width 404 height 35
click at [553, 286] on button "**********" at bounding box center [509, 292] width 194 height 13
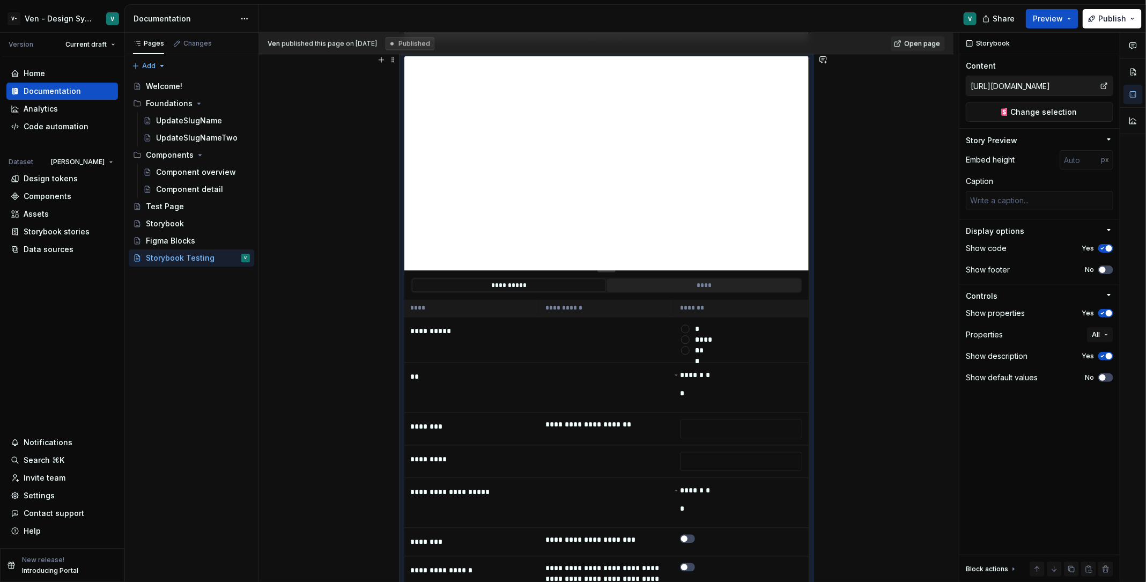
click at [634, 278] on button "****" at bounding box center [704, 284] width 194 height 13
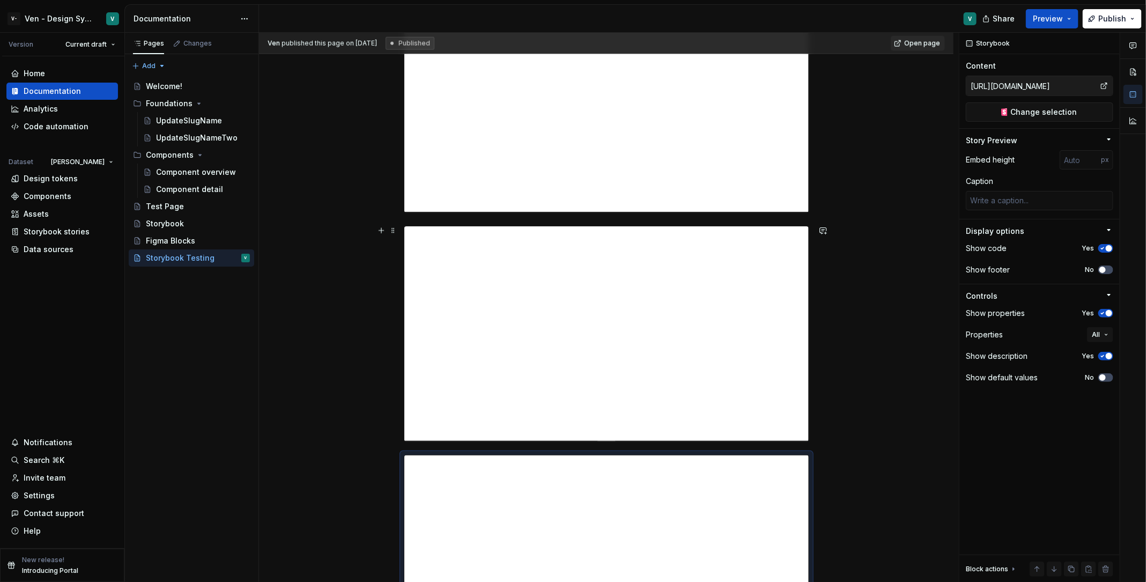
type textarea "*"
type input "[URL][DOMAIN_NAME]"
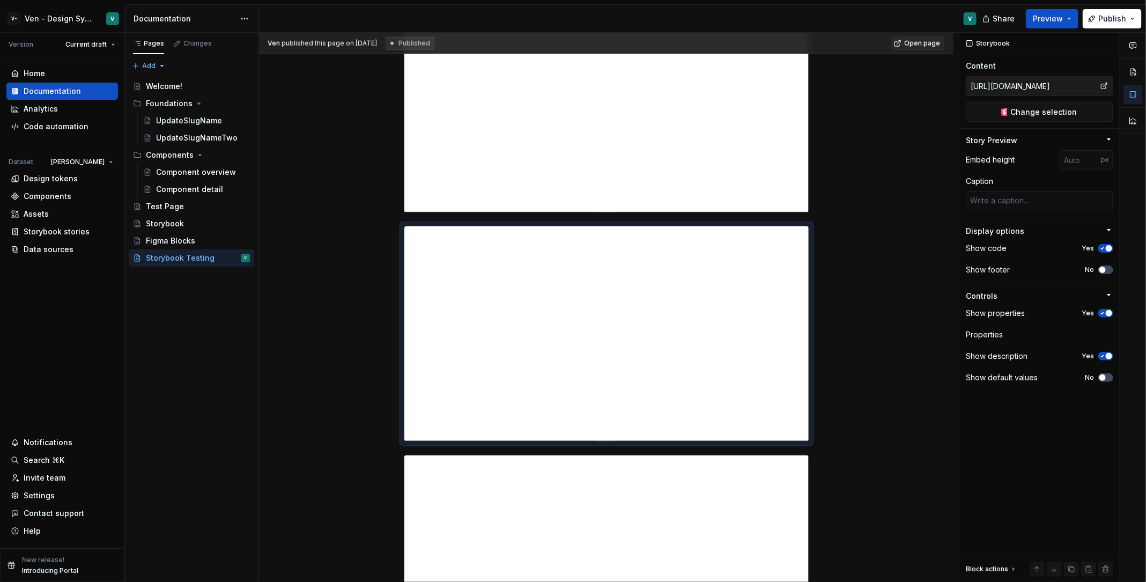
type textarea "*"
type input "1500"
type input "[URL][DOMAIN_NAME]"
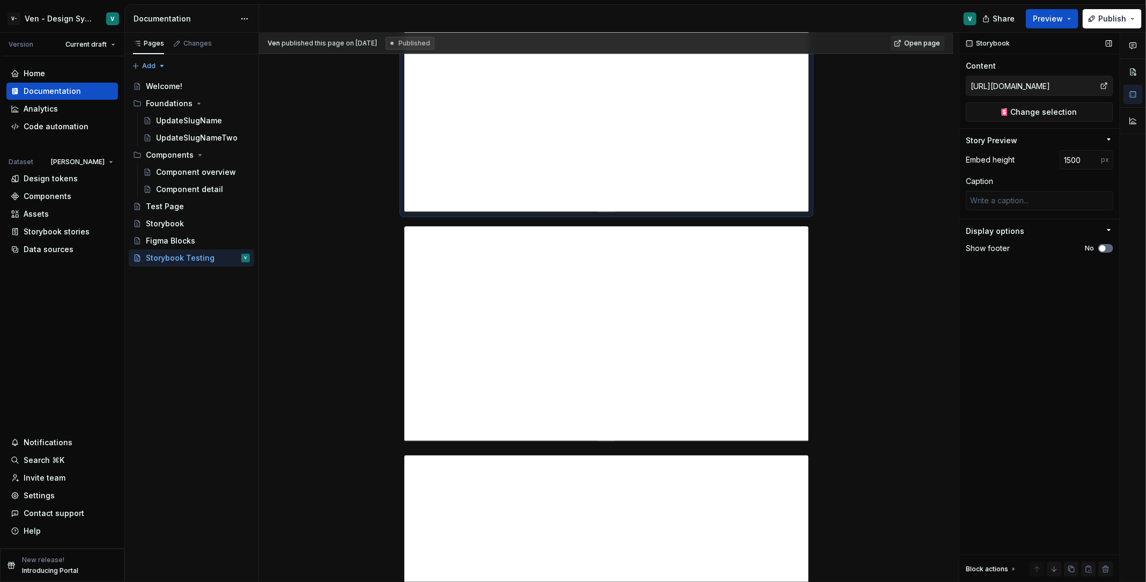
click at [917, 248] on button "No" at bounding box center [1105, 248] width 15 height 9
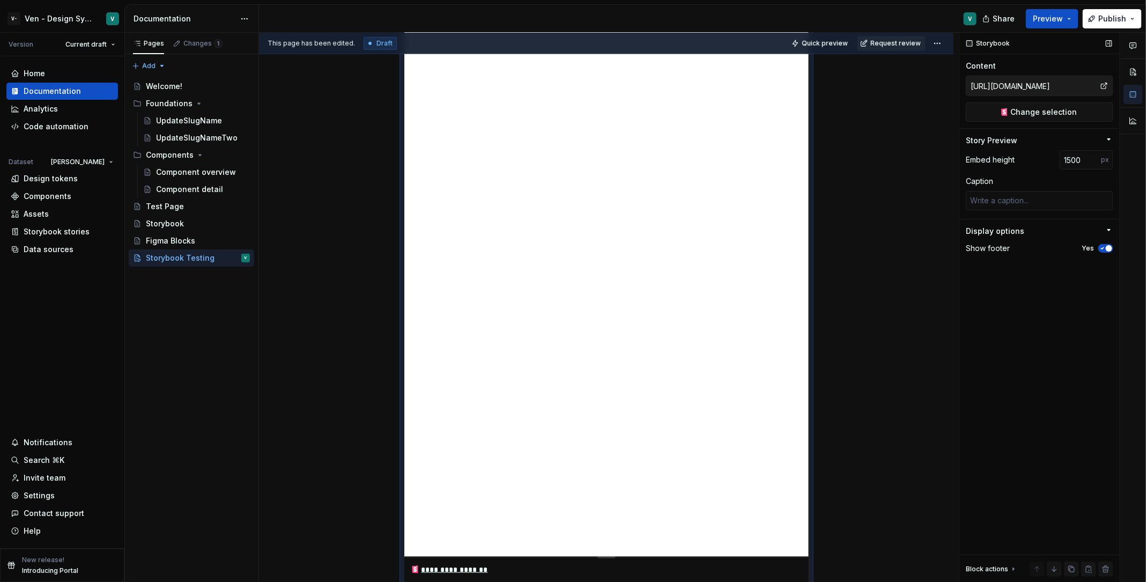
click at [917, 248] on button "Yes" at bounding box center [1105, 248] width 15 height 9
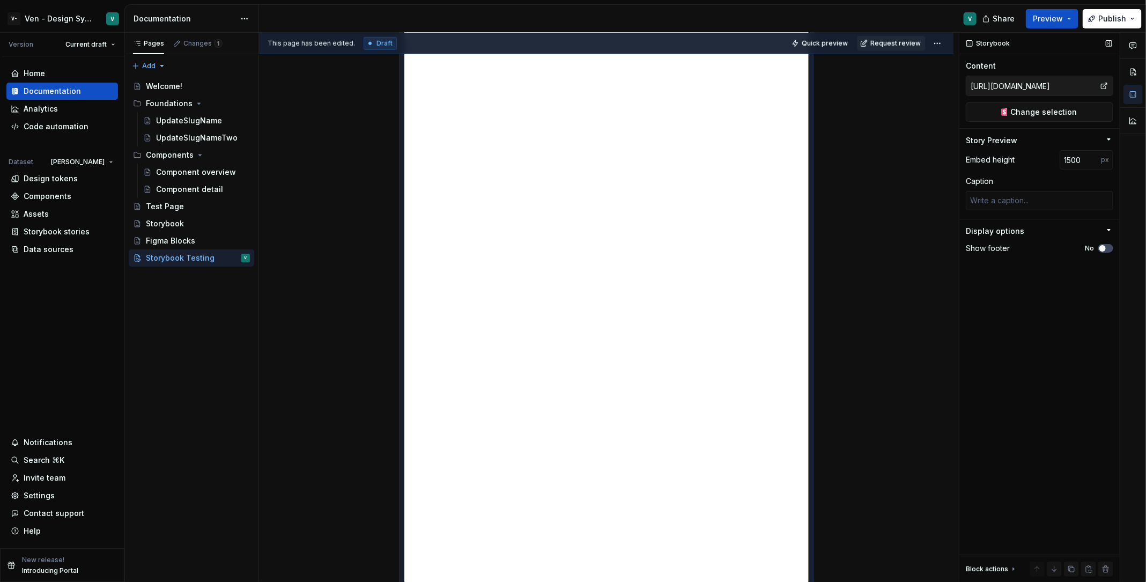
click at [917, 226] on div "Display options" at bounding box center [1035, 231] width 139 height 11
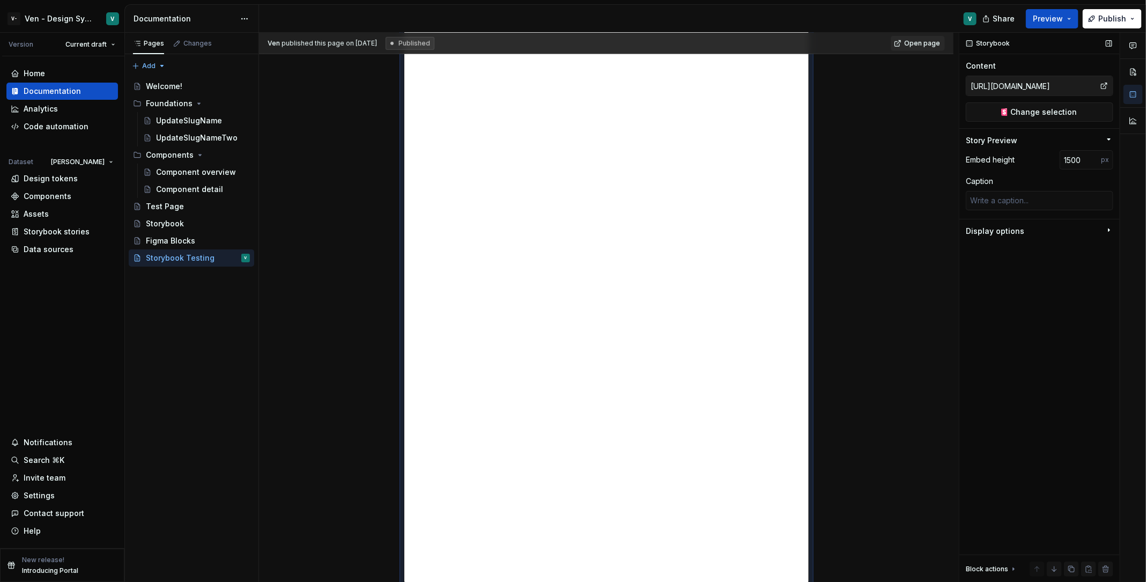
click at [917, 226] on div "Display options" at bounding box center [1035, 233] width 139 height 15
click at [917, 250] on button "No" at bounding box center [1105, 248] width 15 height 9
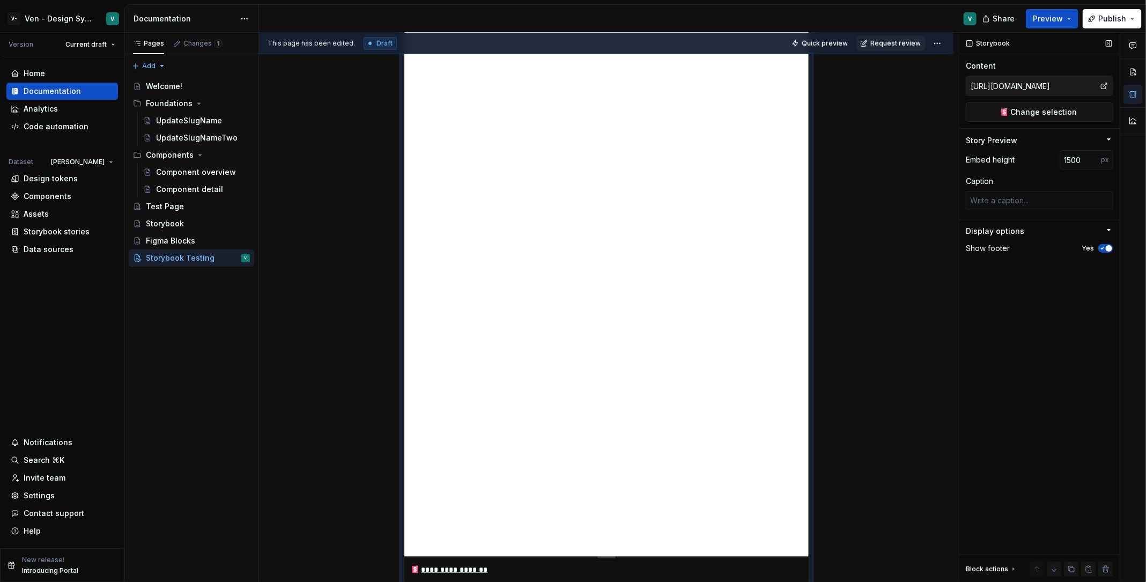
click at [917, 250] on button "Yes" at bounding box center [1105, 248] width 15 height 9
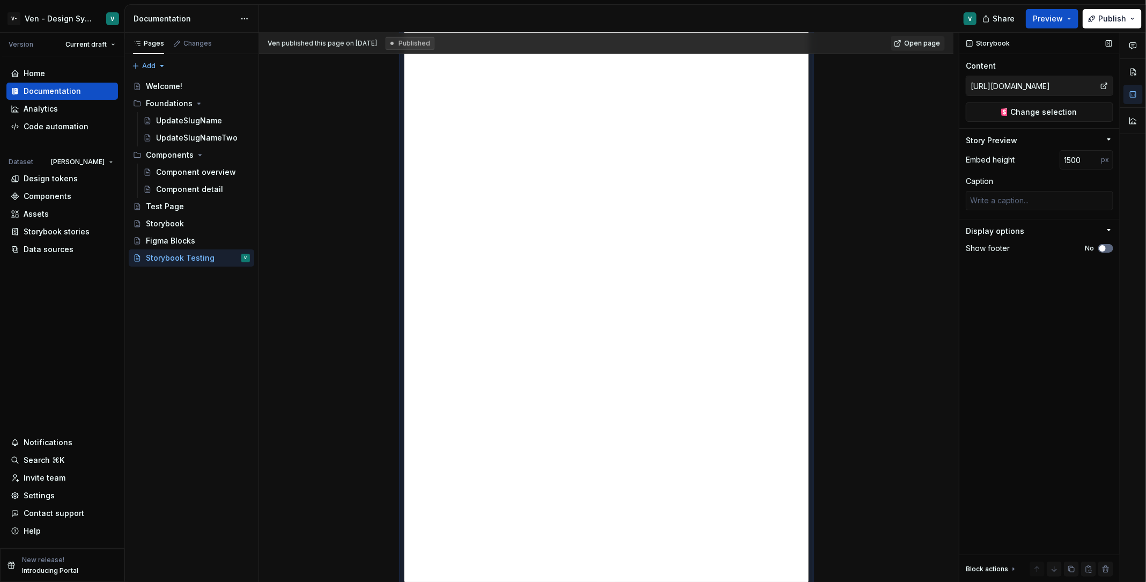
click at [917, 251] on button "No" at bounding box center [1105, 248] width 15 height 9
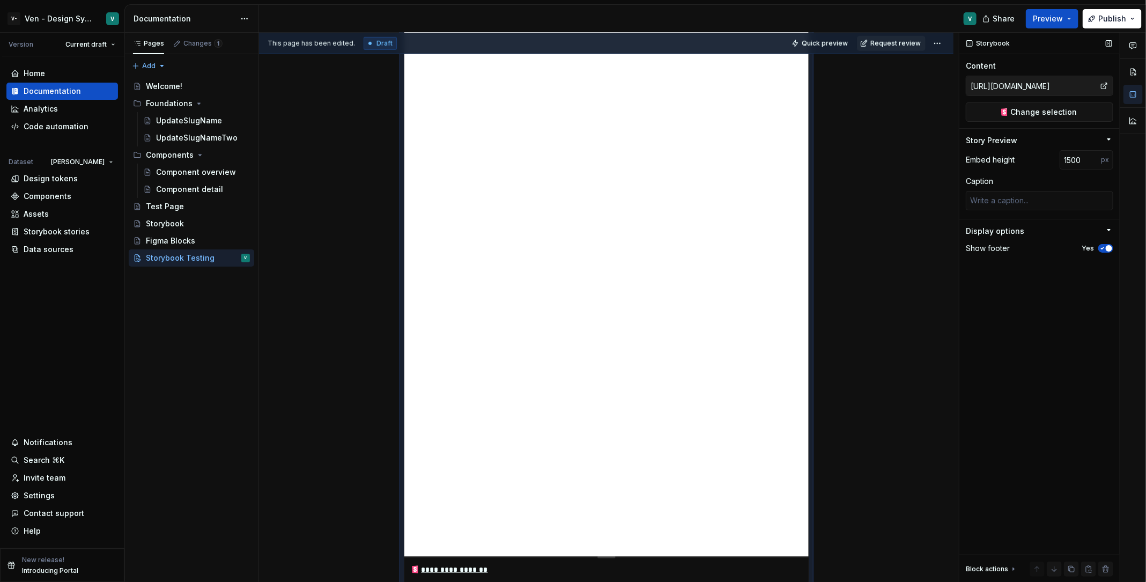
click at [917, 249] on div "Yes" at bounding box center [1098, 248] width 32 height 9
click at [917, 246] on icon "button" at bounding box center [1102, 248] width 9 height 6
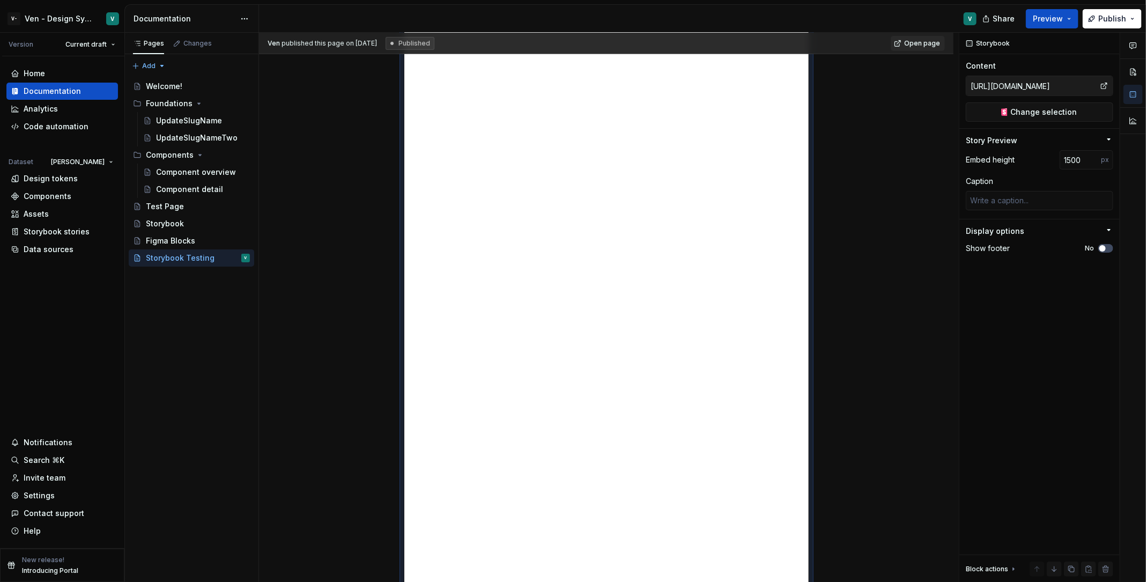
scroll to position [671, 0]
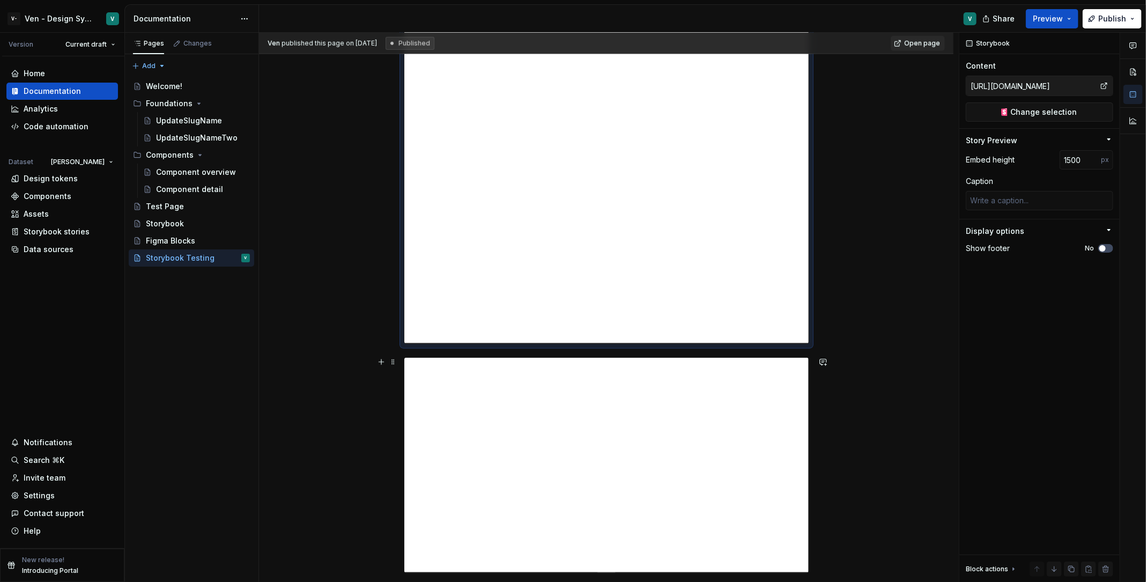
type textarea "*"
type input "[URL][DOMAIN_NAME]"
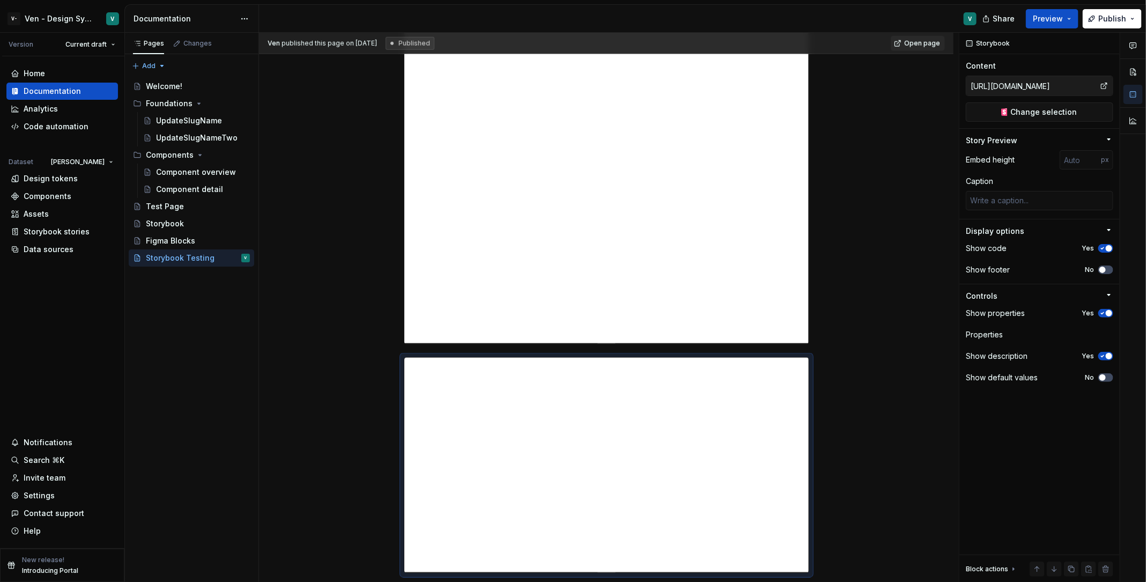
type textarea "*"
type input "1500"
type input "[URL][DOMAIN_NAME]"
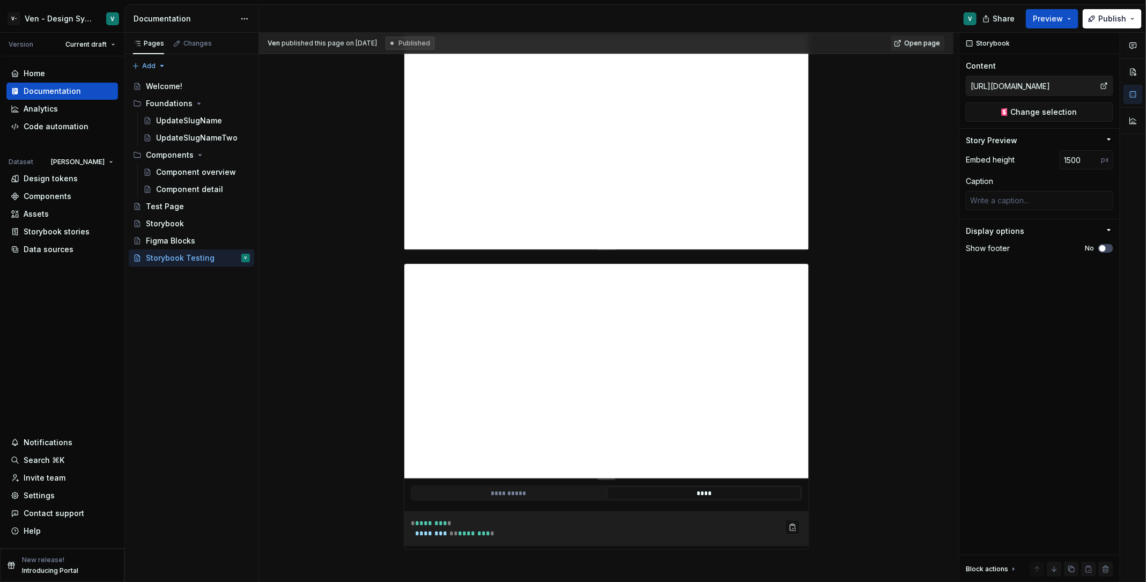
scroll to position [1202, 0]
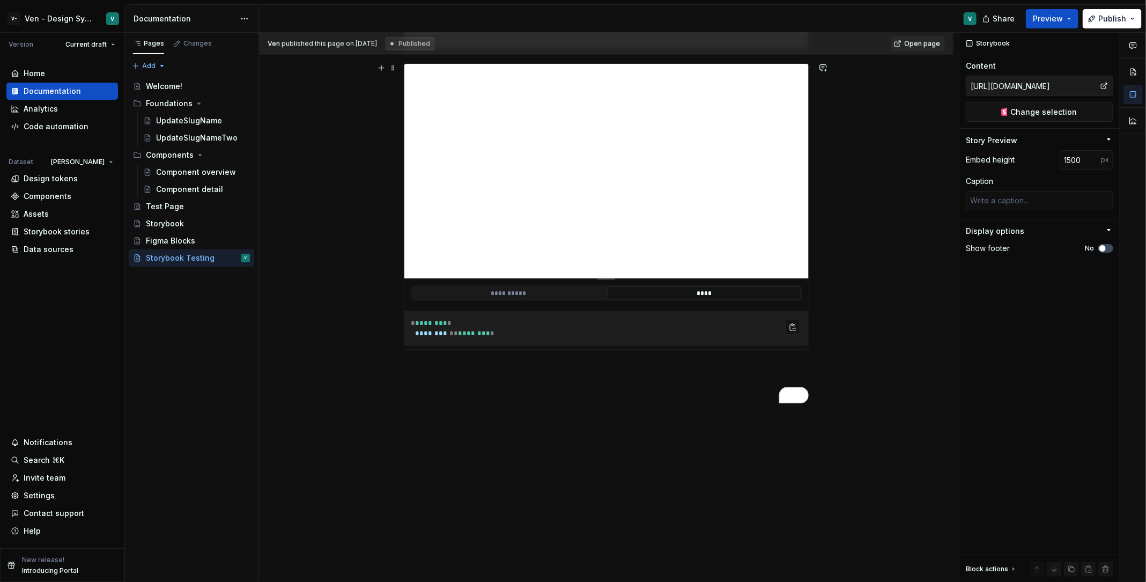
type textarea "*"
type input "[URL][DOMAIN_NAME]"
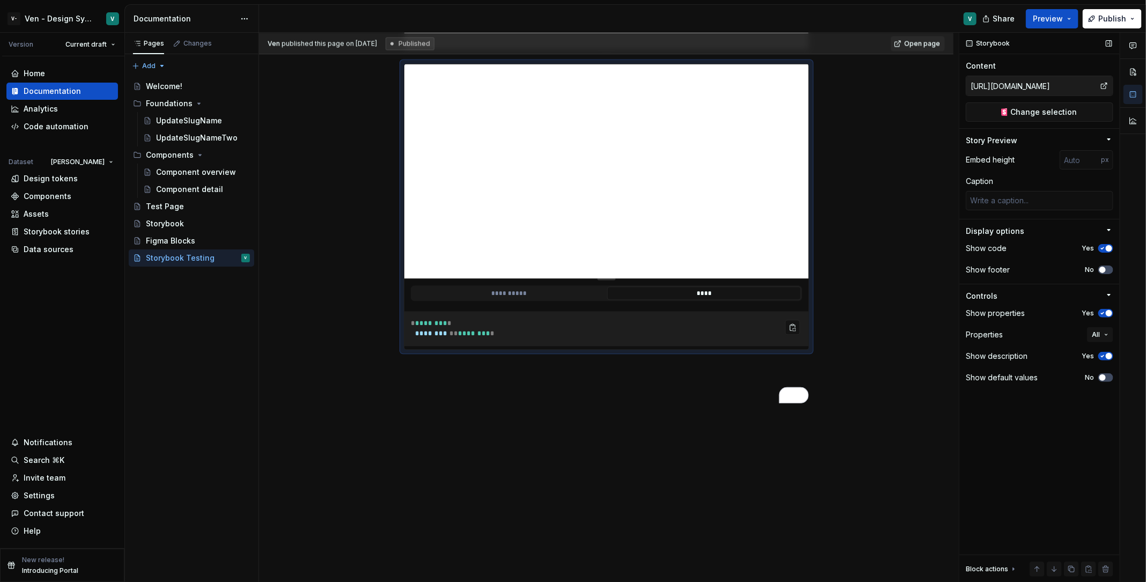
click at [917, 132] on div "Storybook Content [URL][DOMAIN_NAME] Change selection Story Preview Embed heigh…" at bounding box center [1040, 308] width 160 height 550
click at [917, 136] on div "Story Preview" at bounding box center [1035, 140] width 139 height 11
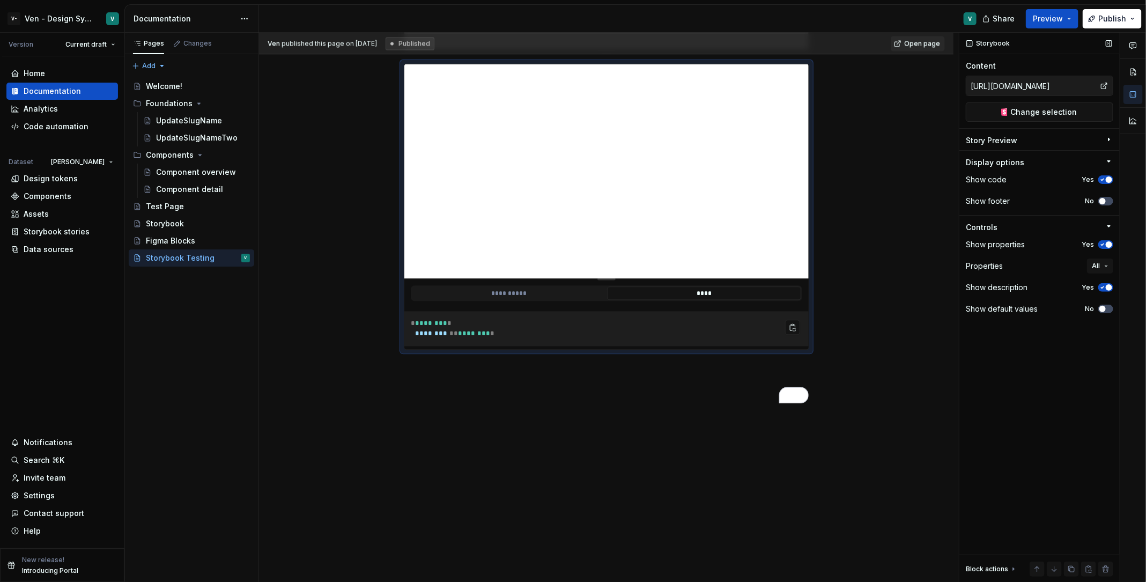
click at [917, 136] on div "Story Preview" at bounding box center [1035, 142] width 139 height 15
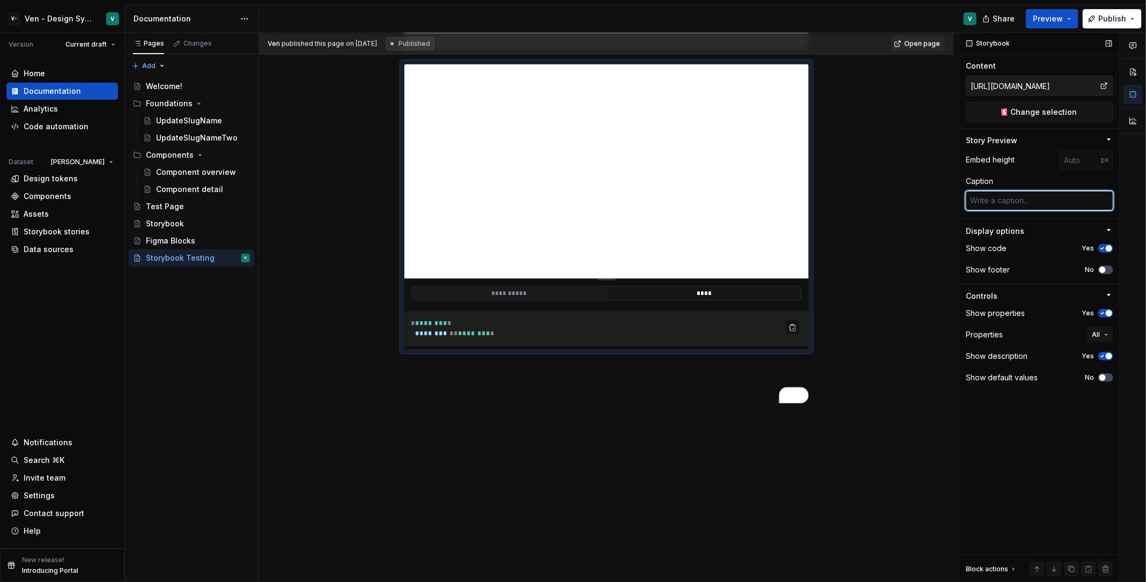
click at [917, 191] on textarea at bounding box center [1040, 200] width 148 height 19
click at [917, 141] on icon "button" at bounding box center [1109, 139] width 9 height 9
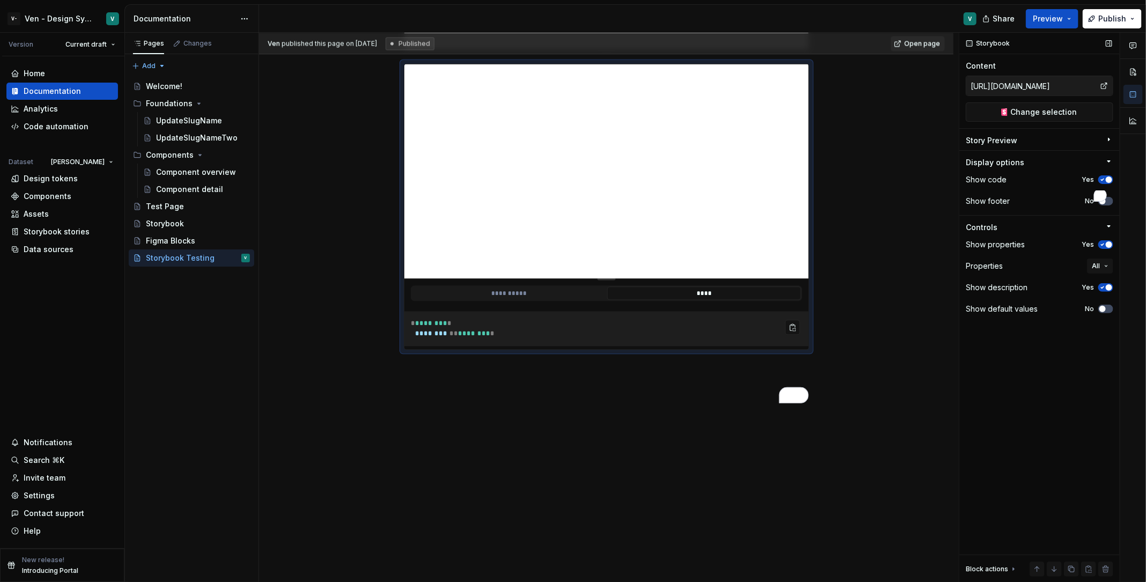
click at [917, 141] on icon "button" at bounding box center [1109, 139] width 9 height 9
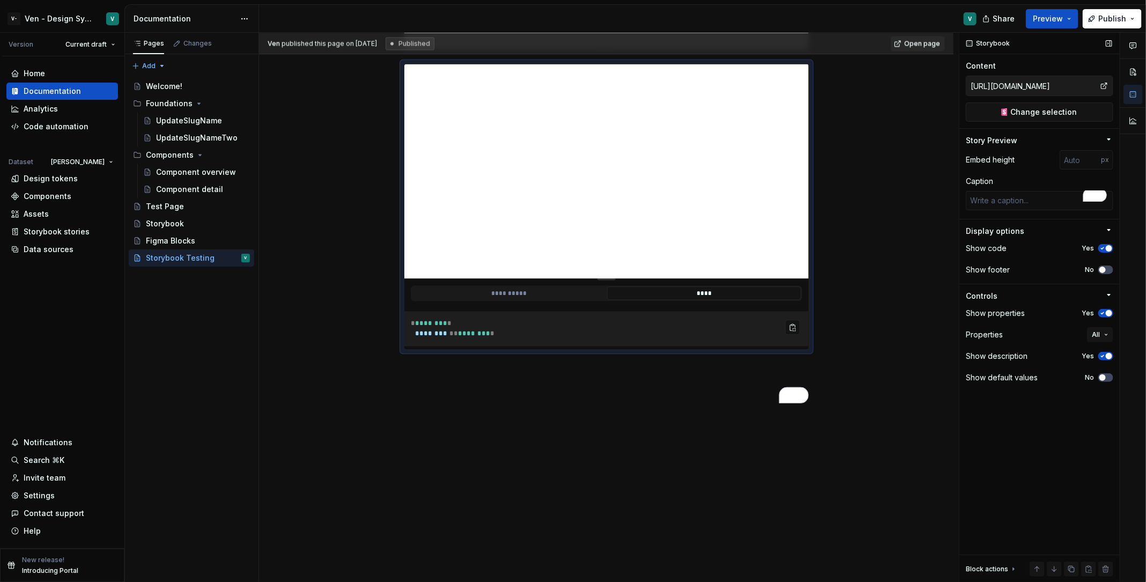
click at [917, 353] on icon "button" at bounding box center [1102, 356] width 9 height 6
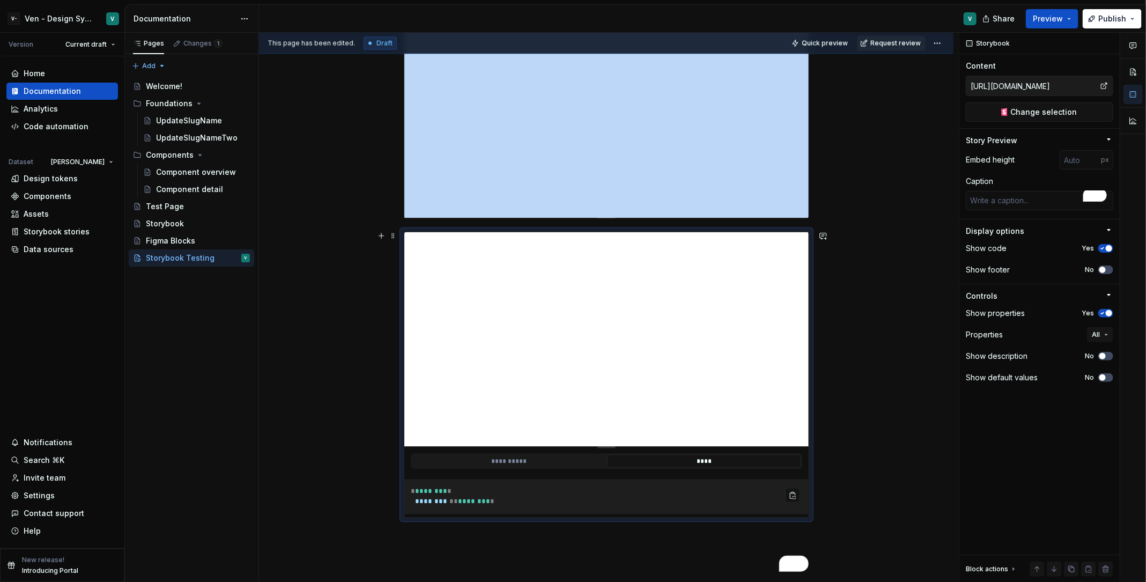
scroll to position [969, 0]
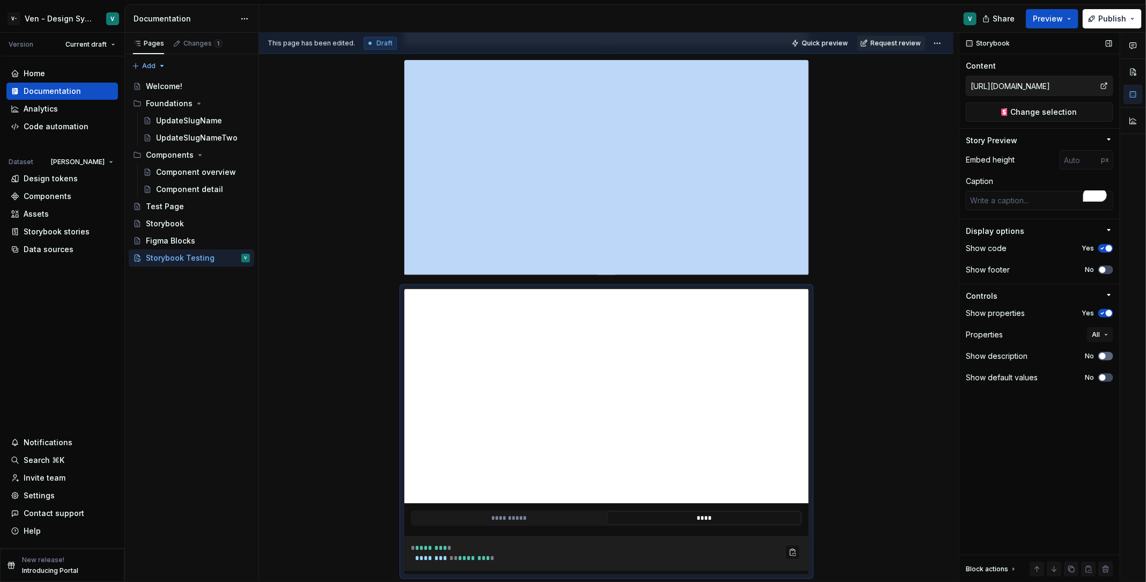
click at [917, 355] on span "button" at bounding box center [1103, 356] width 6 height 6
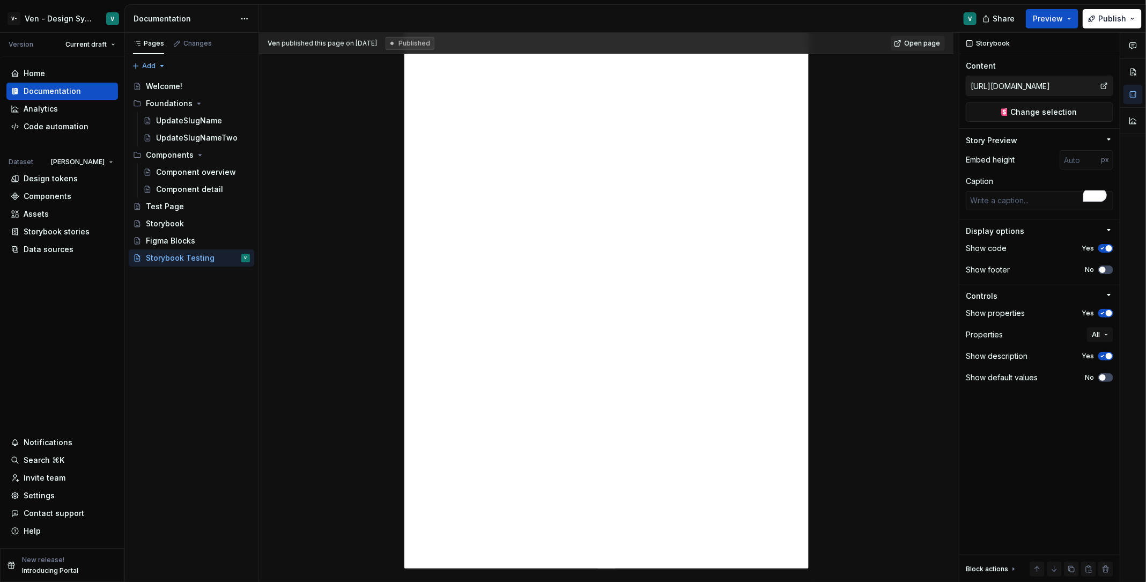
scroll to position [234, 0]
type textarea "*"
type input "1500"
type input "[URL][DOMAIN_NAME]"
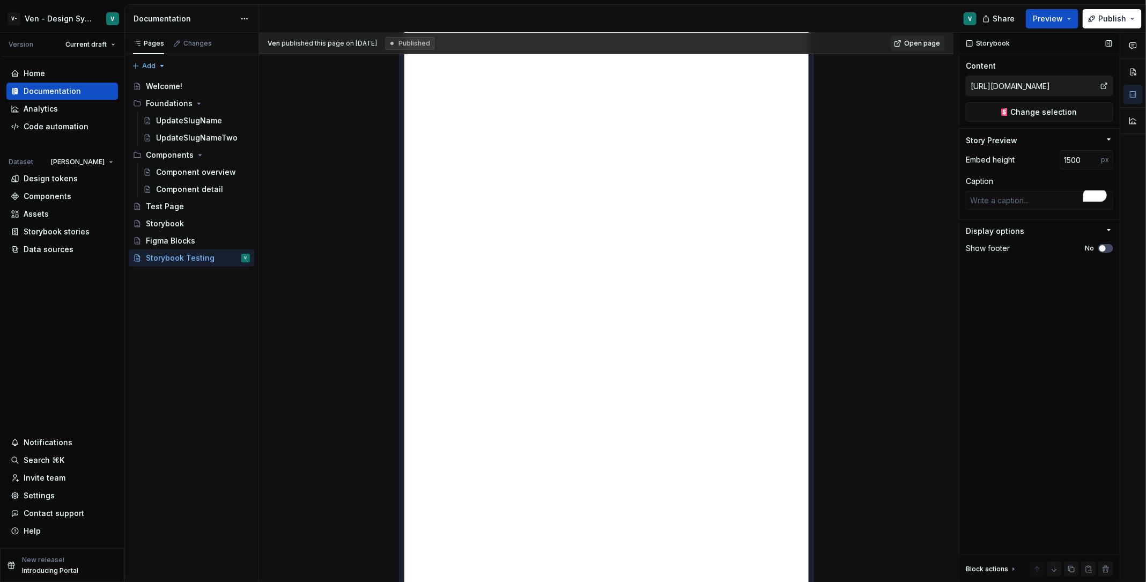
click at [917, 228] on div "Display options" at bounding box center [1035, 231] width 139 height 11
click at [917, 228] on div "Display options" at bounding box center [1035, 233] width 139 height 15
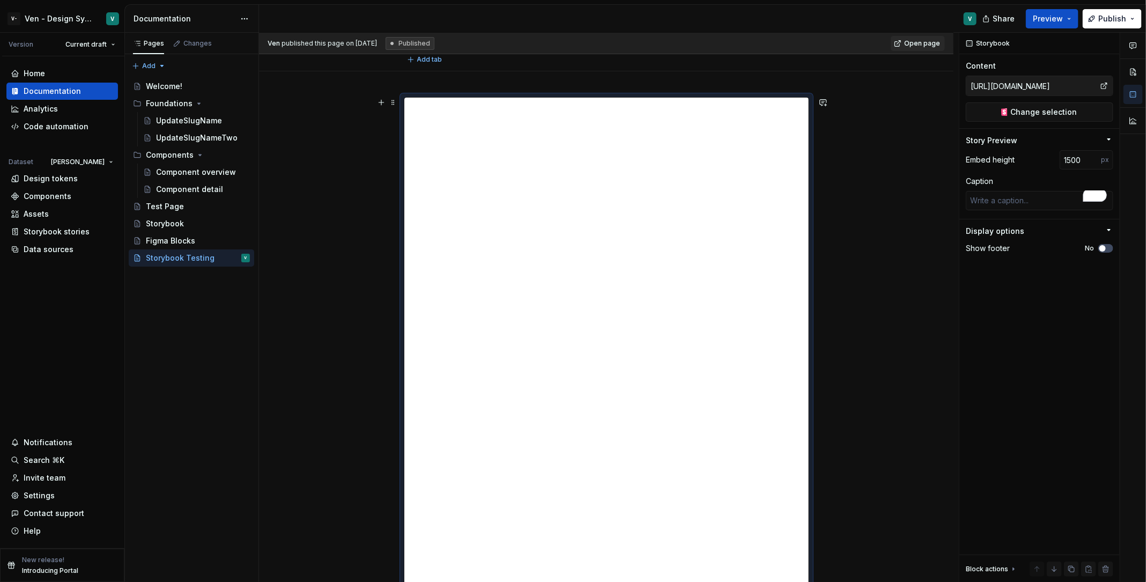
scroll to position [0, 0]
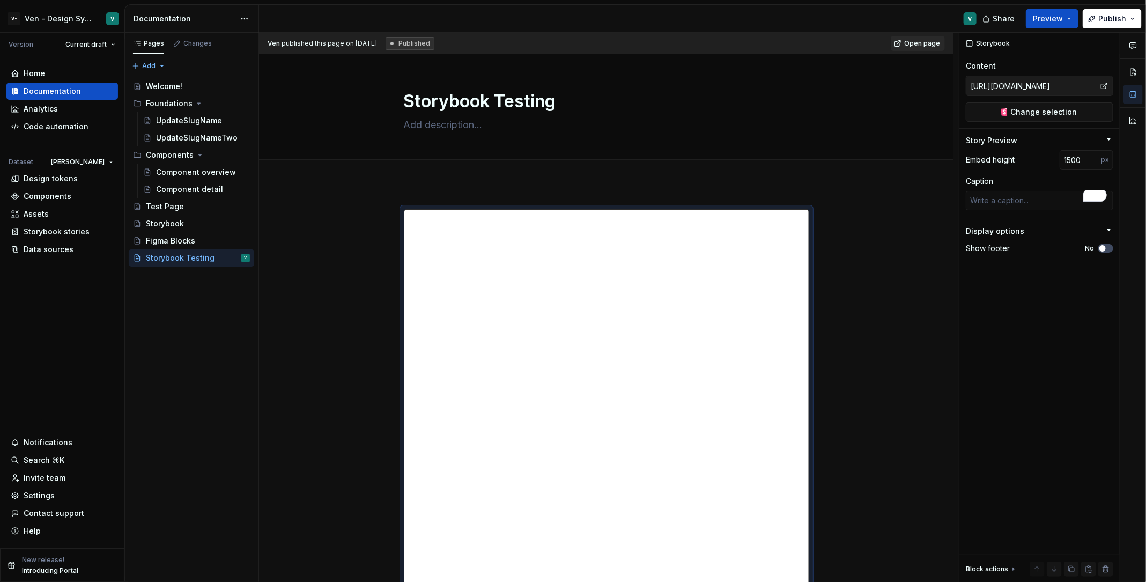
type textarea "*"
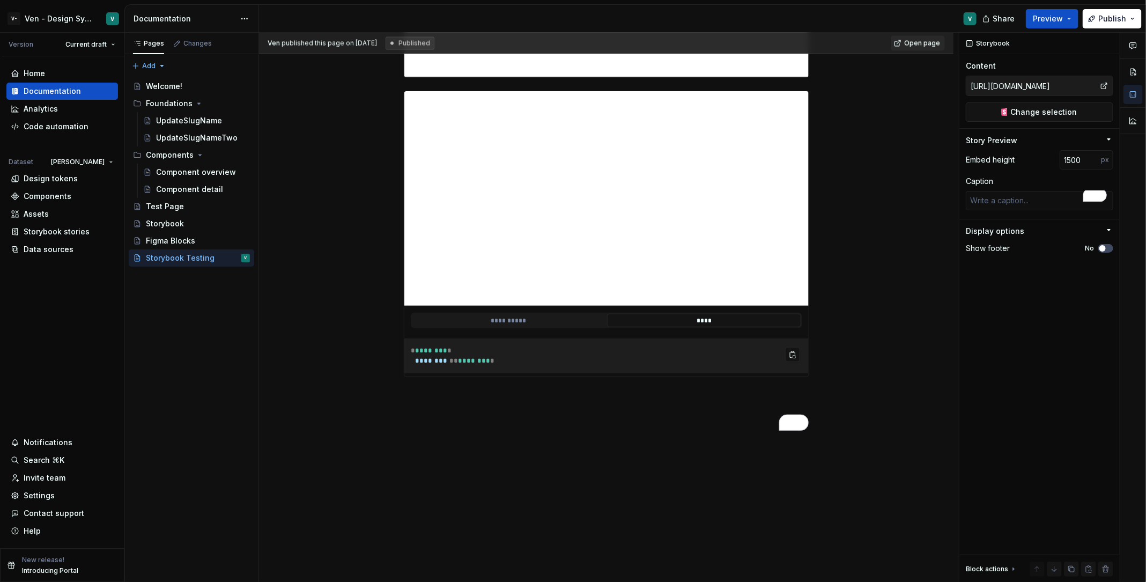
scroll to position [1202, 0]
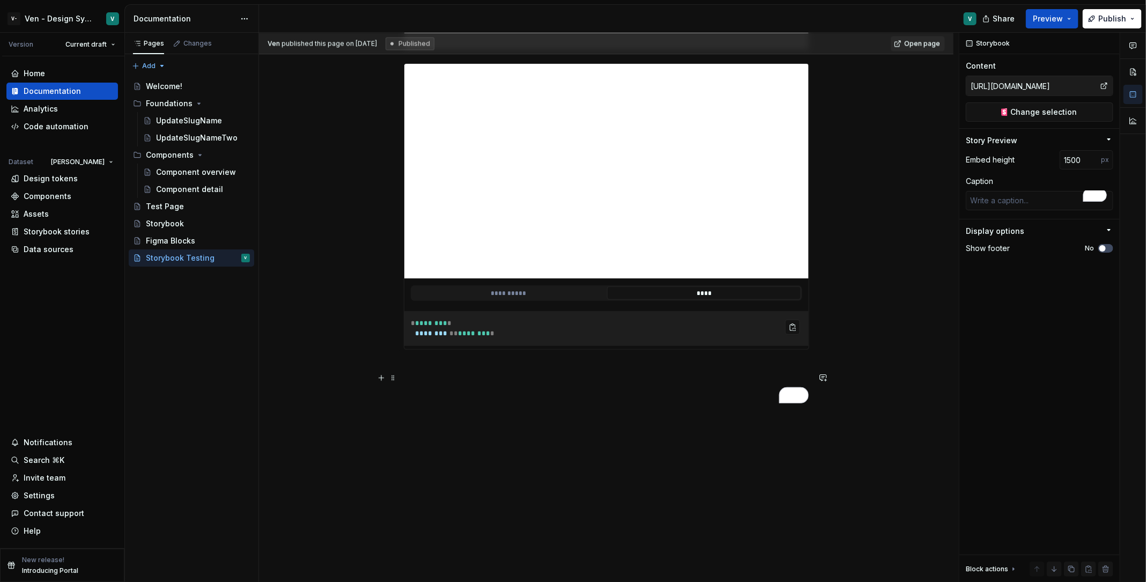
click at [558, 368] on p "To enrich screen reader interactions, please activate Accessibility in Grammarl…" at bounding box center [606, 369] width 405 height 13
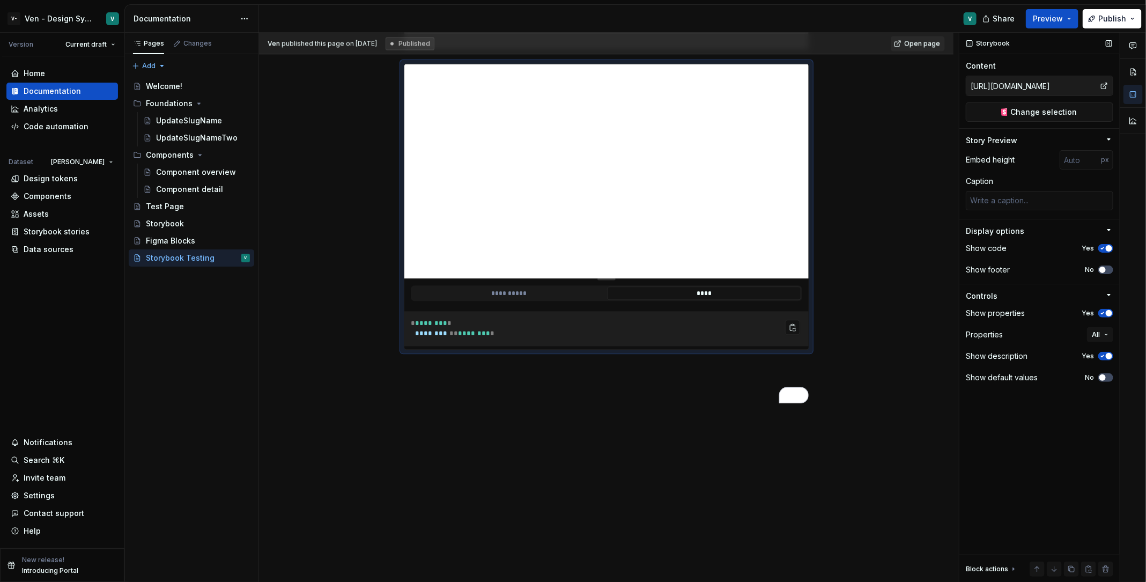
click at [917, 141] on div "Story Preview" at bounding box center [1035, 140] width 139 height 11
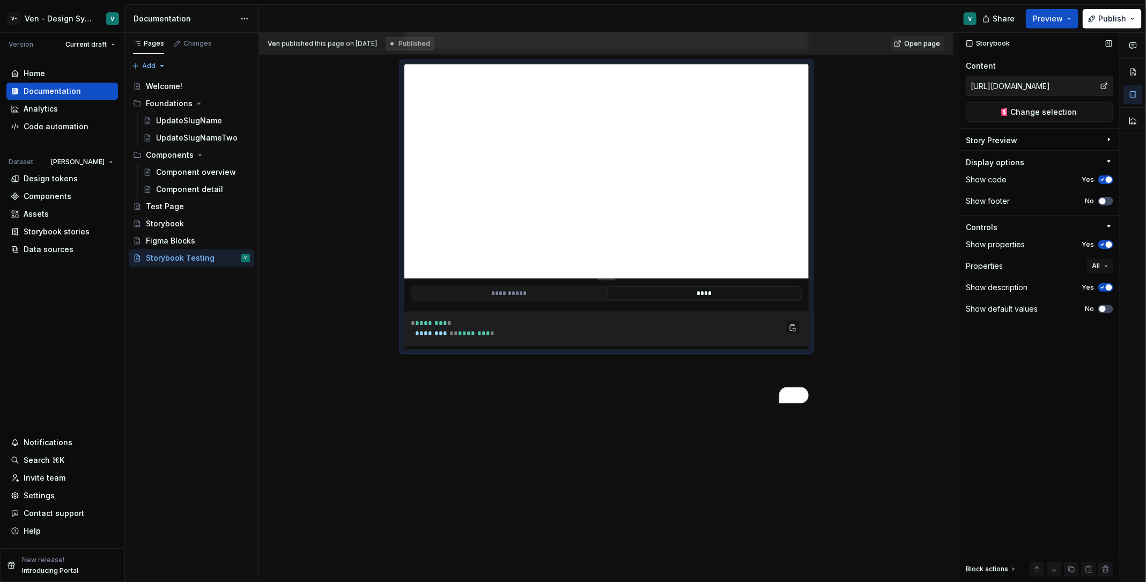
click at [917, 141] on div "Story Preview" at bounding box center [1035, 142] width 139 height 15
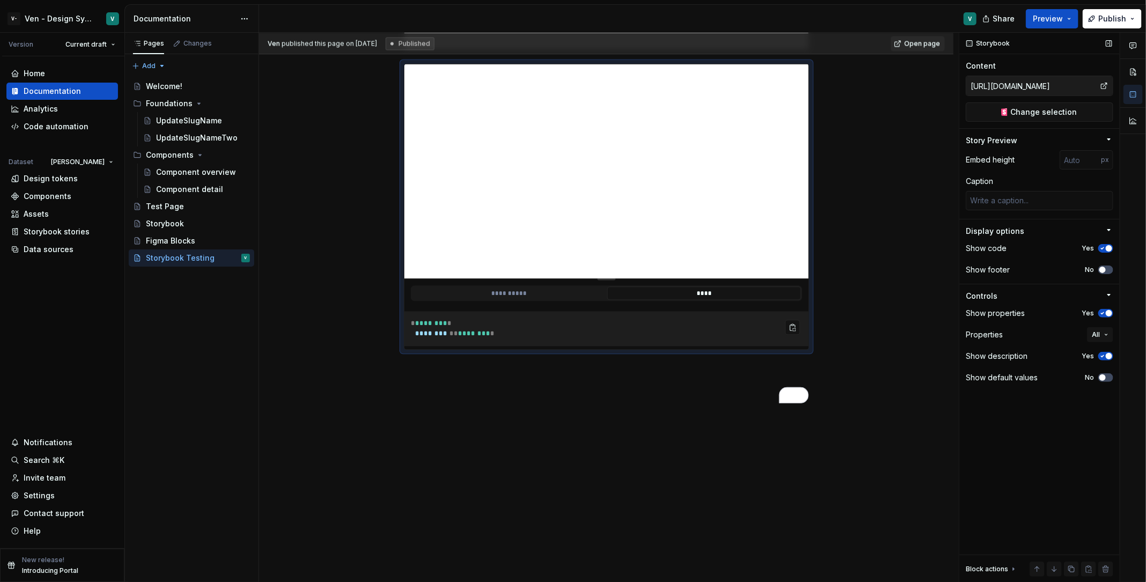
click at [917, 226] on div "Display options" at bounding box center [995, 231] width 58 height 11
click at [917, 253] on div "Show code Yes" at bounding box center [1040, 248] width 148 height 15
click at [917, 250] on icon "button" at bounding box center [1102, 248] width 9 height 6
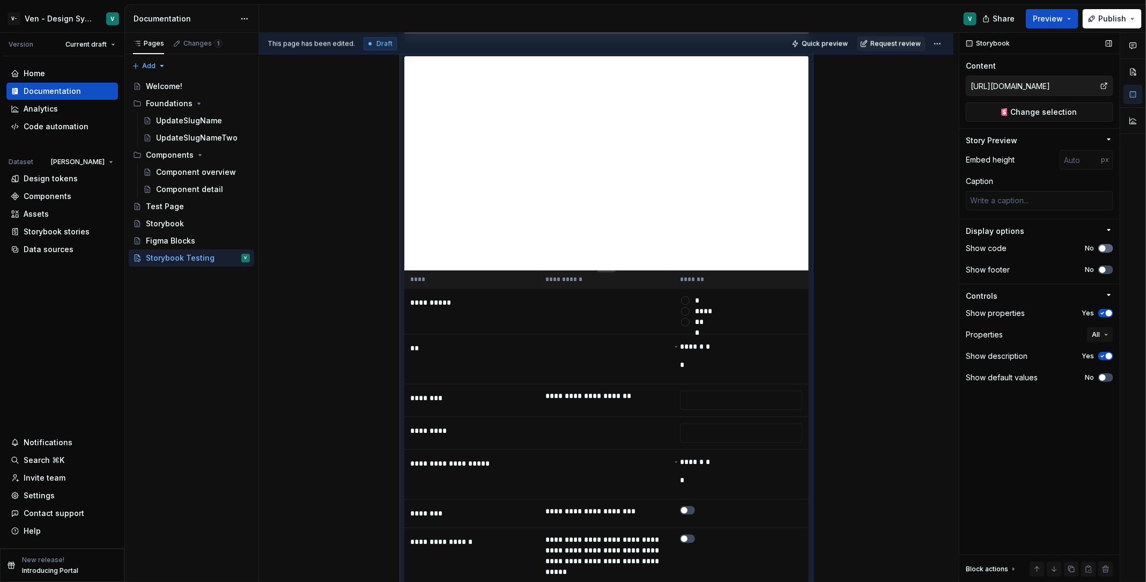
scroll to position [1223, 0]
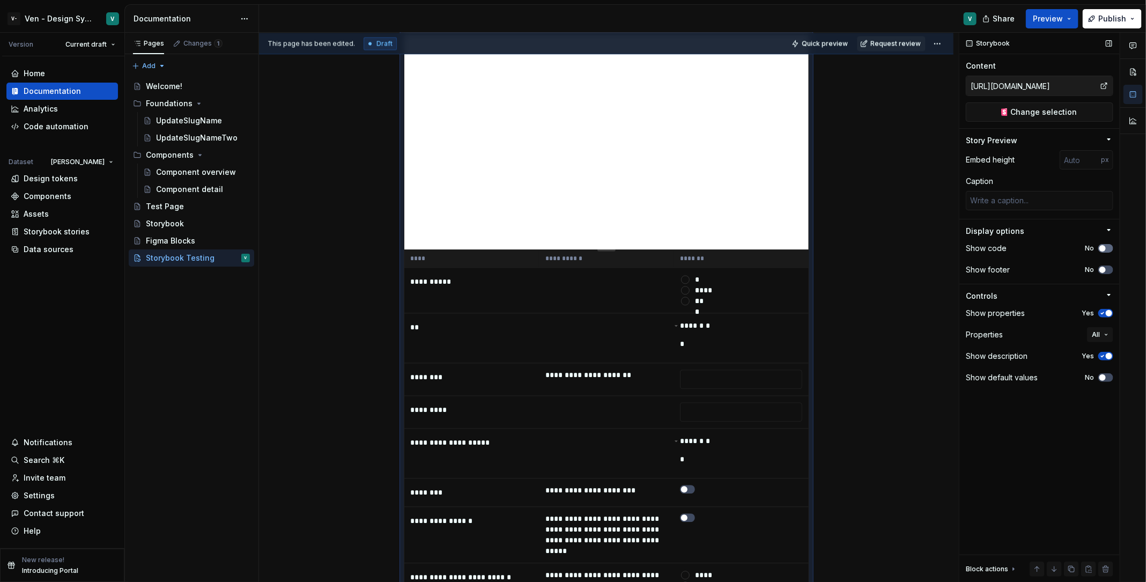
click at [917, 250] on icon "button" at bounding box center [1102, 248] width 9 height 6
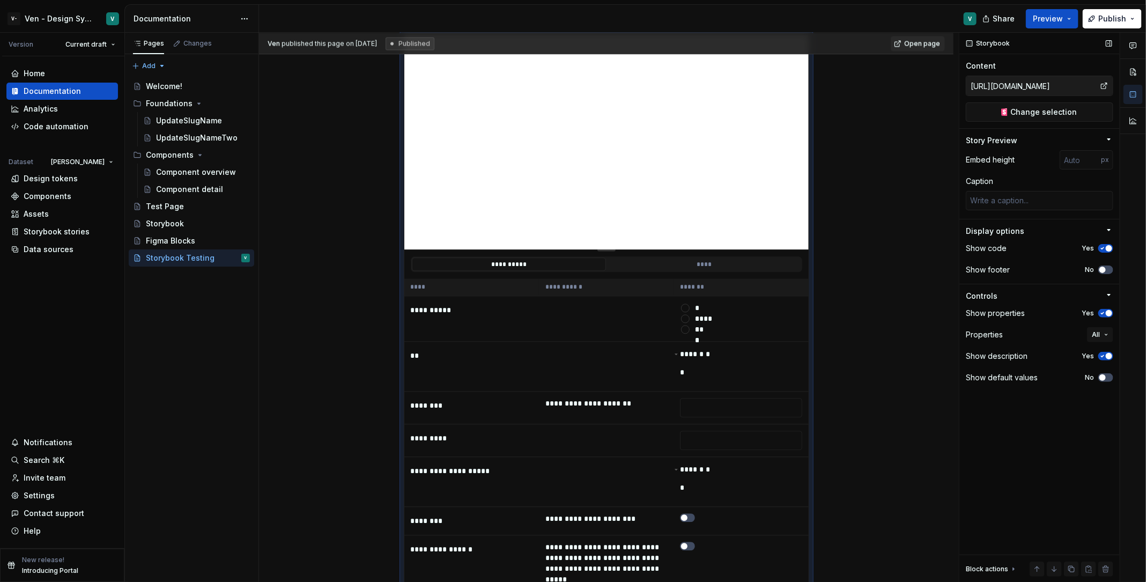
scroll to position [1149, 0]
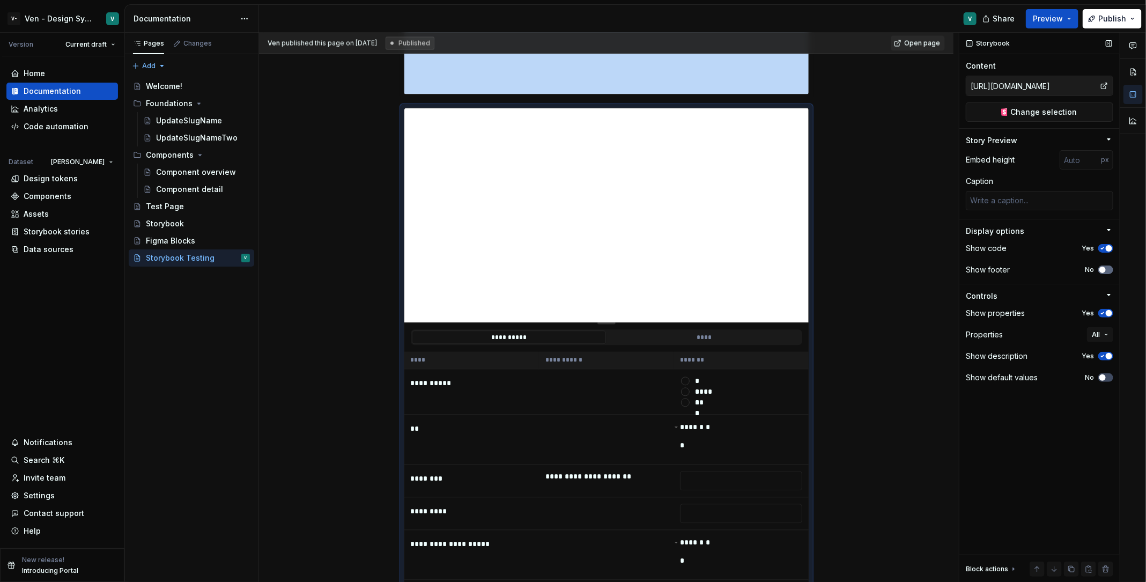
click at [917, 269] on button "No" at bounding box center [1105, 270] width 15 height 9
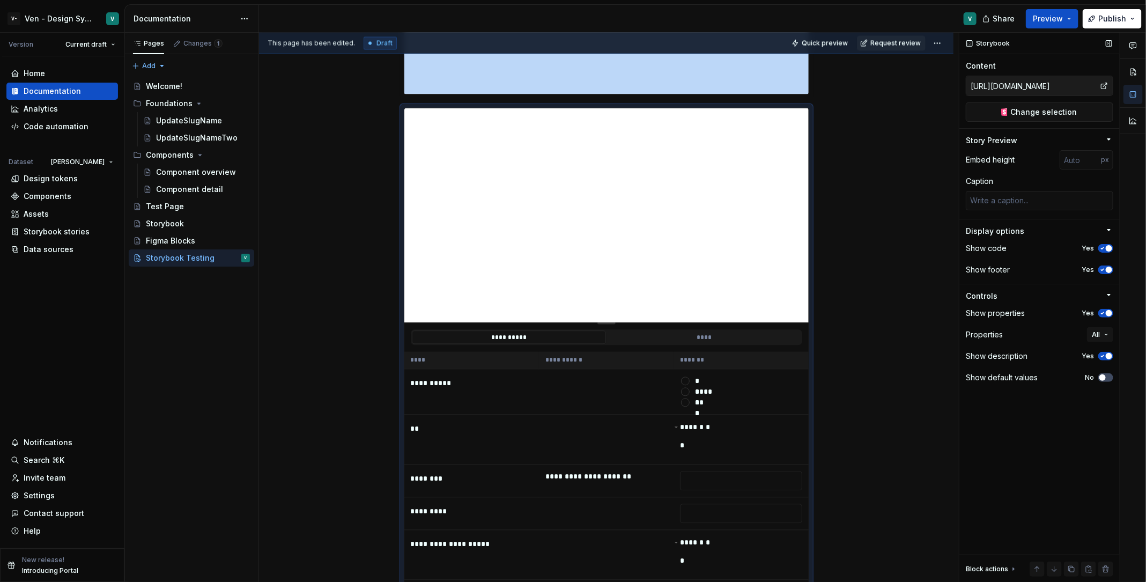
scroll to position [1223, 0]
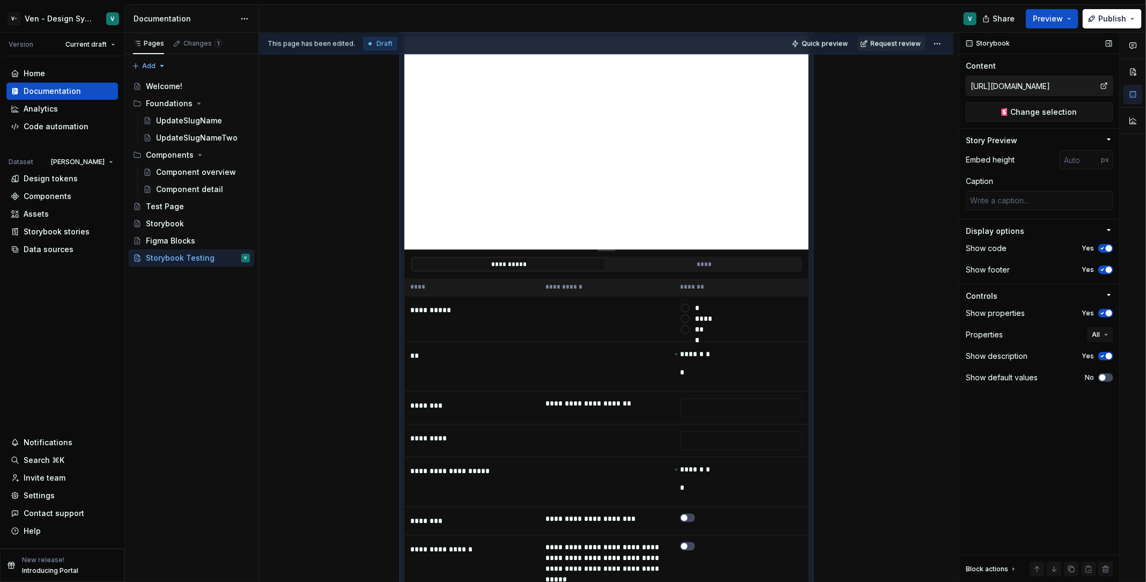
click at [917, 269] on span "button" at bounding box center [1109, 270] width 6 height 6
click at [917, 269] on span "button" at bounding box center [1103, 270] width 6 height 6
click at [917, 269] on span "button" at bounding box center [1109, 270] width 6 height 6
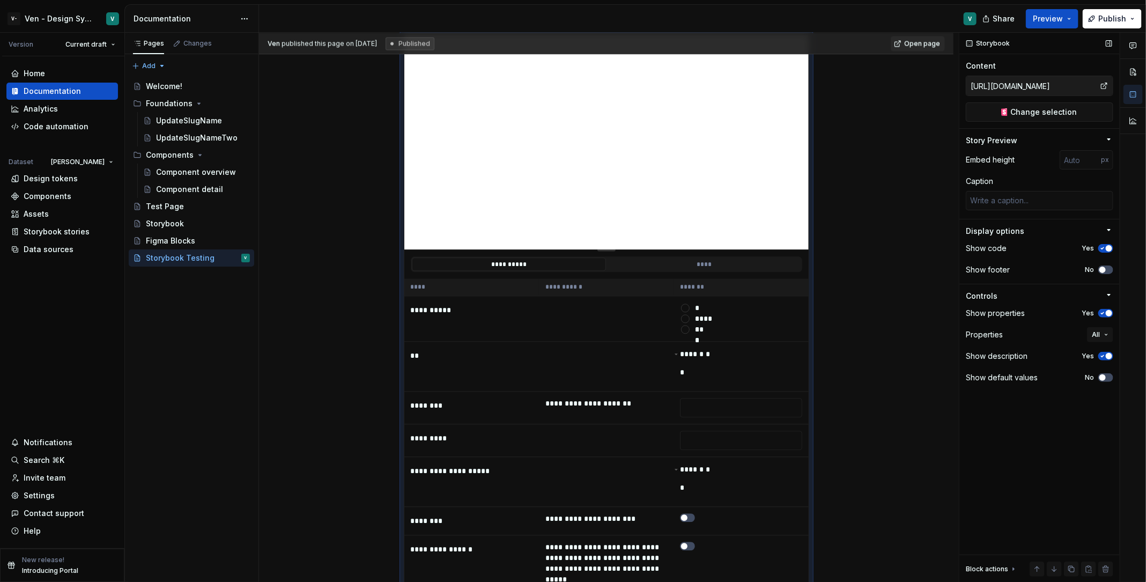
click at [917, 315] on button "Yes" at bounding box center [1105, 313] width 15 height 9
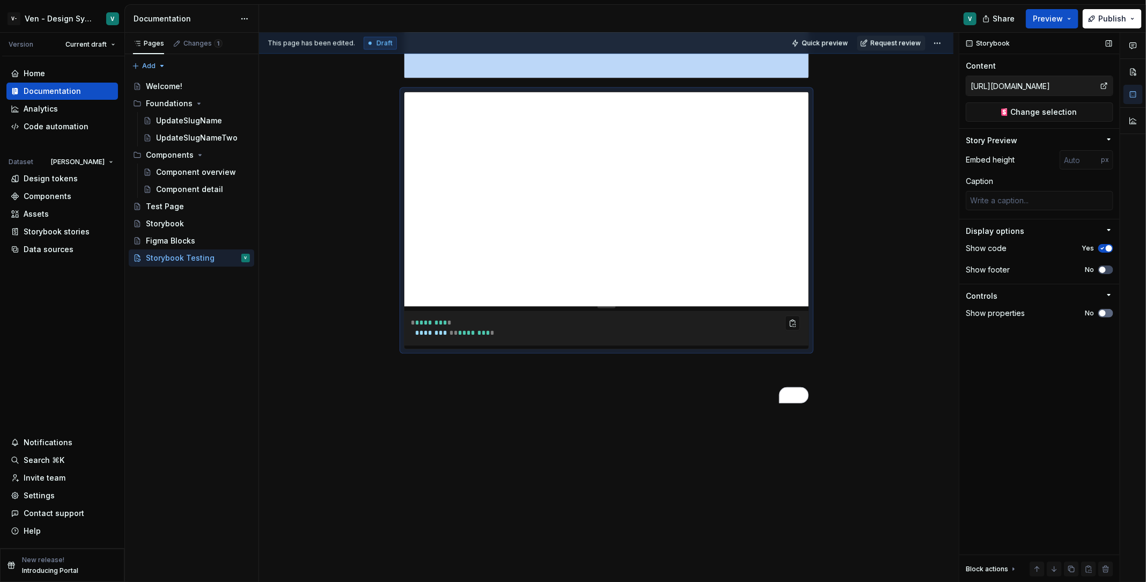
click at [917, 315] on button "No" at bounding box center [1105, 313] width 15 height 9
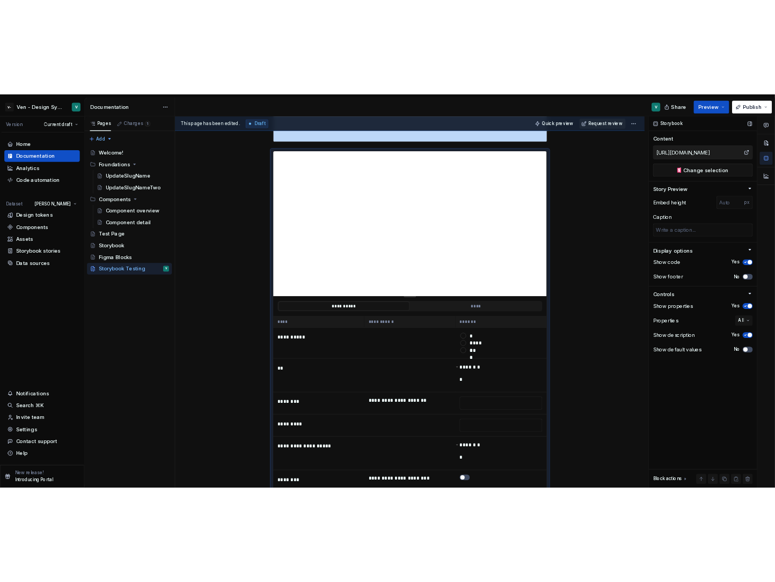
scroll to position [1149, 0]
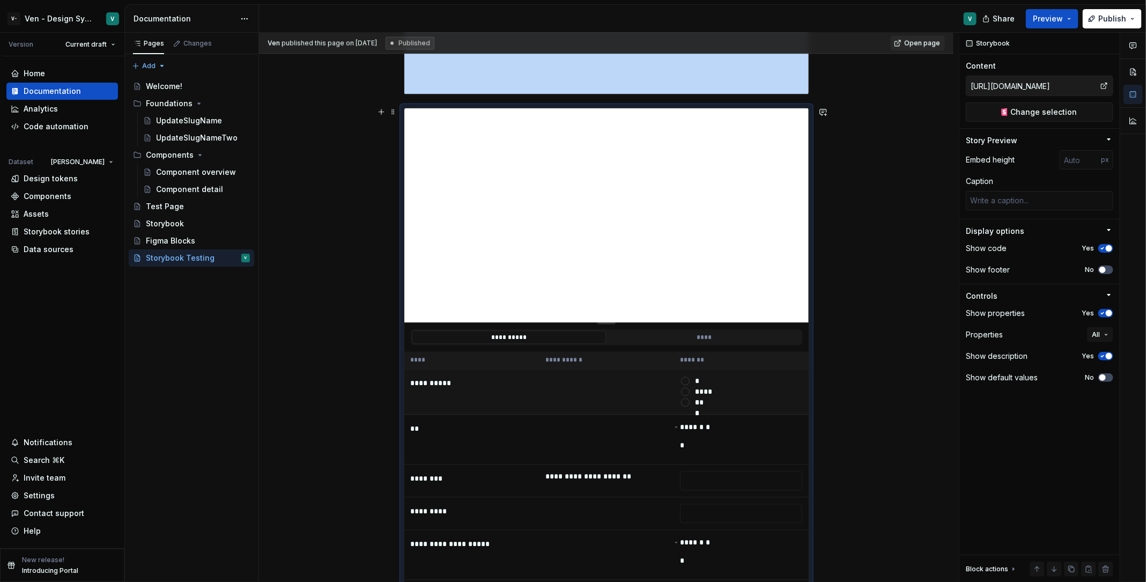
click at [761, 408] on td "**** ******* **" at bounding box center [741, 393] width 135 height 46
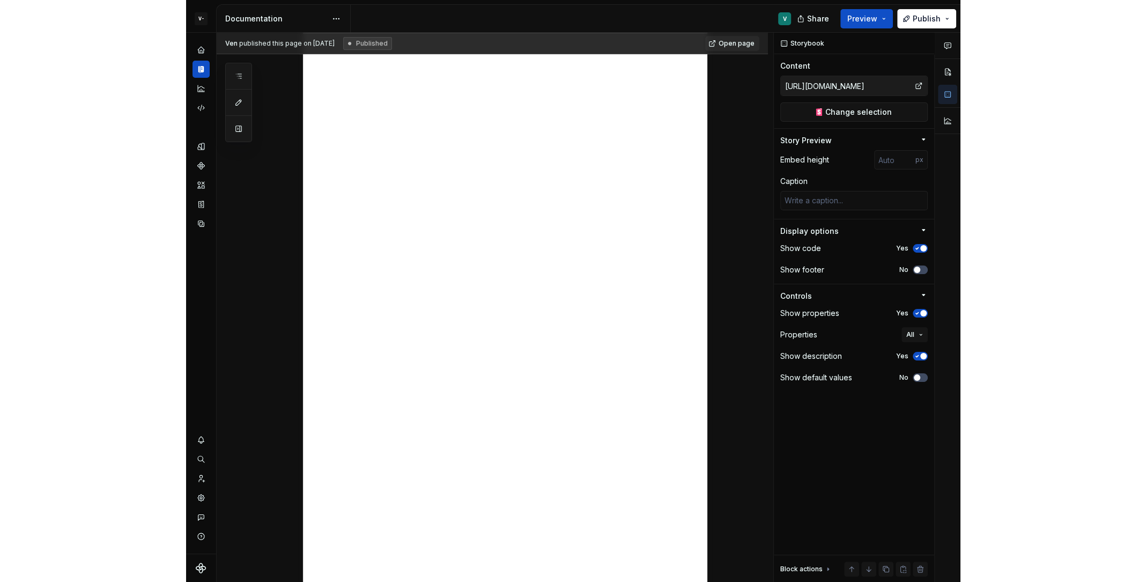
scroll to position [373, 0]
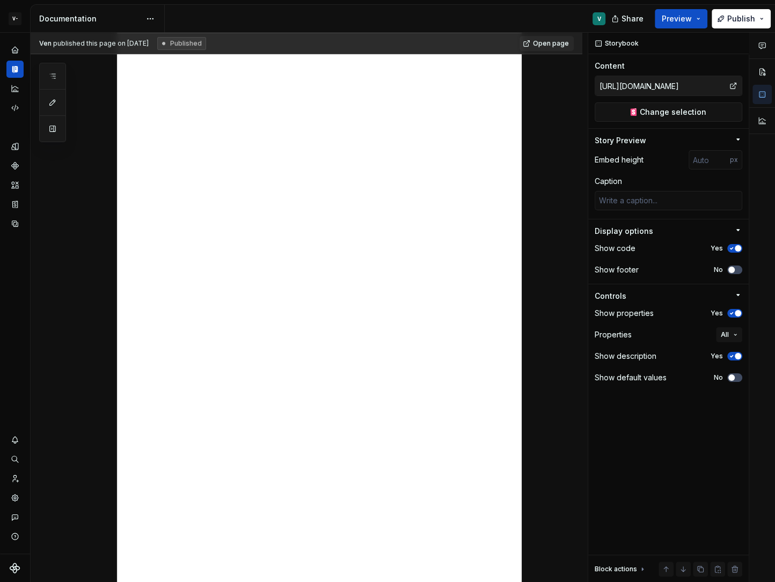
type textarea "*"
type input "[URL][DOMAIN_NAME]"
type input "1500"
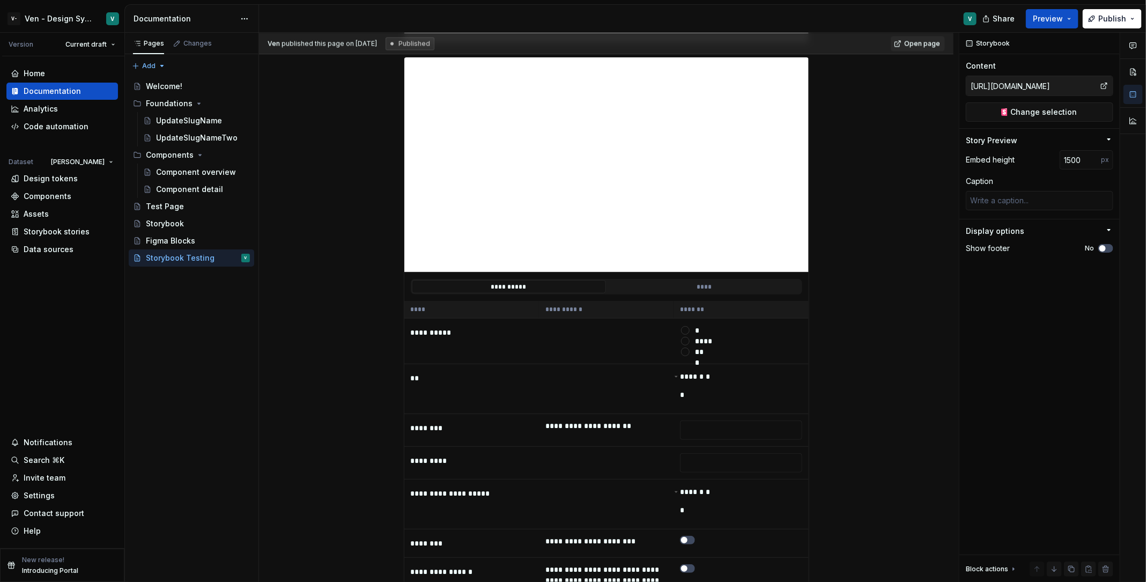
scroll to position [1183, 0]
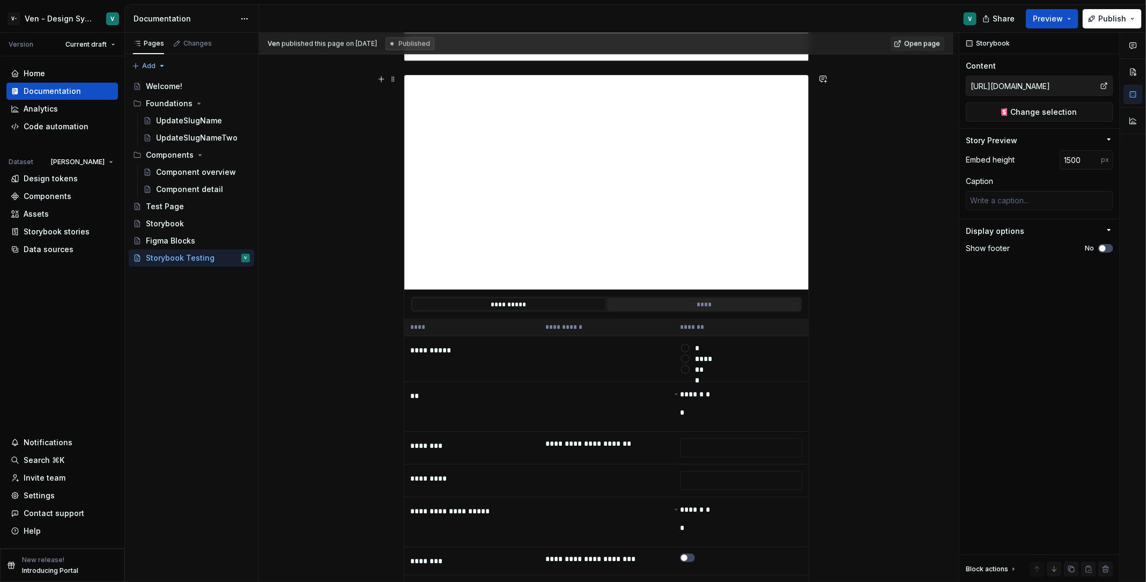
click at [625, 304] on button "****" at bounding box center [704, 304] width 194 height 13
type textarea "*"
type input "[URL][DOMAIN_NAME]"
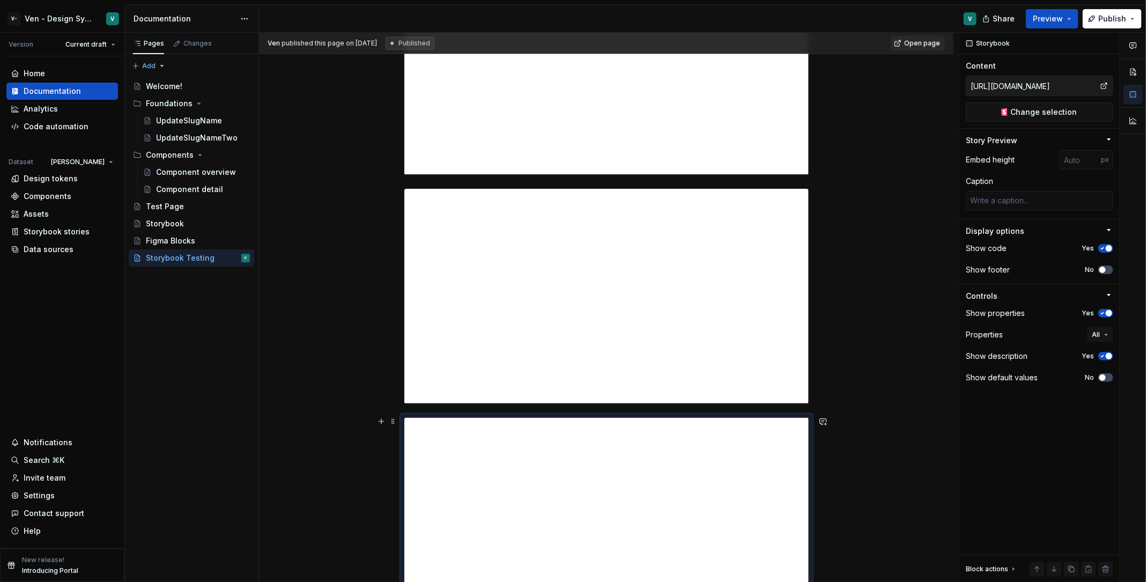
scroll to position [759, 0]
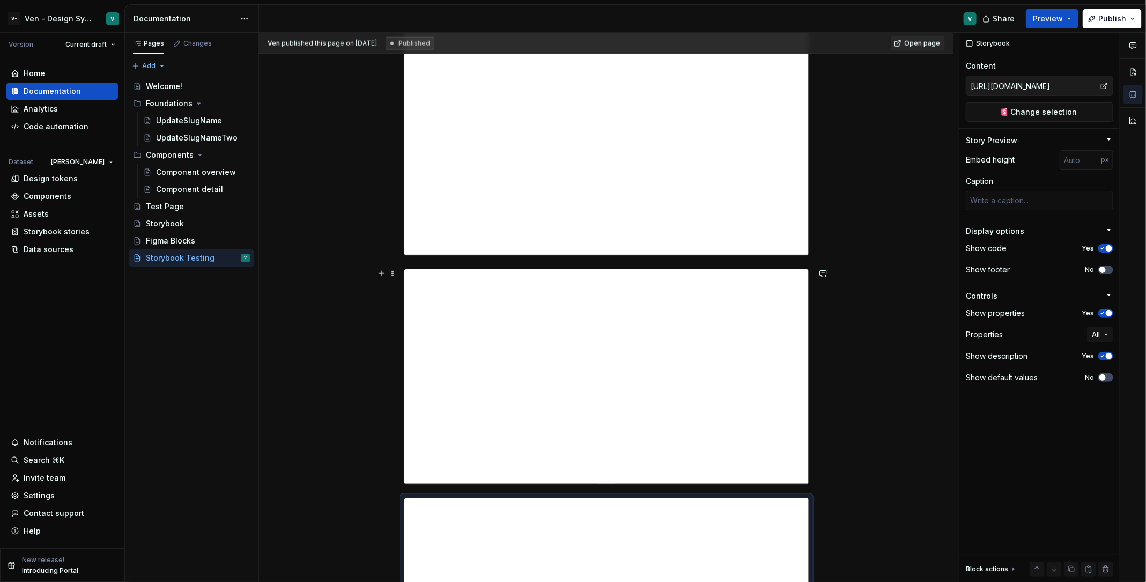
type textarea "*"
type input "[URL][DOMAIN_NAME]"
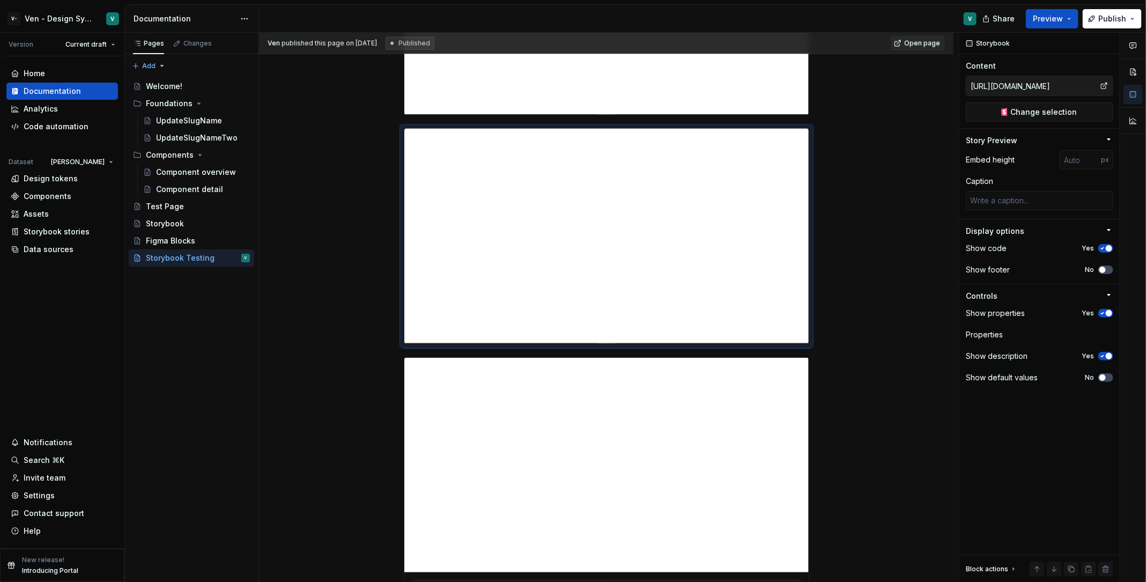
scroll to position [1202, 0]
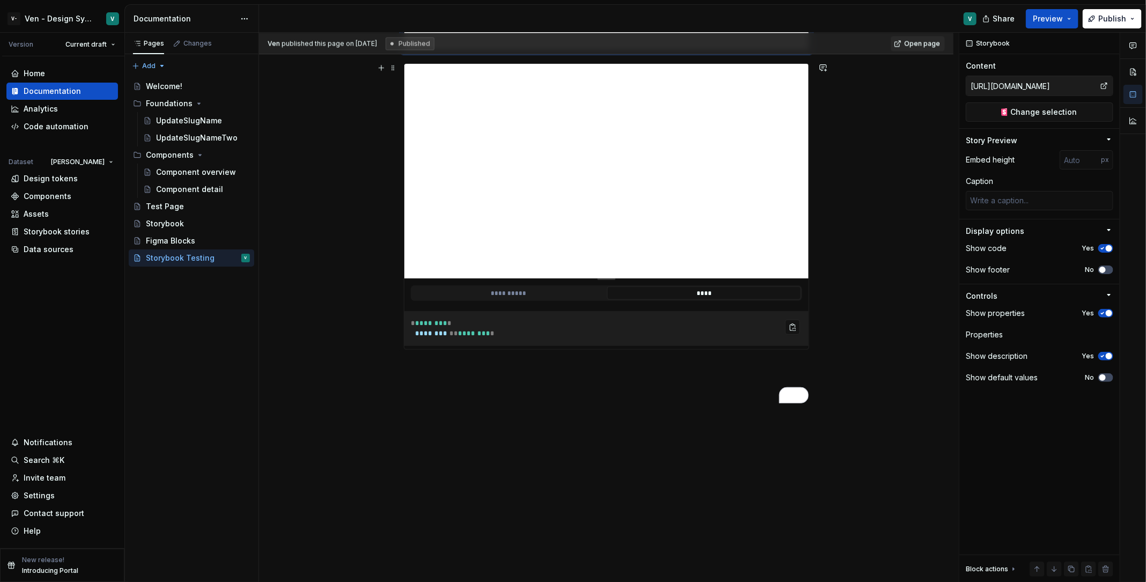
type textarea "*"
type input "[URL][DOMAIN_NAME]"
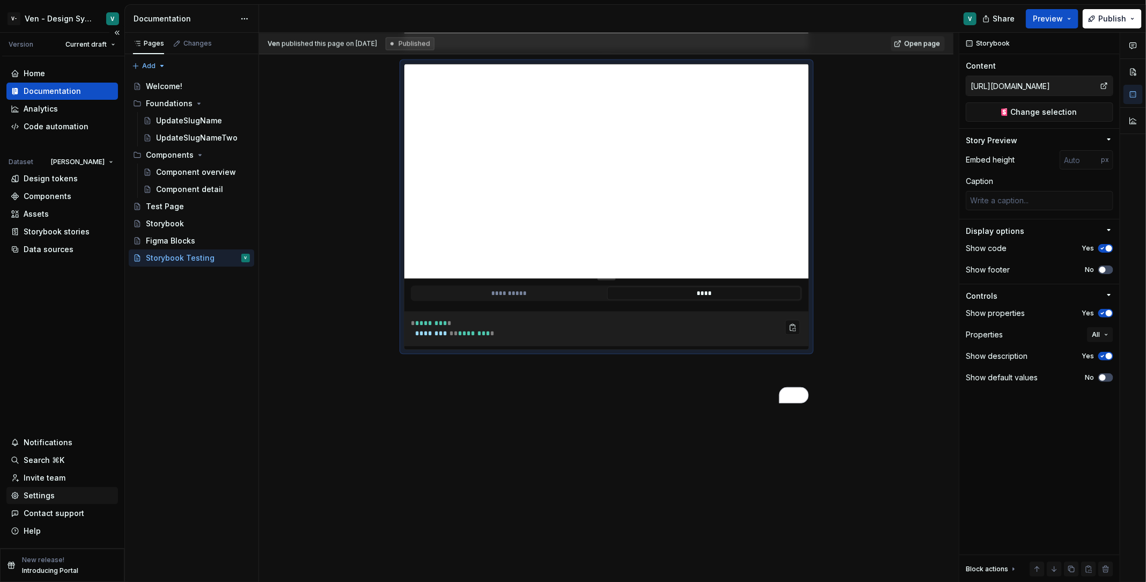
click at [38, 465] on div "Settings" at bounding box center [39, 495] width 31 height 11
type textarea "*"
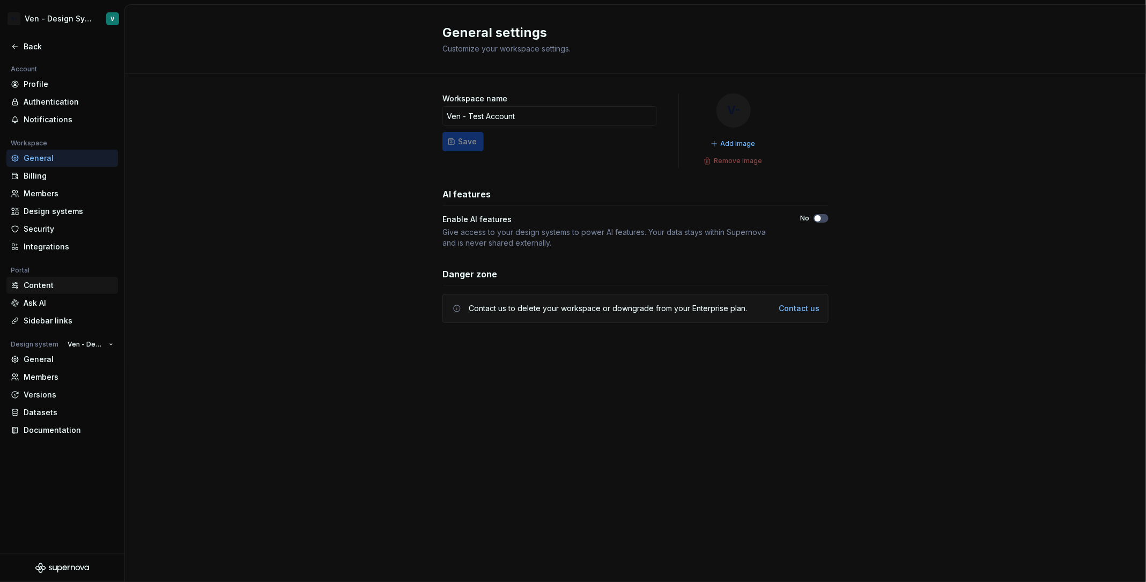
click at [72, 278] on div "Content" at bounding box center [62, 285] width 112 height 17
click at [80, 247] on div "Integrations" at bounding box center [69, 246] width 90 height 11
click at [86, 211] on div "Design systems" at bounding box center [69, 211] width 90 height 11
